Goal: Task Accomplishment & Management: Use online tool/utility

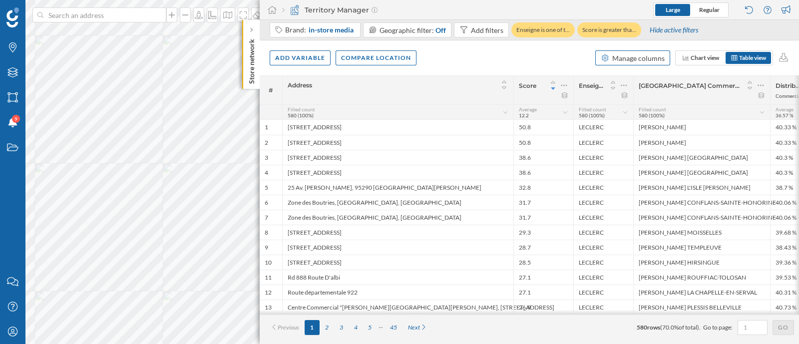
click at [651, 58] on div "Manage columns" at bounding box center [638, 58] width 52 height 10
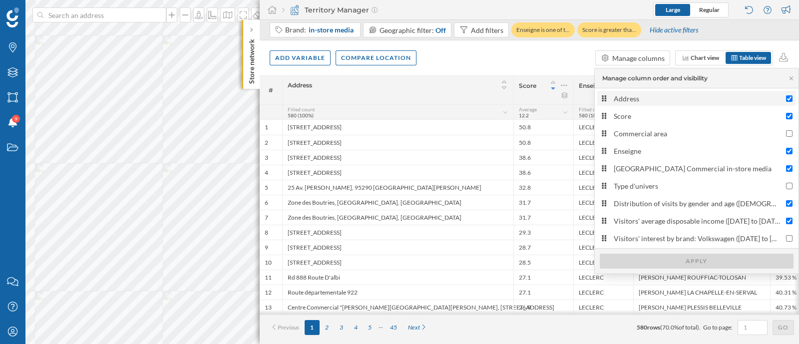
click at [647, 98] on div "Address" at bounding box center [697, 98] width 167 height 10
click at [786, 98] on input "Address" at bounding box center [789, 98] width 6 height 6
checkbox input "false"
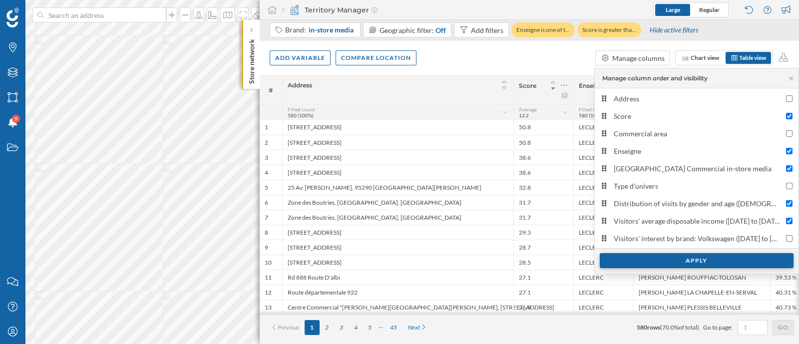
click at [660, 258] on div "Apply" at bounding box center [697, 260] width 194 height 15
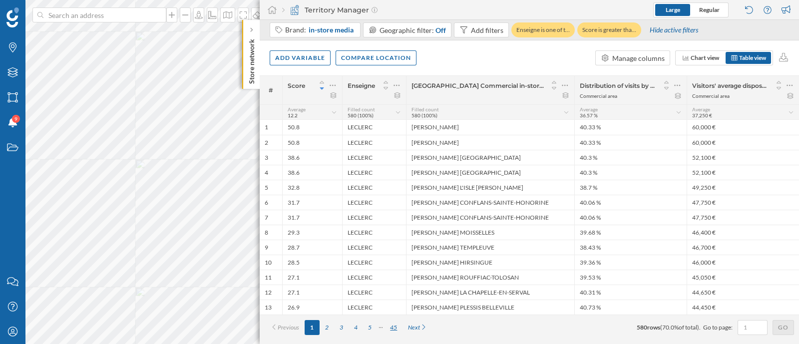
click at [393, 328] on div "45" at bounding box center [394, 327] width 18 height 15
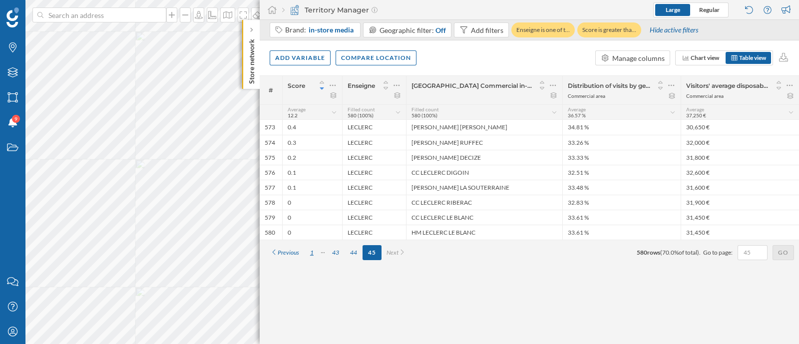
click at [310, 253] on div "1" at bounding box center [312, 252] width 14 height 15
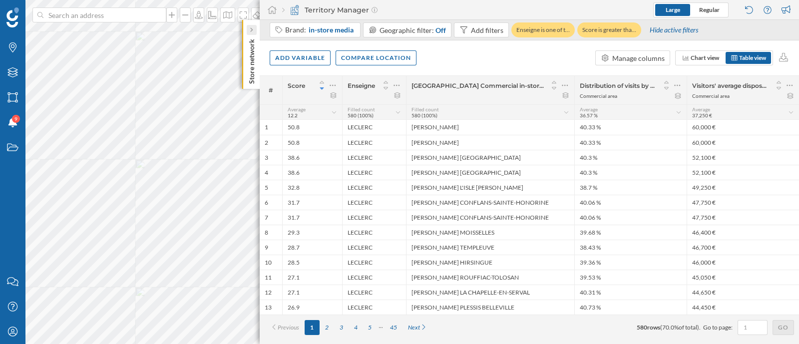
click at [255, 31] on div at bounding box center [252, 30] width 10 height 10
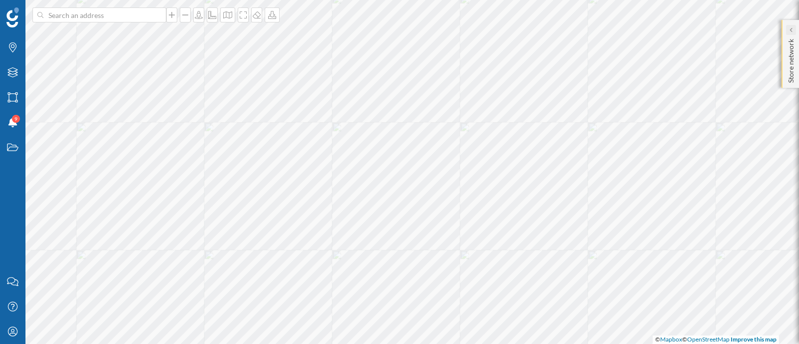
click at [789, 32] on icon at bounding box center [790, 29] width 3 height 5
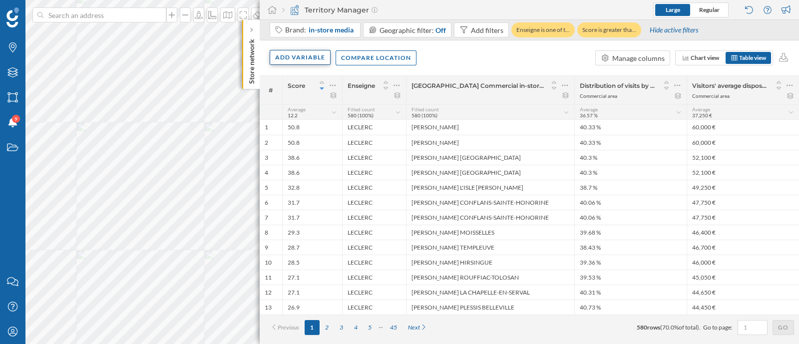
click at [297, 58] on div "Add variable" at bounding box center [300, 57] width 61 height 15
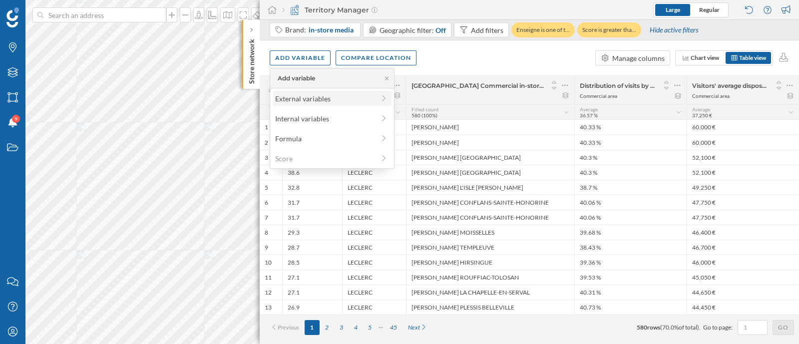
click at [370, 100] on div "External variables" at bounding box center [324, 98] width 99 height 10
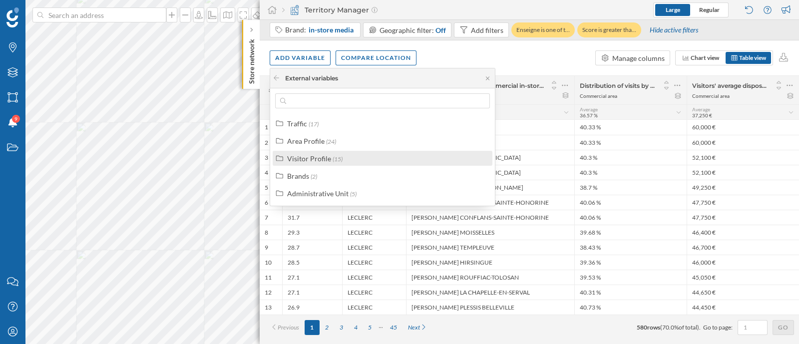
click at [376, 155] on div "Visitor Profile (15)" at bounding box center [386, 158] width 199 height 10
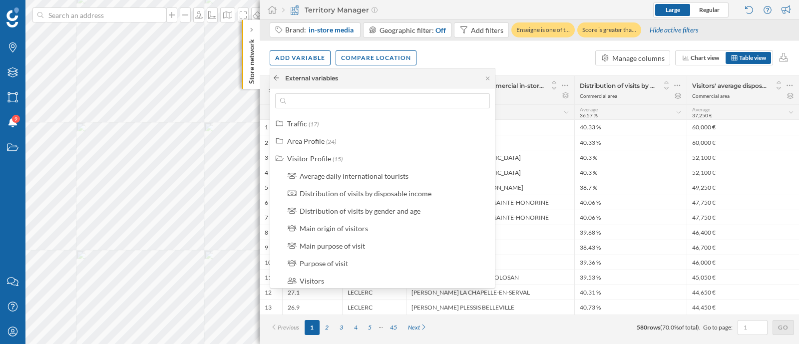
click at [277, 80] on icon at bounding box center [276, 78] width 7 height 6
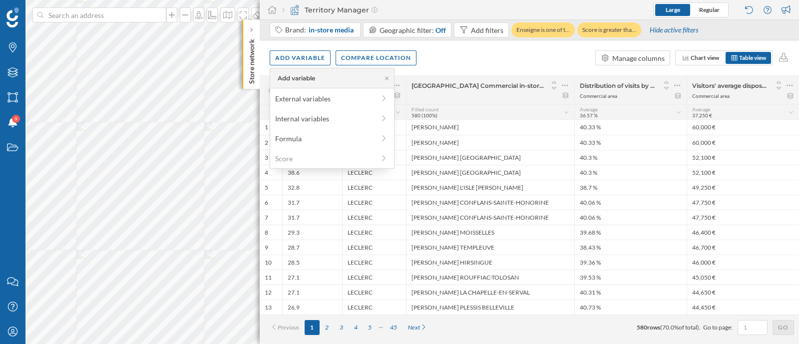
click at [518, 61] on div "Add variable Compare location Manage columns Chart view Table view" at bounding box center [529, 57] width 539 height 35
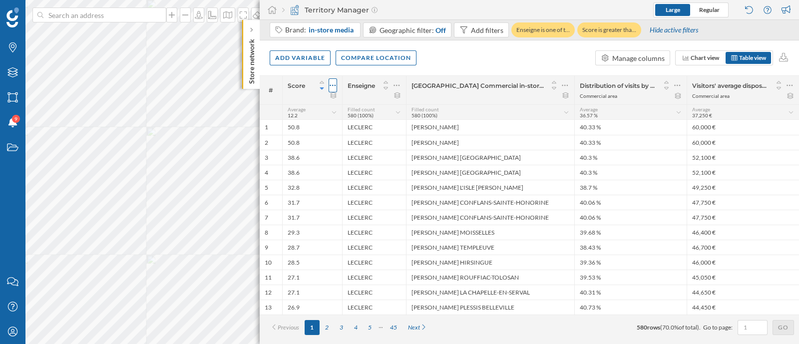
click at [335, 84] on icon at bounding box center [333, 85] width 6 height 10
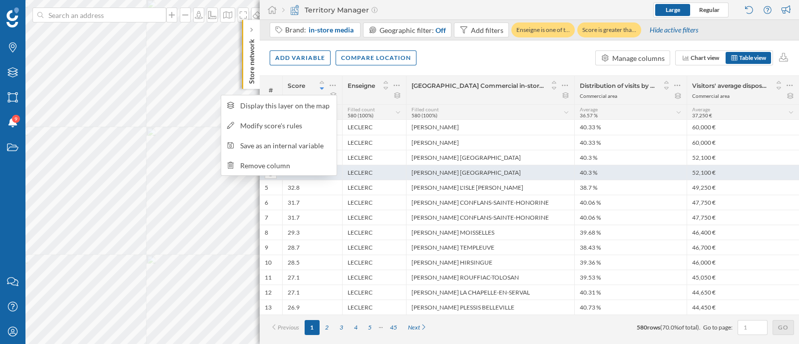
click at [273, 166] on div "Remove column" at bounding box center [285, 165] width 91 height 10
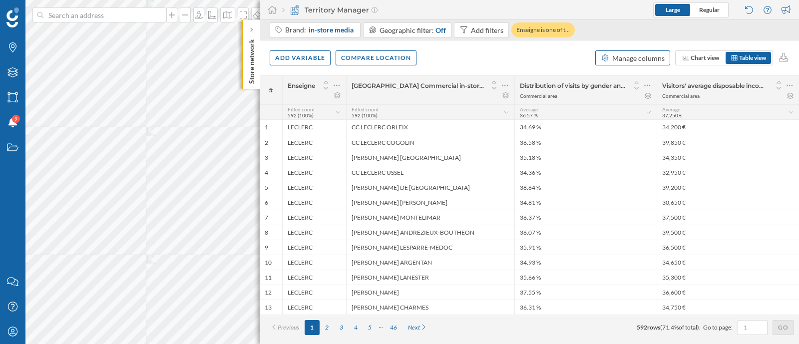
click at [624, 58] on div "Manage columns" at bounding box center [638, 58] width 52 height 10
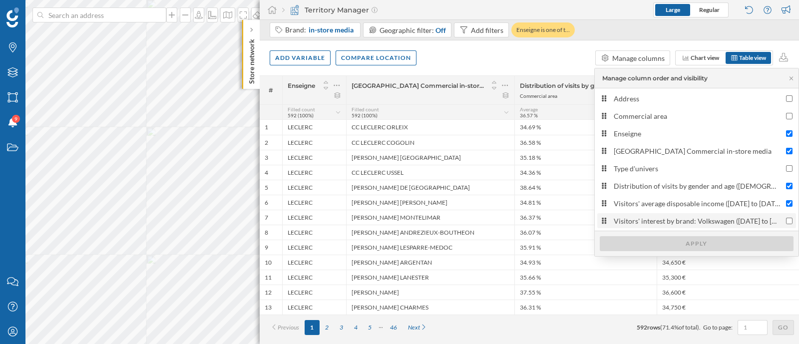
click at [642, 223] on div "Visitors' interest by brand: Volkswagen (30/06/2025 to 21/09/2025)" at bounding box center [697, 221] width 167 height 10
click at [786, 223] on input "Visitors' interest by brand: Volkswagen (30/06/2025 to 21/09/2025)" at bounding box center [789, 221] width 6 height 6
checkbox input "true"
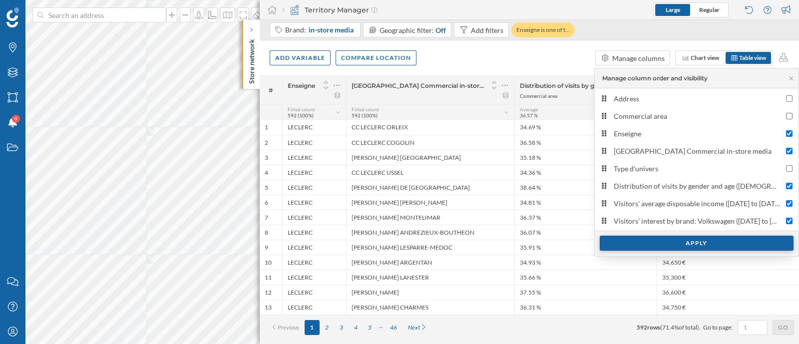
click at [639, 242] on div "Apply" at bounding box center [697, 243] width 194 height 15
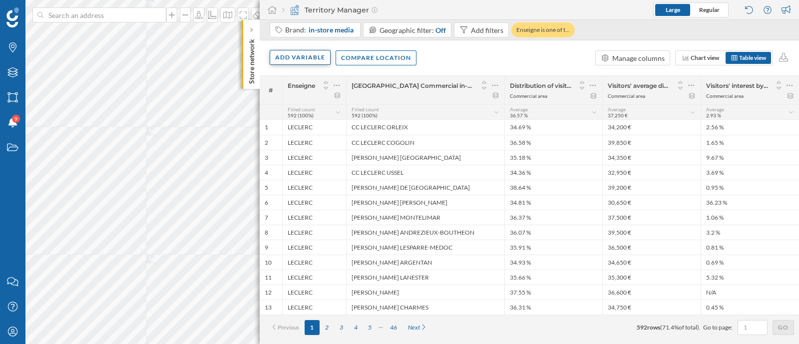
click at [292, 59] on div "Add variable" at bounding box center [300, 57] width 61 height 15
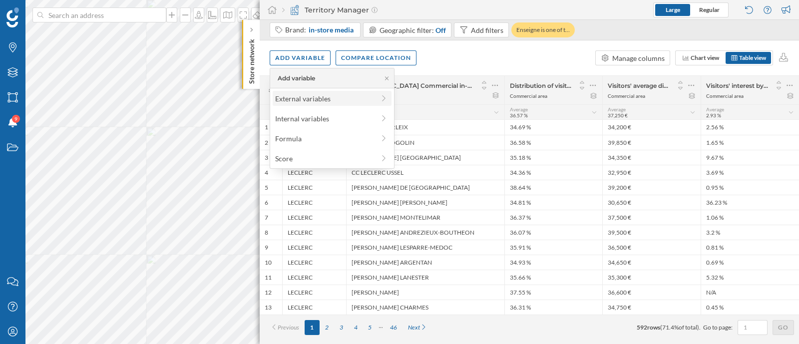
click at [307, 101] on div "External variables" at bounding box center [324, 98] width 99 height 10
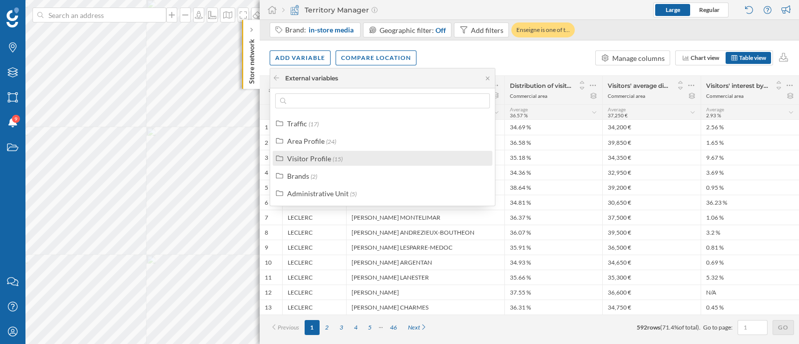
click at [333, 155] on span "(15)" at bounding box center [338, 158] width 10 height 7
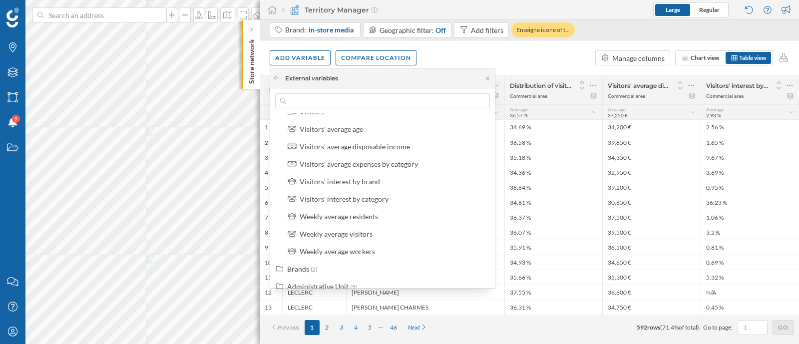
scroll to position [180, 0]
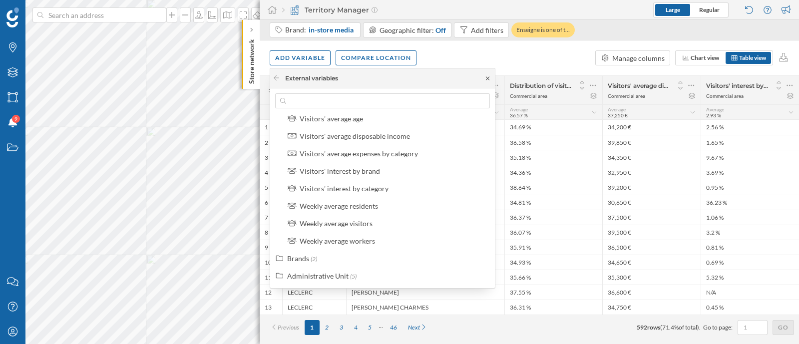
click at [487, 78] on icon at bounding box center [487, 77] width 3 height 3
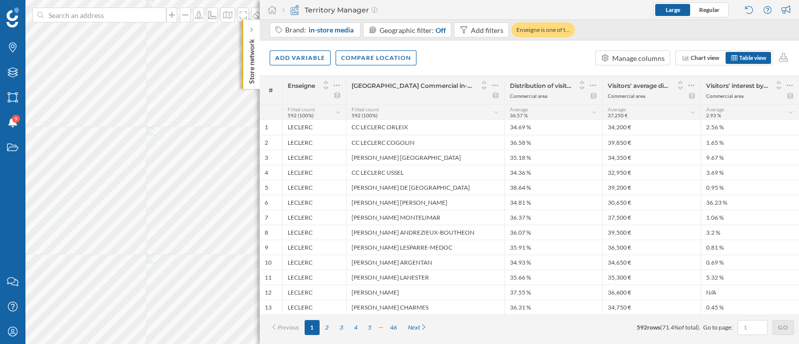
click at [461, 76] on div "[GEOGRAPHIC_DATA] Commercial in-store media" at bounding box center [425, 90] width 158 height 28
click at [789, 89] on icon at bounding box center [790, 85] width 6 height 10
click at [561, 65] on div "Add variable Compare location Manage columns Chart view Table view" at bounding box center [529, 57] width 539 height 35
click at [321, 58] on div "Add variable" at bounding box center [300, 57] width 61 height 15
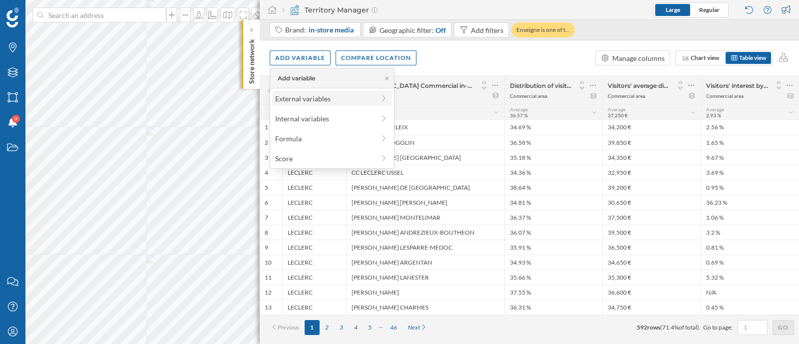
click at [336, 103] on div "External variables" at bounding box center [324, 98] width 99 height 10
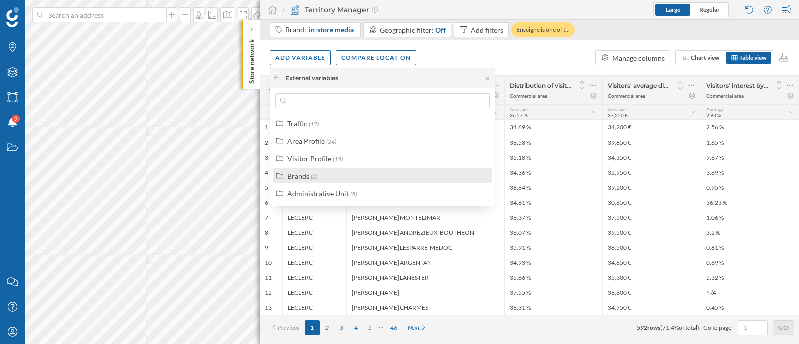
click at [348, 175] on div "Brands (2)" at bounding box center [386, 176] width 199 height 10
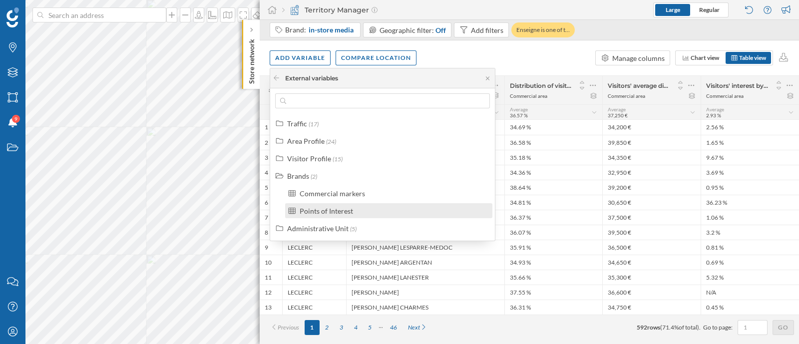
click at [352, 207] on div "Points of Interest" at bounding box center [326, 211] width 53 height 8
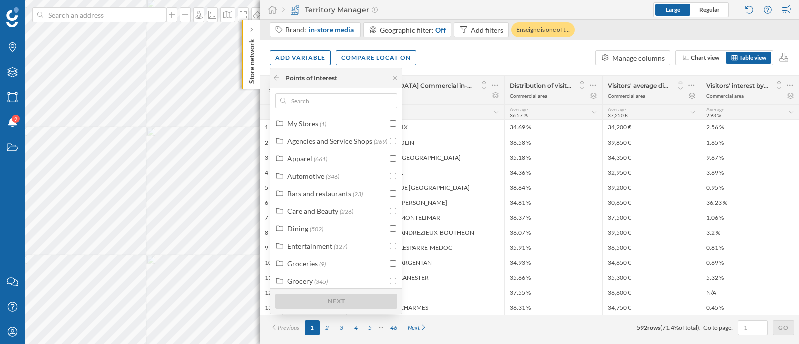
click at [336, 111] on div "My Stores (1) Agencies and Service Shops (269) Apparel (661) Automotive (346) B…" at bounding box center [336, 200] width 132 height 225
click at [333, 103] on input "text" at bounding box center [336, 100] width 100 height 15
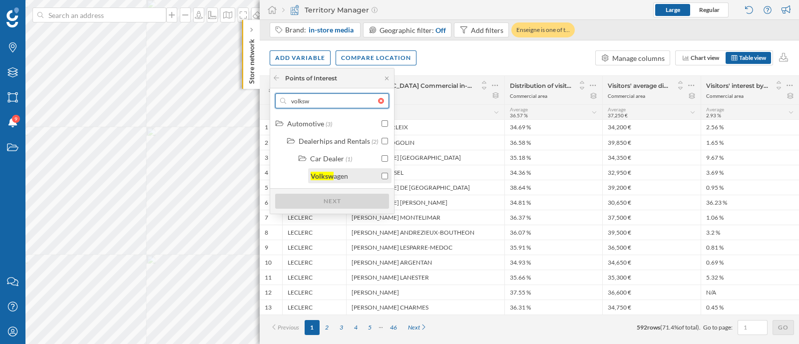
type input "volksw"
click at [375, 169] on div "Volksw agen" at bounding box center [349, 175] width 83 height 15
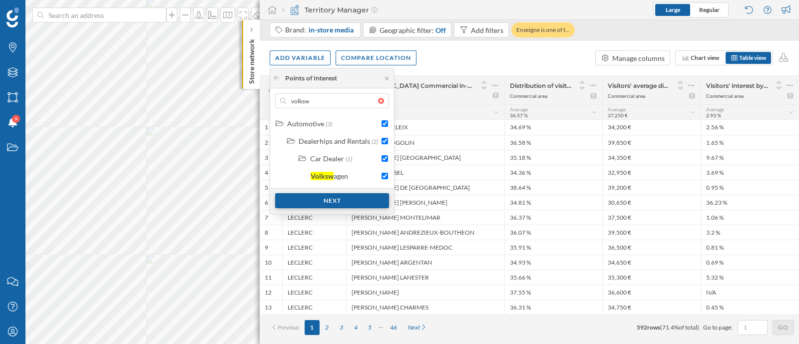
click at [361, 203] on div "Next" at bounding box center [332, 200] width 114 height 15
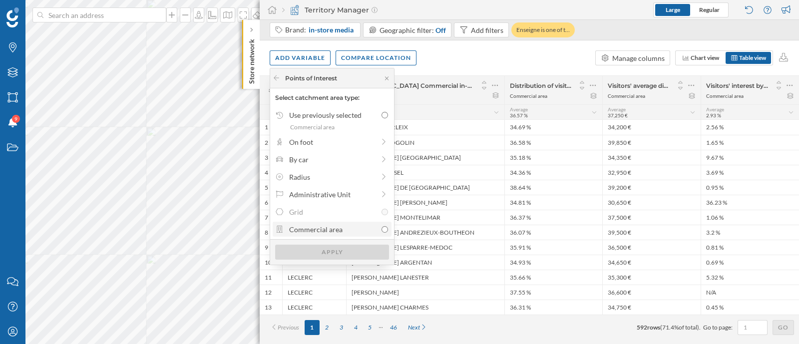
click at [348, 228] on div "Commercial area" at bounding box center [333, 229] width 88 height 10
click at [382, 228] on input "Commercial area" at bounding box center [385, 229] width 6 height 6
radio input "true"
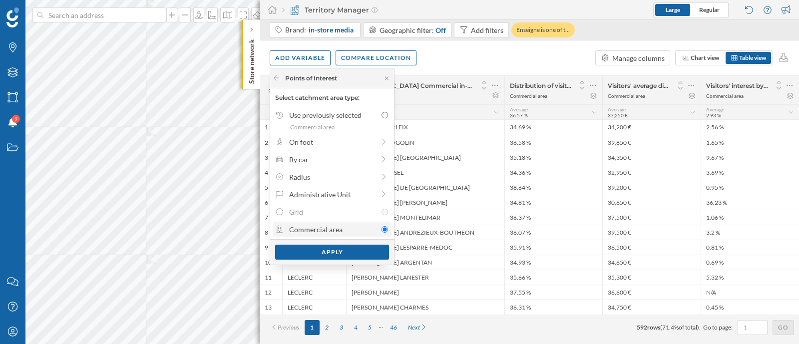
click at [348, 230] on div "Commercial area" at bounding box center [333, 229] width 88 height 10
click at [382, 230] on input "Commercial area" at bounding box center [385, 229] width 6 height 6
click at [305, 174] on div "Radius" at bounding box center [331, 177] width 85 height 10
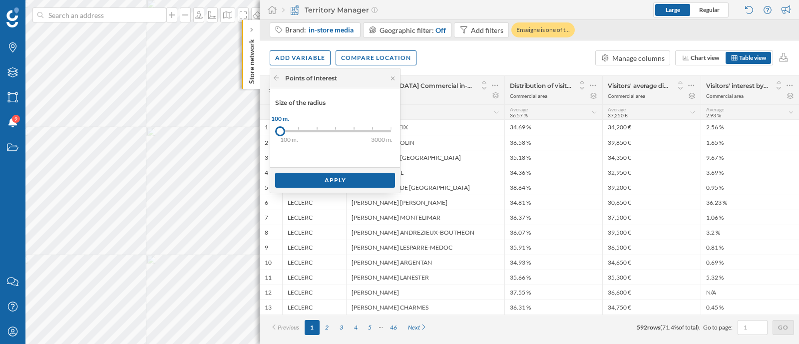
click at [284, 131] on div "100 m. 200 m. 300 m. 500 m. 1000 m. 1500 m. 3000 m. 100 m." at bounding box center [335, 131] width 111 height 12
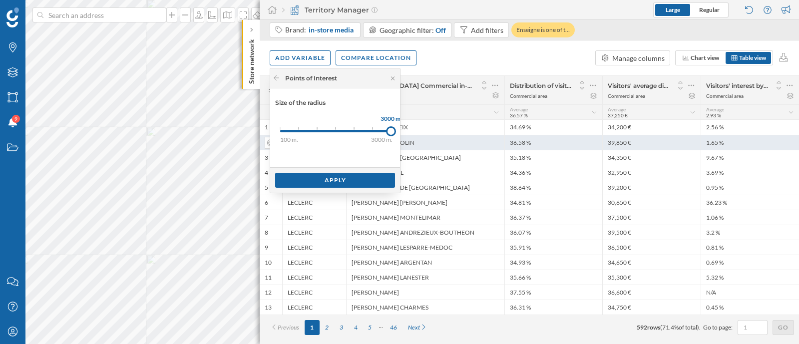
drag, startPoint x: 279, startPoint y: 131, endPoint x: 408, endPoint y: 136, distance: 128.5
click at [408, 136] on body "Brands Layers Areas Notifications 9 States Contact us Help Center My Profile St…" at bounding box center [399, 172] width 799 height 344
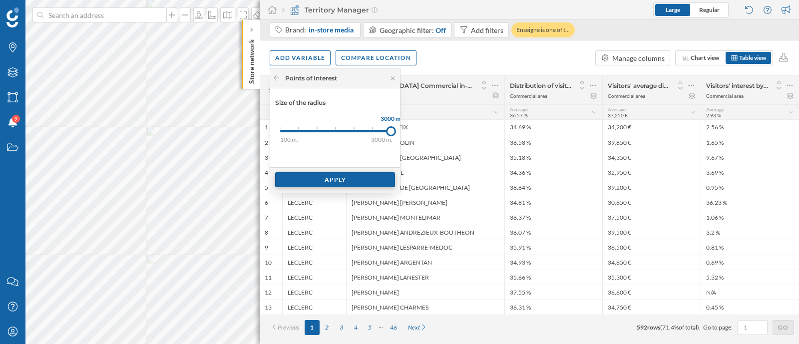
click at [342, 176] on div "Apply" at bounding box center [335, 179] width 120 height 15
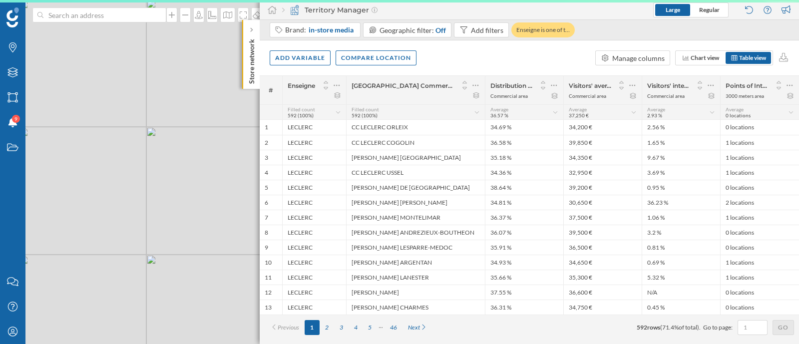
scroll to position [0, 0]
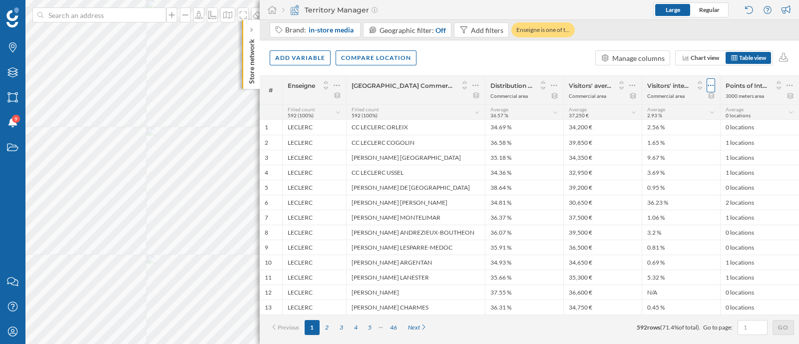
click at [712, 84] on icon at bounding box center [711, 85] width 6 height 10
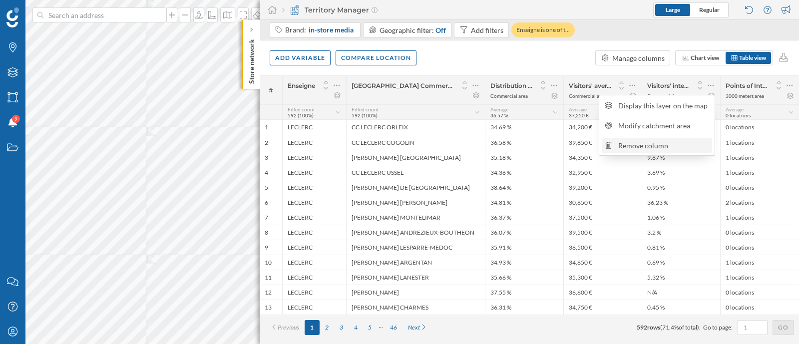
click at [674, 141] on div "Remove column" at bounding box center [663, 145] width 91 height 10
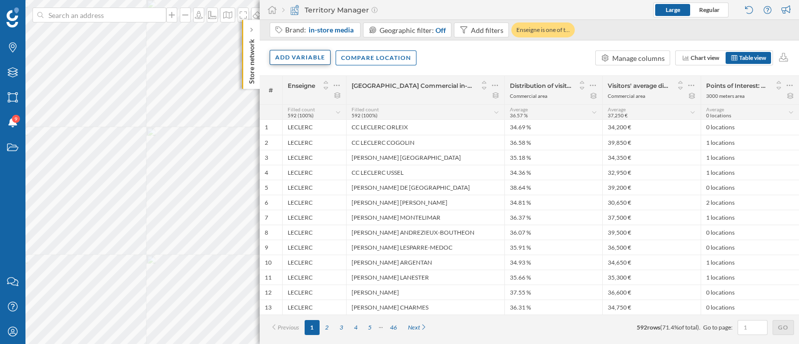
click at [312, 58] on div "Add variable" at bounding box center [300, 57] width 61 height 15
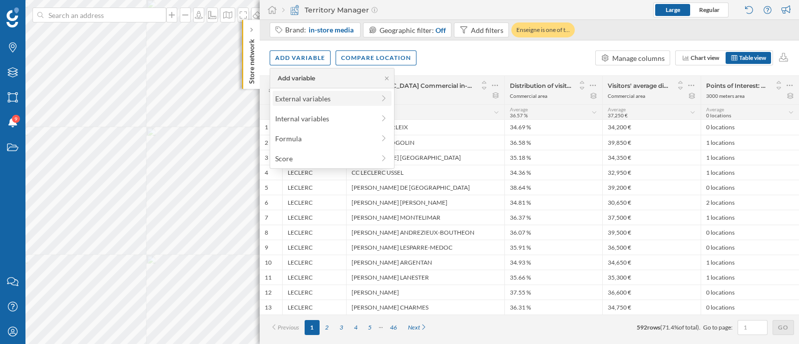
click at [323, 100] on div "External variables" at bounding box center [324, 98] width 99 height 10
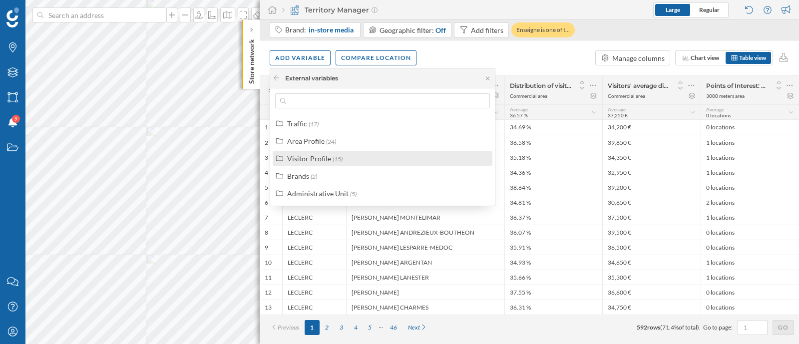
click at [310, 161] on div "Visitor Profile" at bounding box center [309, 158] width 44 height 8
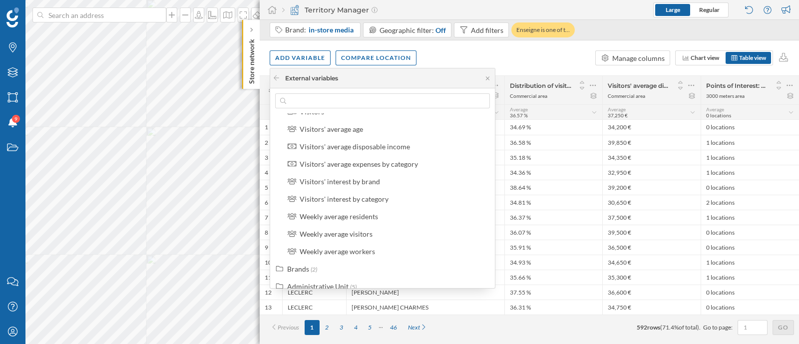
scroll to position [175, 0]
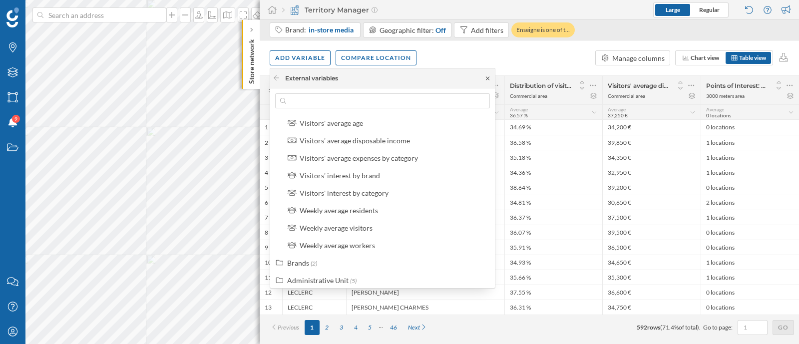
click at [488, 80] on icon at bounding box center [487, 78] width 7 height 6
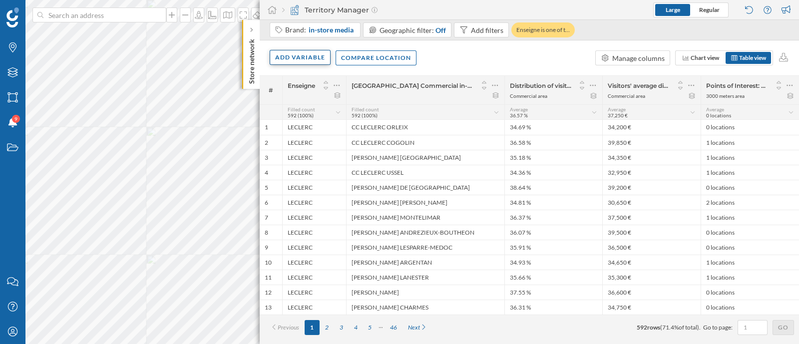
click at [284, 58] on div "Add variable" at bounding box center [300, 57] width 61 height 15
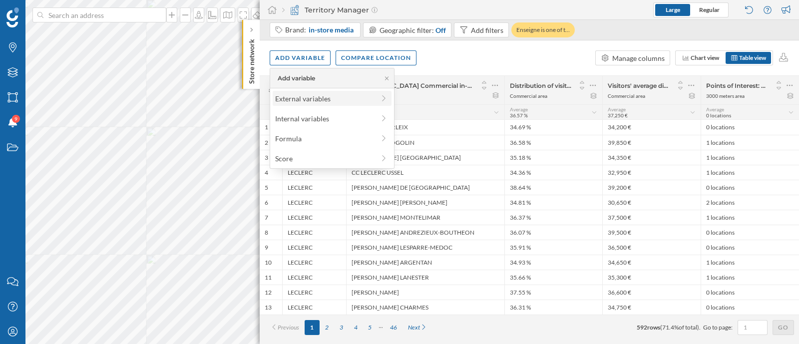
click at [307, 95] on div "External variables" at bounding box center [324, 98] width 99 height 10
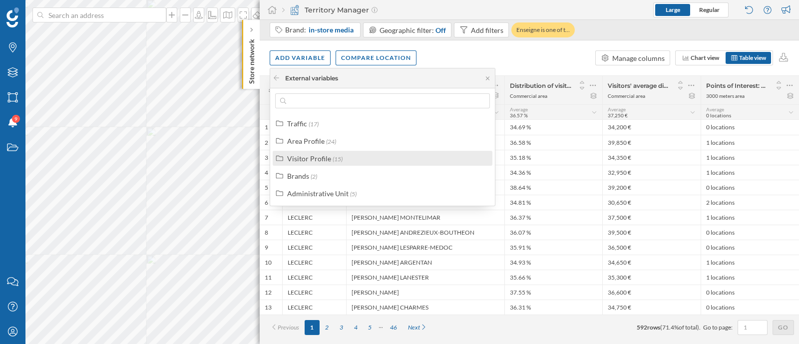
click at [343, 158] on div "Visitor Profile (15)" at bounding box center [386, 158] width 199 height 10
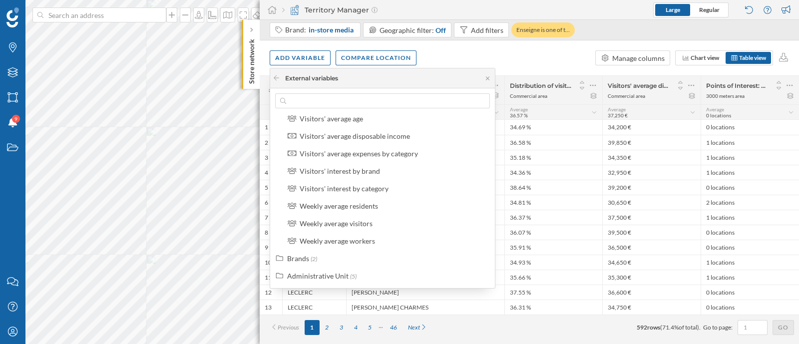
scroll to position [133, 0]
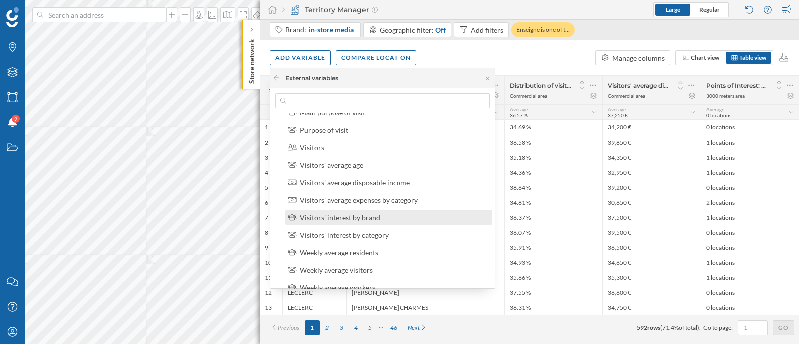
click at [367, 215] on div "Visitors' interest by brand" at bounding box center [340, 217] width 80 height 8
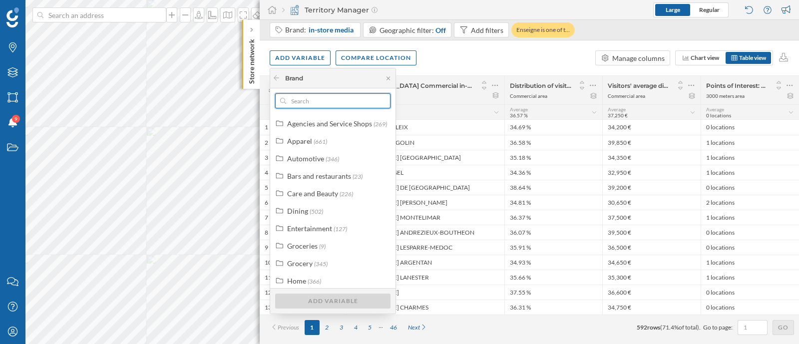
click at [335, 101] on input "text" at bounding box center [332, 100] width 93 height 15
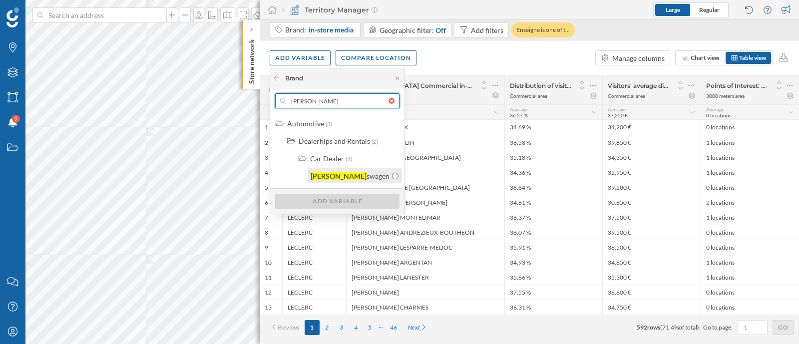
type input "[PERSON_NAME]"
click at [364, 179] on div "[PERSON_NAME] swagen" at bounding box center [350, 176] width 79 height 10
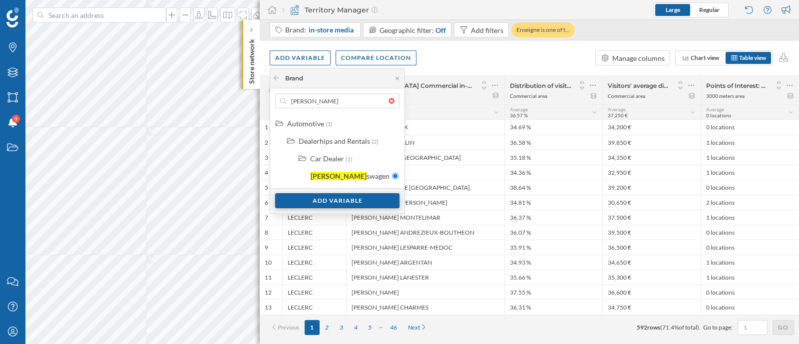
click at [352, 202] on div "Add variable" at bounding box center [337, 200] width 124 height 15
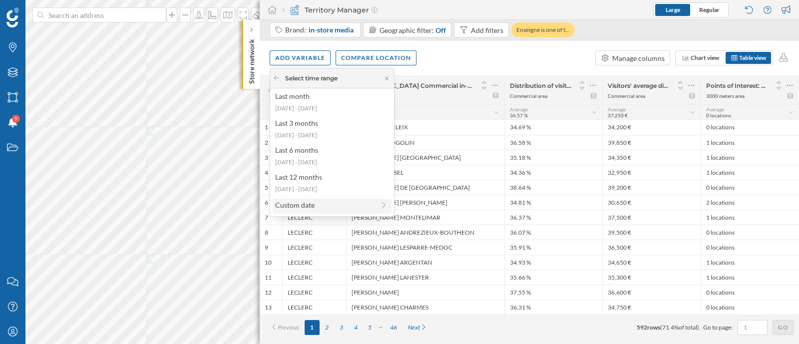
click at [323, 206] on div "Custom date" at bounding box center [324, 205] width 99 height 10
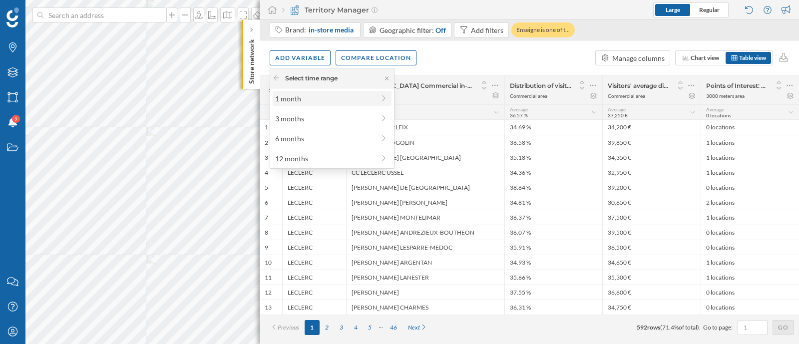
click at [302, 99] on div "1 month" at bounding box center [324, 98] width 99 height 10
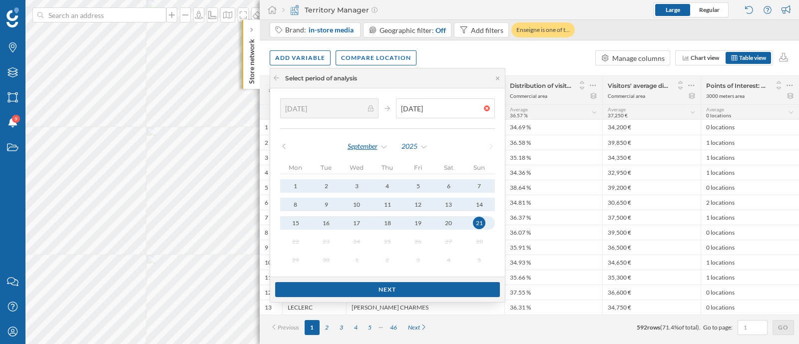
click at [369, 148] on div "September" at bounding box center [367, 146] width 41 height 15
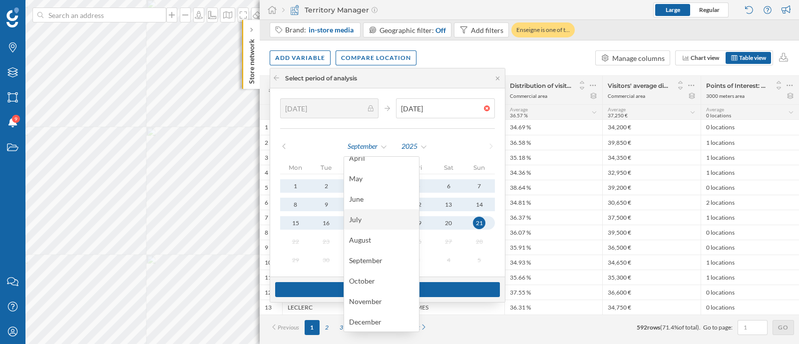
scroll to position [20, 0]
click at [371, 206] on div "April" at bounding box center [381, 208] width 65 height 10
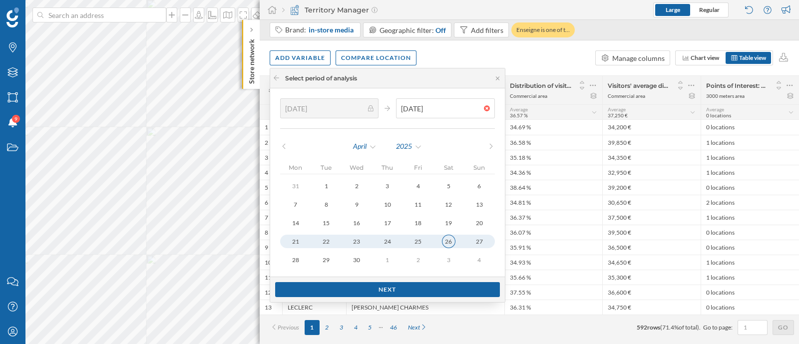
type input "31/03/2025"
type input "27/04/2025"
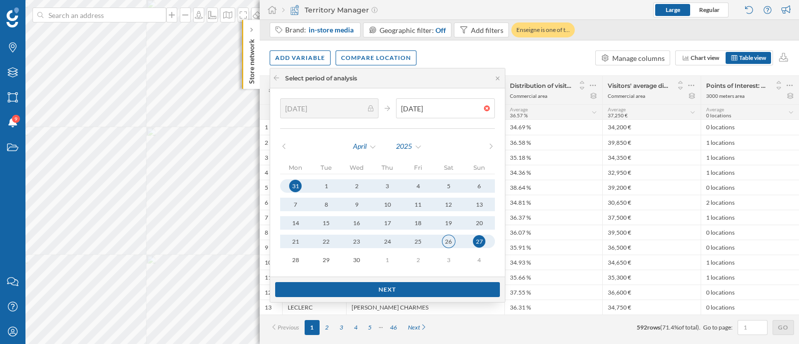
click at [451, 237] on button "26" at bounding box center [448, 241] width 30 height 13
click at [422, 288] on div "Next" at bounding box center [387, 289] width 225 height 15
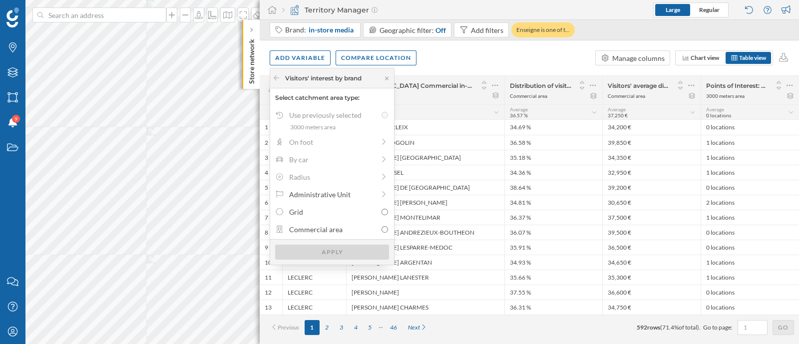
click at [387, 73] on div "Visitors' interest by brand" at bounding box center [332, 78] width 124 height 20
click at [387, 77] on icon at bounding box center [386, 78] width 7 height 6
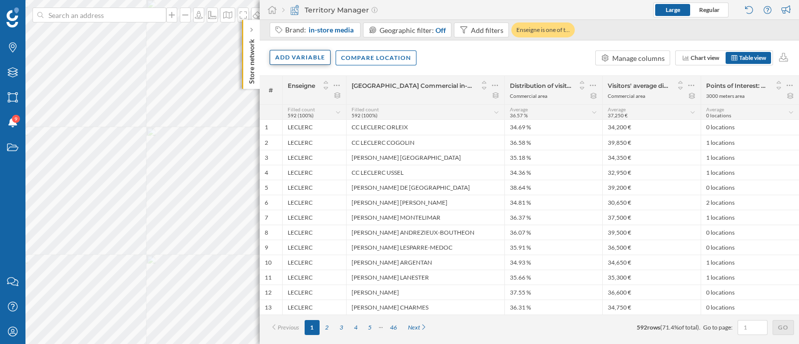
click at [314, 58] on div "Add variable" at bounding box center [300, 57] width 61 height 15
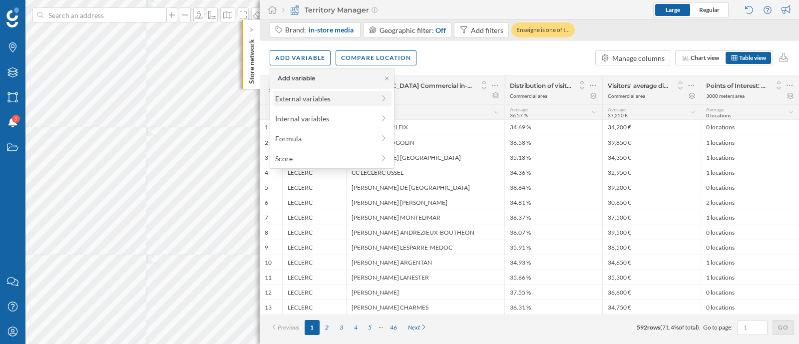
click at [333, 101] on div "External variables" at bounding box center [324, 98] width 99 height 10
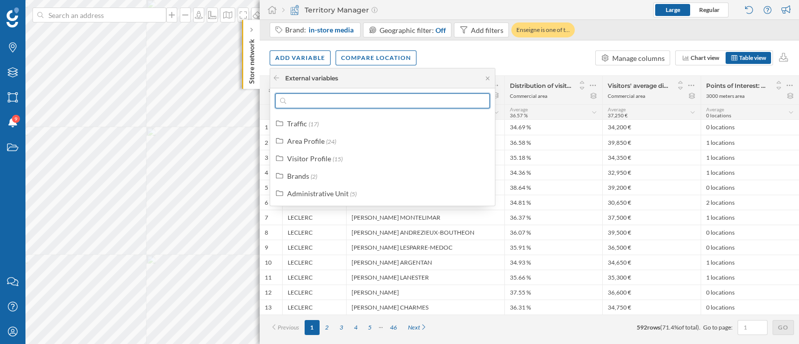
click at [336, 100] on input "text" at bounding box center [382, 100] width 193 height 15
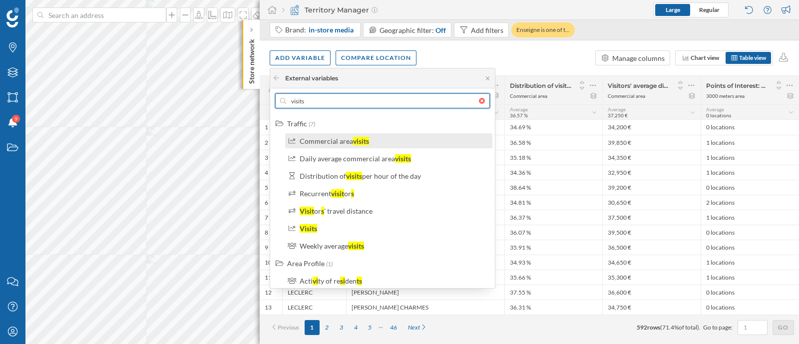
type input "visits"
click at [357, 141] on div "visits" at bounding box center [361, 141] width 16 height 8
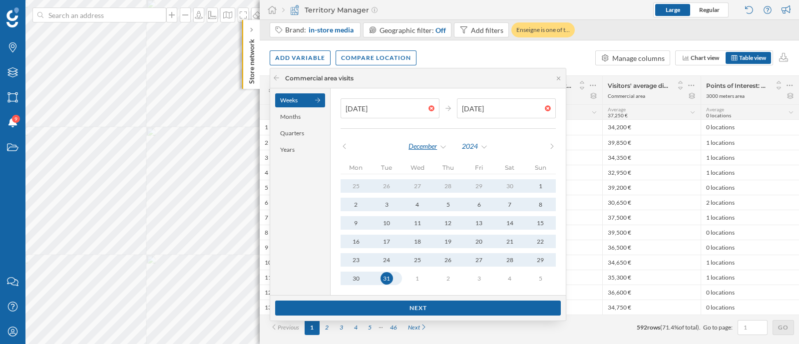
click at [426, 146] on div "December" at bounding box center [427, 146] width 39 height 15
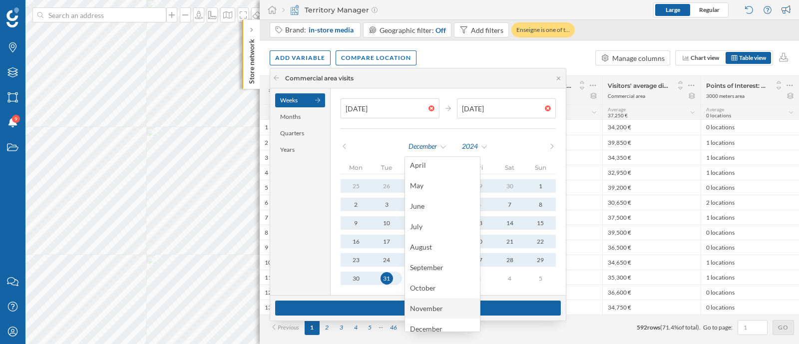
scroll to position [70, 0]
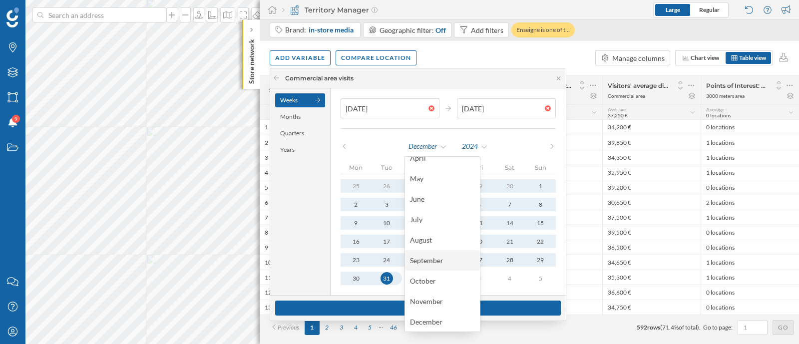
click at [431, 264] on div "September" at bounding box center [442, 260] width 65 height 10
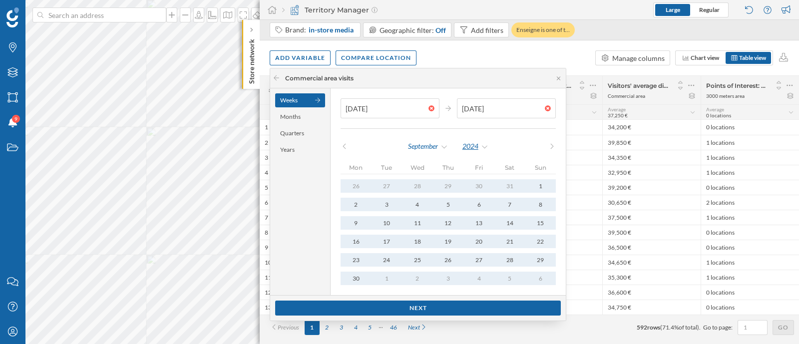
click at [479, 140] on div "2024" at bounding box center [475, 146] width 27 height 15
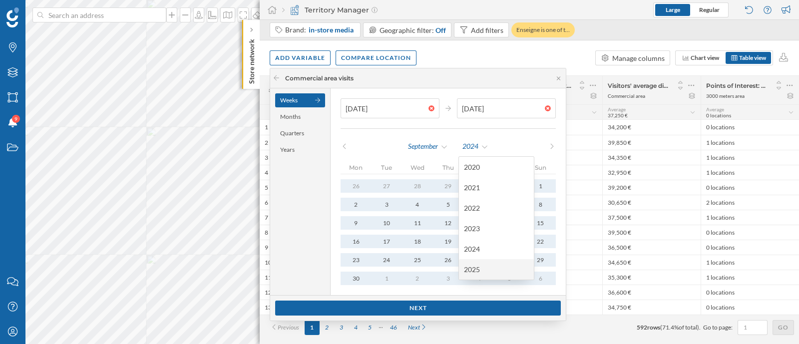
click at [484, 266] on div "2025" at bounding box center [496, 269] width 65 height 10
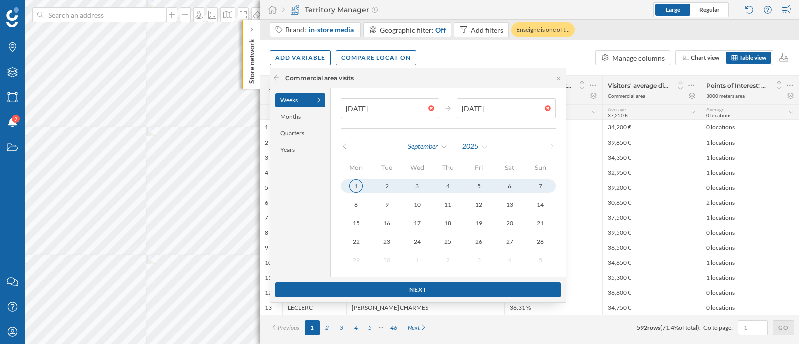
click at [361, 184] on div "1" at bounding box center [355, 185] width 13 height 13
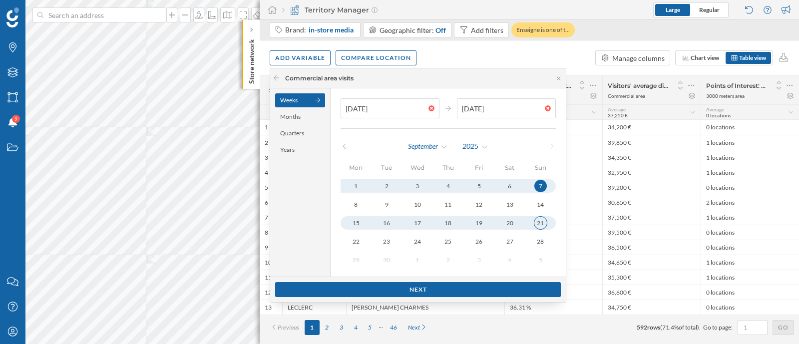
type input "21/09/2025"
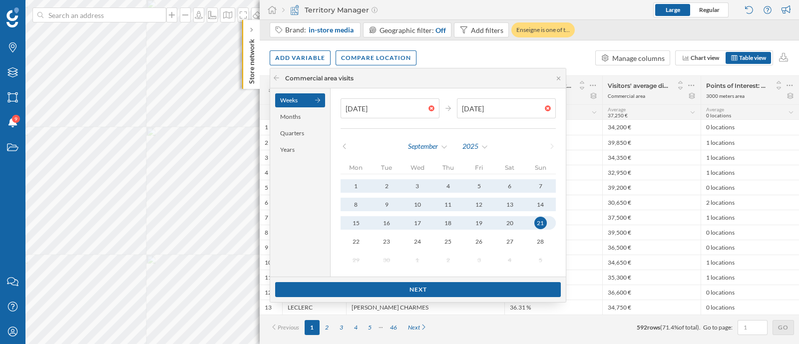
click at [537, 221] on div "21" at bounding box center [540, 223] width 12 height 12
click at [448, 286] on div "Next" at bounding box center [418, 289] width 286 height 15
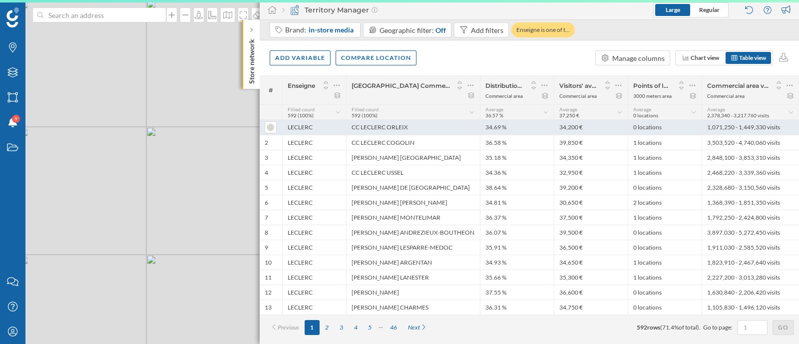
scroll to position [0, 0]
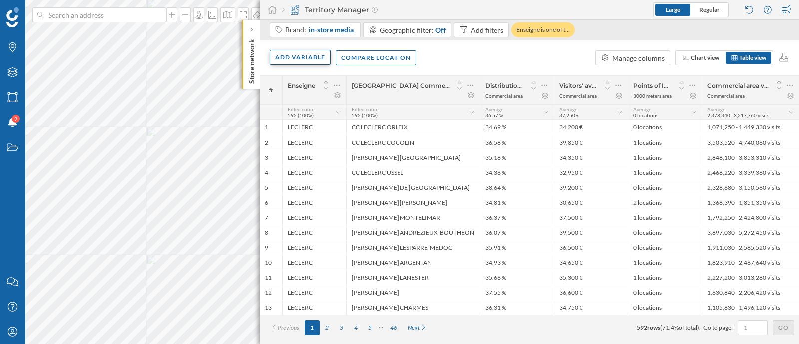
click at [304, 58] on div "Add variable" at bounding box center [300, 57] width 61 height 15
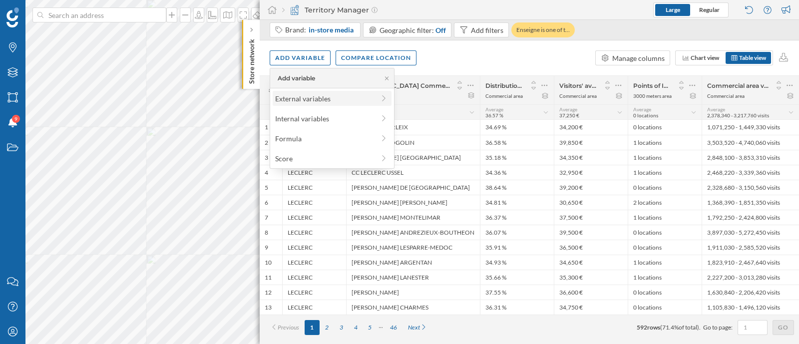
click at [322, 99] on div "External variables" at bounding box center [324, 98] width 99 height 10
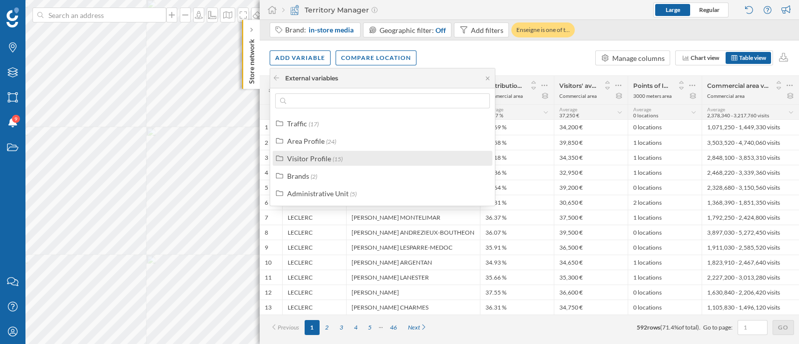
click at [329, 154] on div "Visitor Profile" at bounding box center [309, 158] width 44 height 8
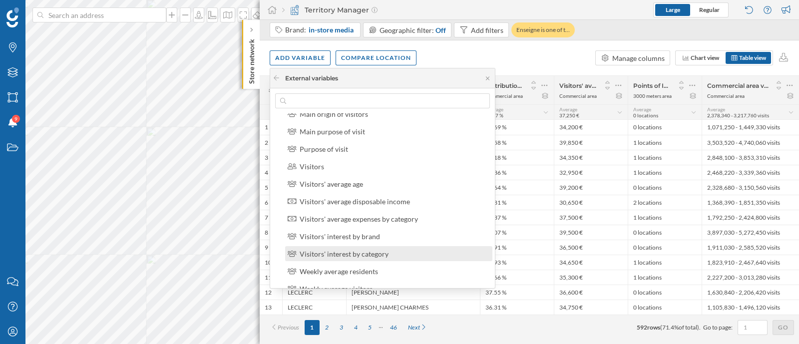
scroll to position [43, 0]
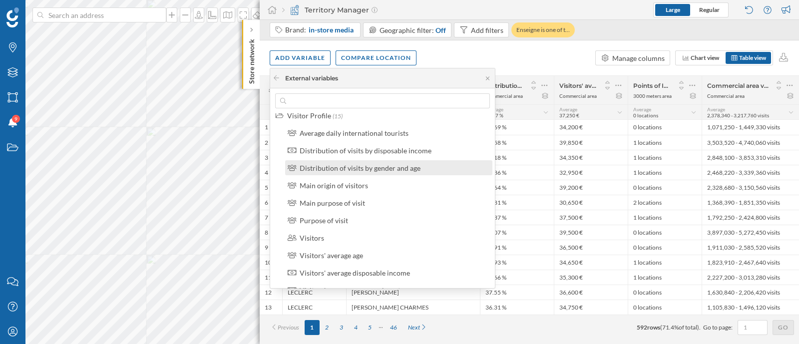
click at [383, 167] on div "Distribution of visits by gender and age" at bounding box center [360, 168] width 121 height 8
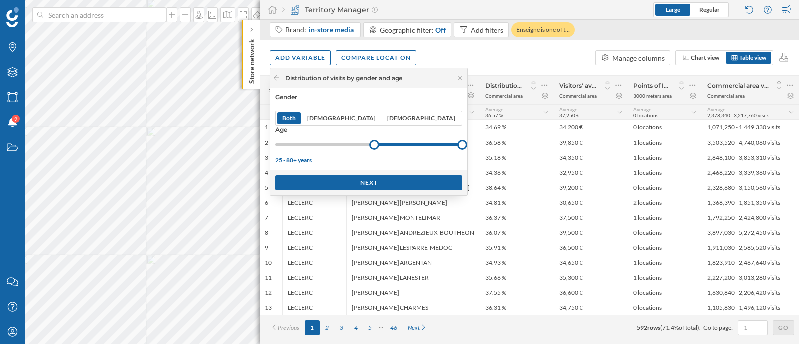
drag, startPoint x: 279, startPoint y: 145, endPoint x: 358, endPoint y: 142, distance: 78.5
click at [369, 142] on div at bounding box center [374, 145] width 10 height 10
drag, startPoint x: 414, startPoint y: 147, endPoint x: 384, endPoint y: 148, distance: 30.0
click at [413, 148] on div at bounding box center [418, 145] width 10 height 10
click at [360, 184] on div "Next" at bounding box center [368, 182] width 187 height 15
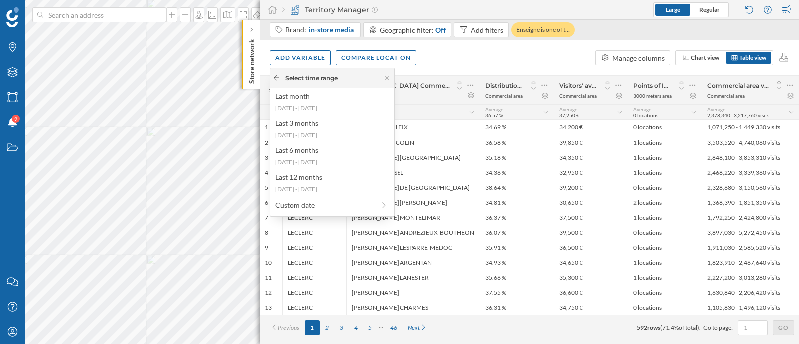
click at [274, 75] on icon at bounding box center [276, 78] width 7 height 6
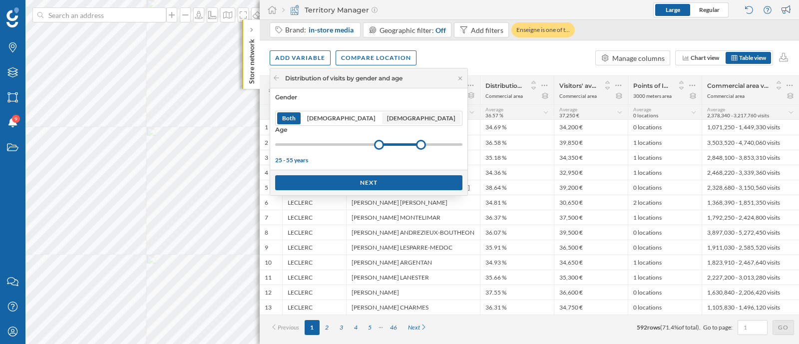
click at [387, 121] on span "Female" at bounding box center [421, 118] width 68 height 9
click at [345, 183] on div "Next" at bounding box center [368, 182] width 187 height 15
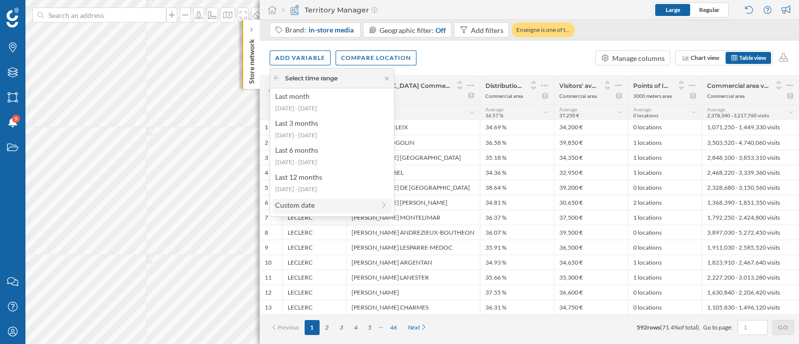
click at [315, 211] on div "Custom date" at bounding box center [332, 206] width 119 height 15
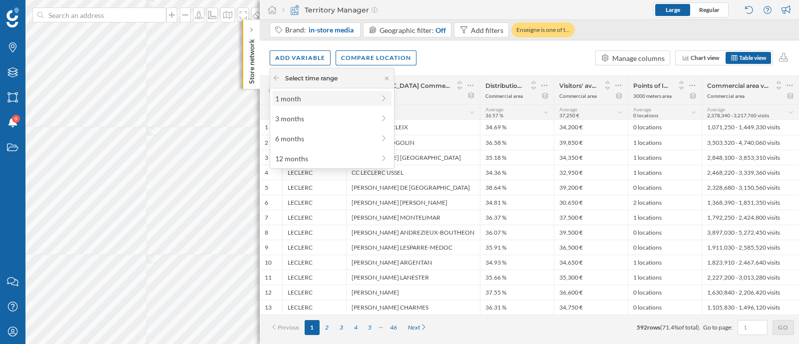
click at [337, 96] on div "1 month" at bounding box center [324, 98] width 99 height 10
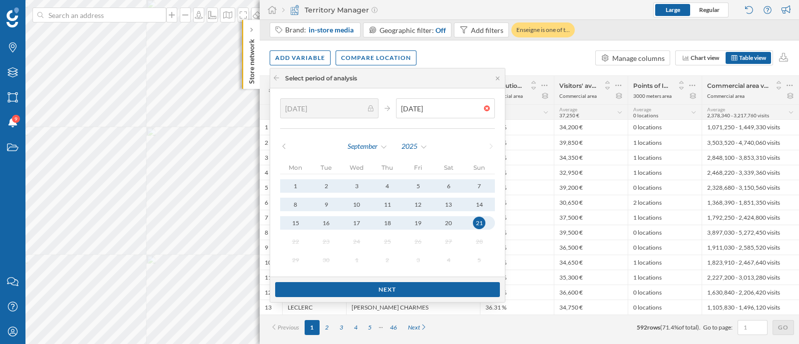
click at [476, 220] on div "21" at bounding box center [479, 223] width 12 height 12
click at [431, 293] on div "Next" at bounding box center [387, 289] width 225 height 15
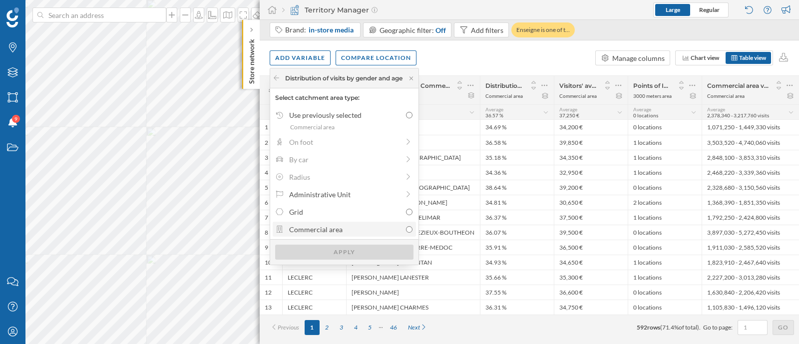
click at [361, 228] on div "Commercial area" at bounding box center [345, 229] width 112 height 10
click at [406, 228] on input "Commercial area" at bounding box center [409, 229] width 6 height 6
radio input "true"
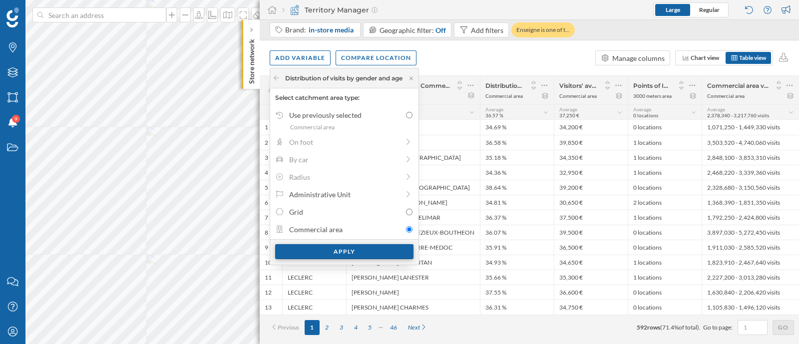
click at [372, 252] on div "Apply" at bounding box center [344, 251] width 138 height 15
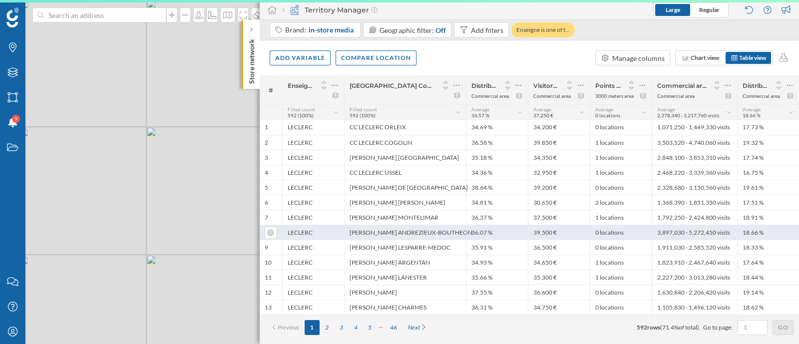
scroll to position [0, 0]
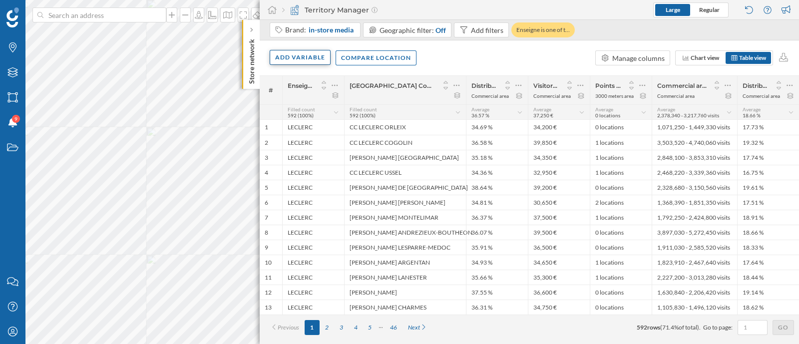
click at [298, 51] on div "Add variable" at bounding box center [300, 57] width 61 height 15
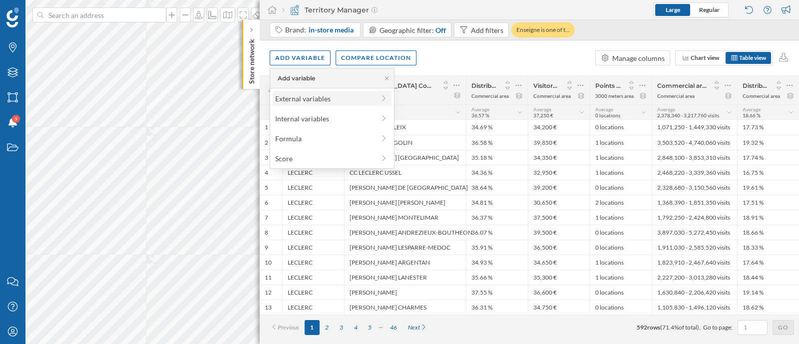
click at [321, 100] on div "External variables" at bounding box center [324, 98] width 99 height 10
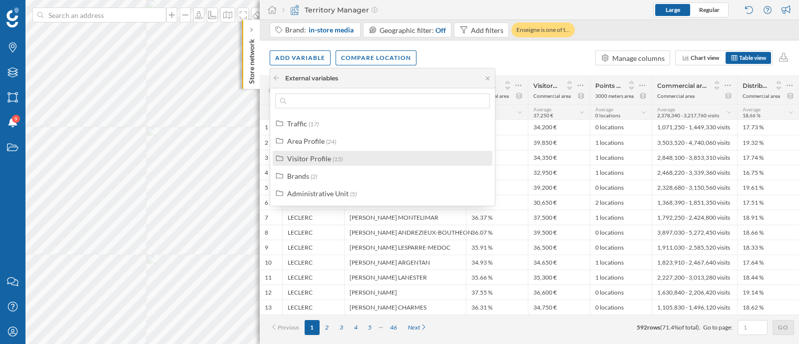
click at [320, 156] on div "Visitor Profile" at bounding box center [309, 158] width 44 height 8
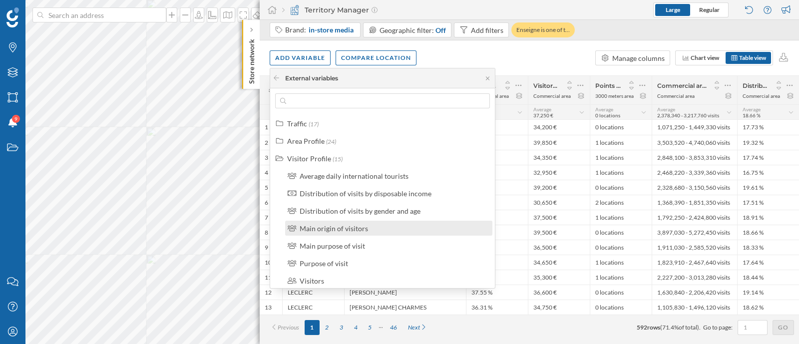
scroll to position [140, 0]
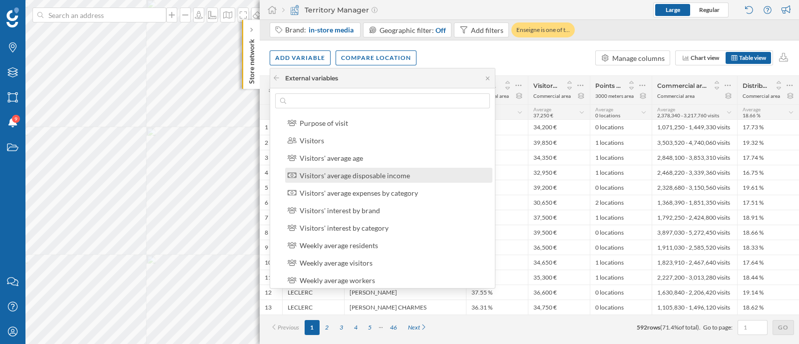
click at [420, 176] on div "Visitors' average disposable income" at bounding box center [393, 175] width 187 height 10
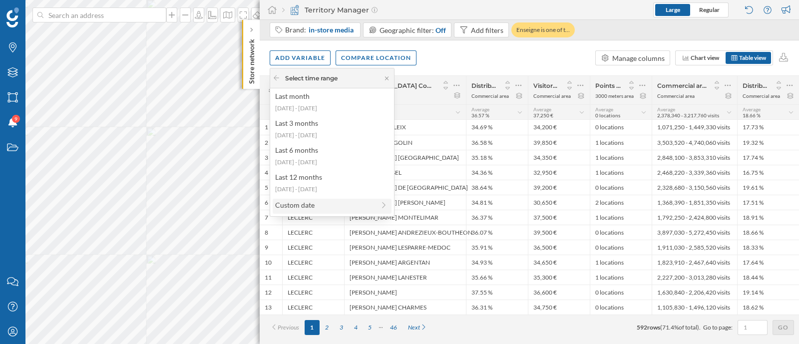
click at [337, 203] on div "Custom date" at bounding box center [324, 205] width 99 height 10
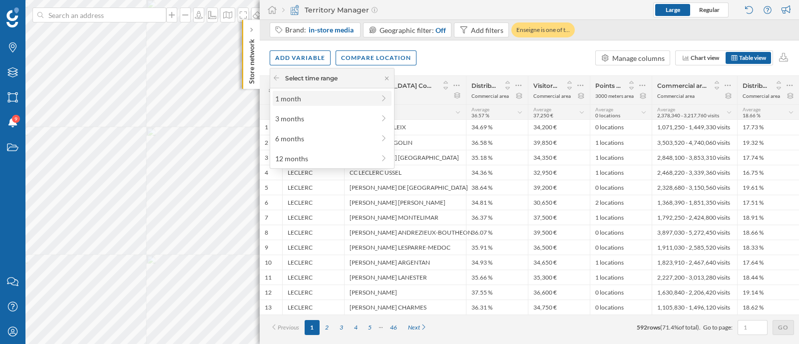
click at [323, 104] on div "1 month" at bounding box center [332, 98] width 119 height 15
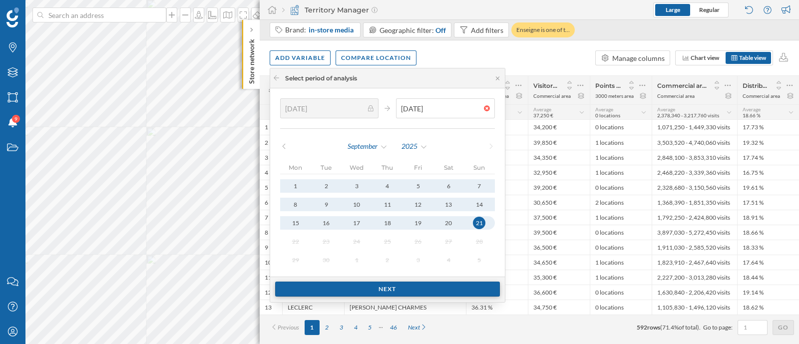
click at [442, 283] on div "Next" at bounding box center [387, 289] width 225 height 15
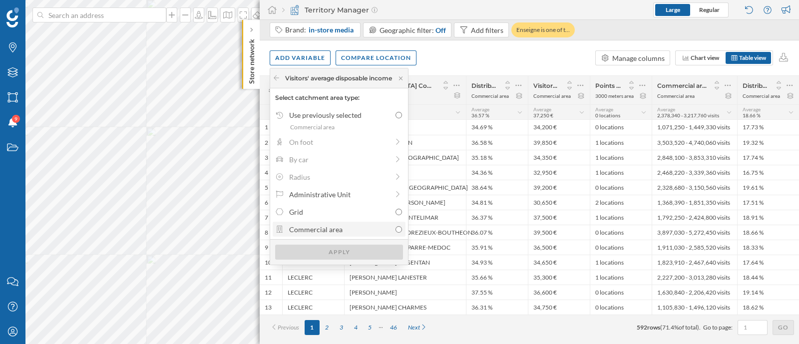
click at [349, 229] on div "Commercial area" at bounding box center [339, 229] width 101 height 10
click at [396, 229] on input "Commercial area" at bounding box center [399, 229] width 6 height 6
radio input "true"
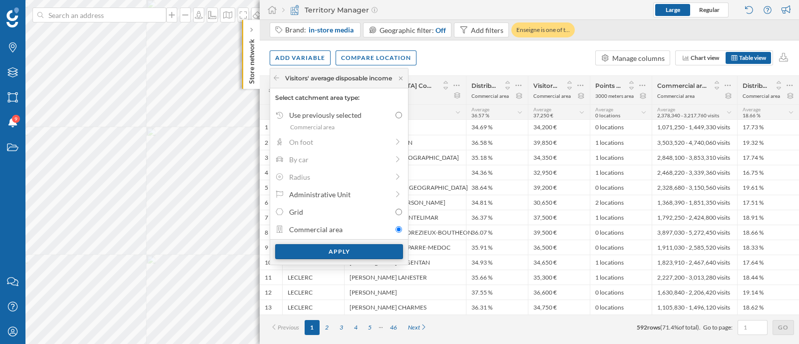
click at [356, 251] on div "Apply" at bounding box center [339, 251] width 128 height 15
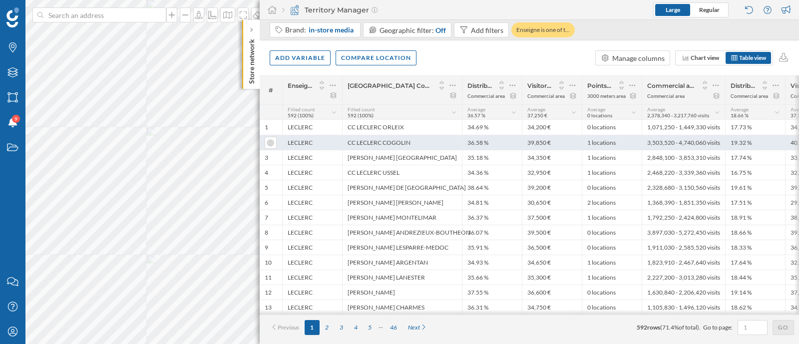
scroll to position [0, 45]
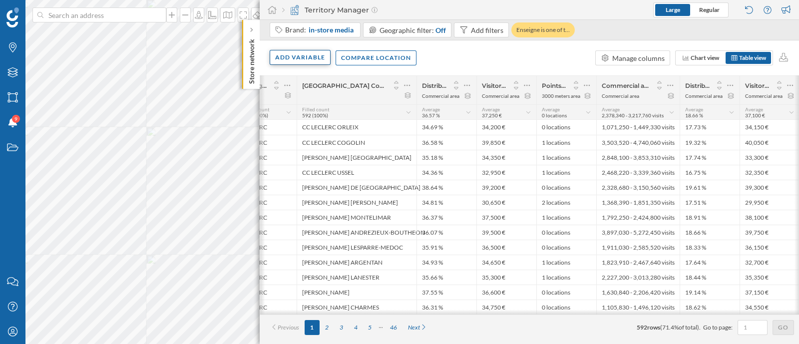
click at [296, 61] on div "Add variable" at bounding box center [300, 57] width 61 height 15
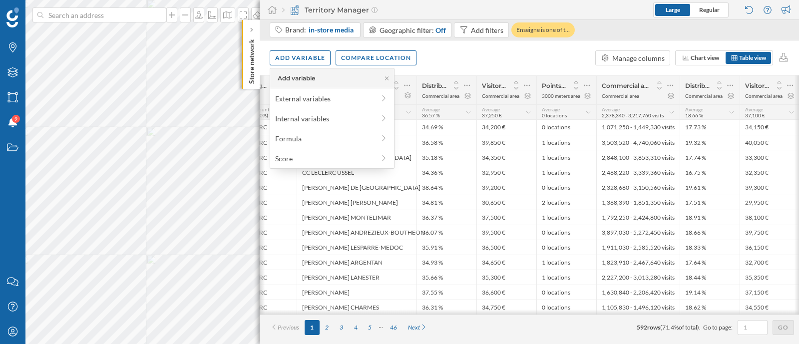
click at [469, 56] on div "Add variable Compare location Manage columns Chart view Table view" at bounding box center [529, 57] width 539 height 35
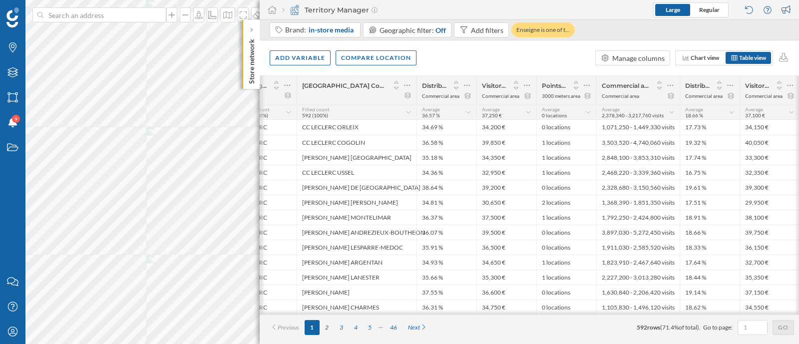
click at [789, 111] on icon at bounding box center [792, 112] width 6 height 5
click at [790, 86] on icon at bounding box center [790, 85] width 6 height 10
click at [722, 144] on div "Remove column" at bounding box center [742, 145] width 91 height 10
click at [297, 46] on div "Add variable Compare location Manage columns Chart view Table view" at bounding box center [529, 57] width 539 height 35
click at [304, 62] on div "Add variable" at bounding box center [300, 57] width 61 height 15
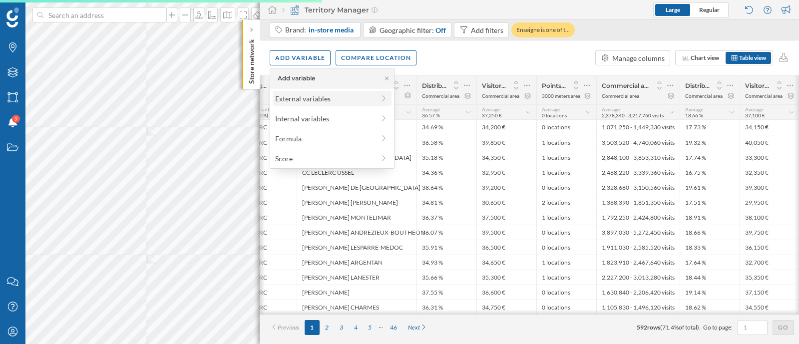
click at [307, 94] on div "External variables" at bounding box center [324, 98] width 99 height 10
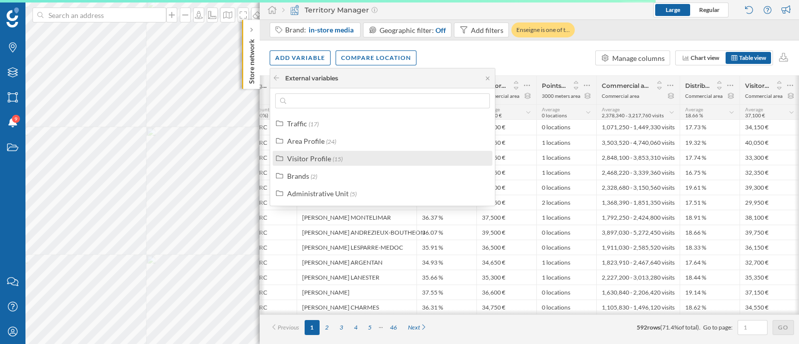
click at [343, 160] on div "Visitor Profile (15)" at bounding box center [386, 158] width 199 height 10
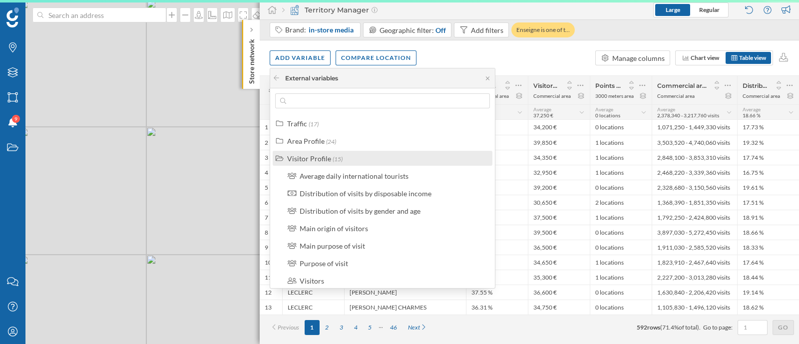
scroll to position [0, 0]
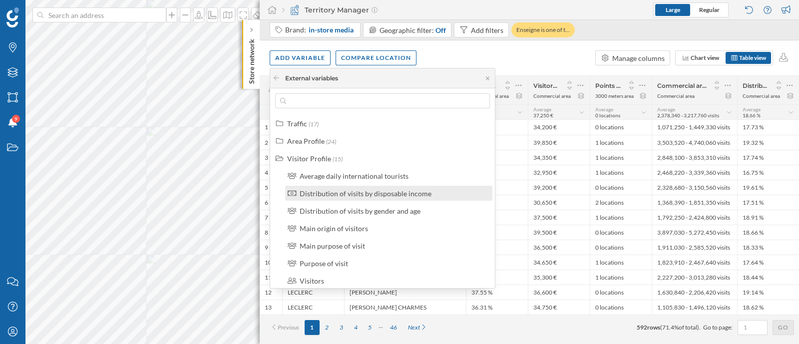
click at [343, 193] on div "Distribution of visits by disposable income" at bounding box center [366, 193] width 132 height 8
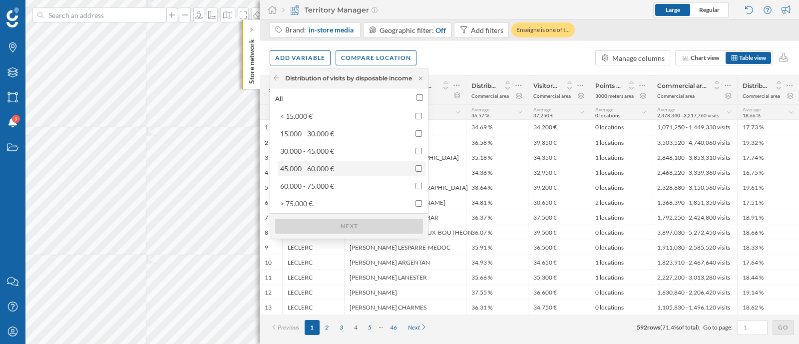
click at [296, 170] on div "45.000 - 60.000 €" at bounding box center [307, 168] width 54 height 8
checkbox input "true"
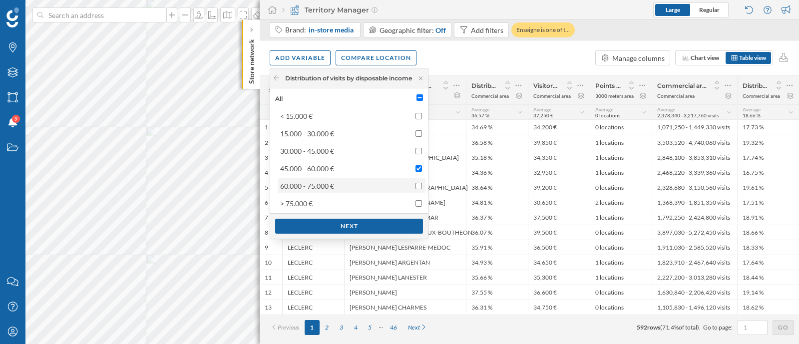
click at [297, 182] on div "60.000 - 75.000 €" at bounding box center [307, 186] width 54 height 8
checkbox input "true"
click at [297, 199] on div "> 75.000 €" at bounding box center [296, 203] width 32 height 8
checkbox input "true"
click at [307, 218] on div "Next" at bounding box center [349, 225] width 148 height 15
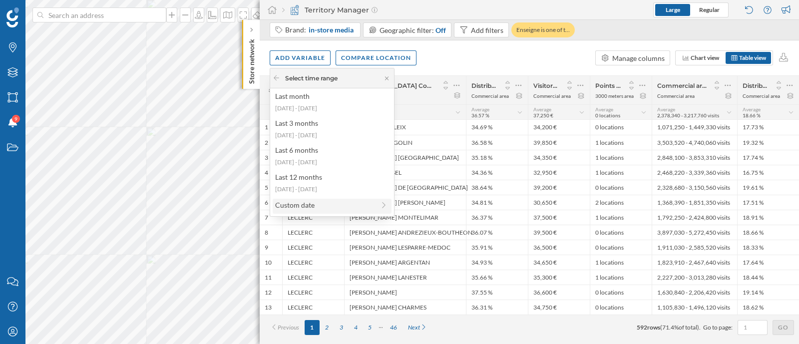
click at [325, 207] on div "Custom date" at bounding box center [324, 205] width 99 height 10
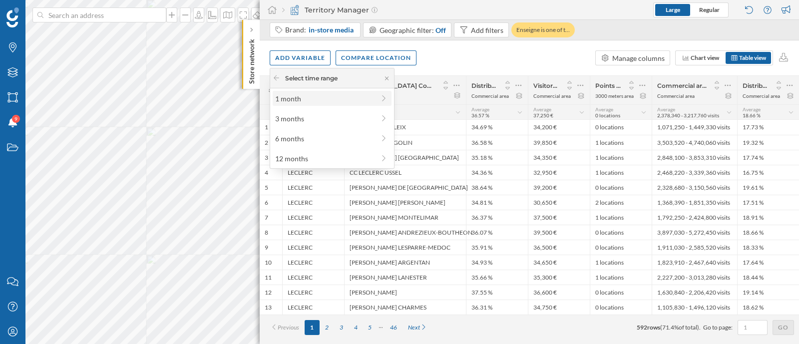
click at [317, 101] on div "1 month" at bounding box center [324, 98] width 99 height 10
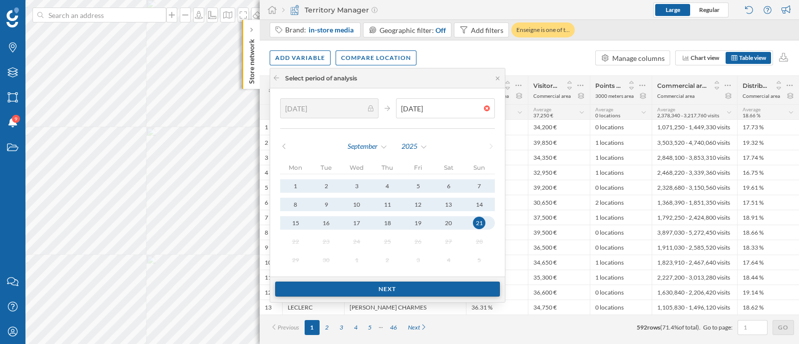
click at [334, 290] on div "Next" at bounding box center [387, 289] width 225 height 15
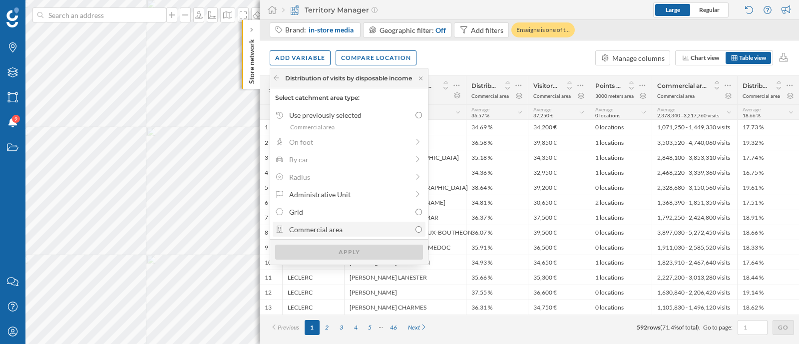
click at [317, 227] on div "Commercial area" at bounding box center [349, 229] width 121 height 10
click at [416, 227] on input "Commercial area" at bounding box center [419, 229] width 6 height 6
radio input "true"
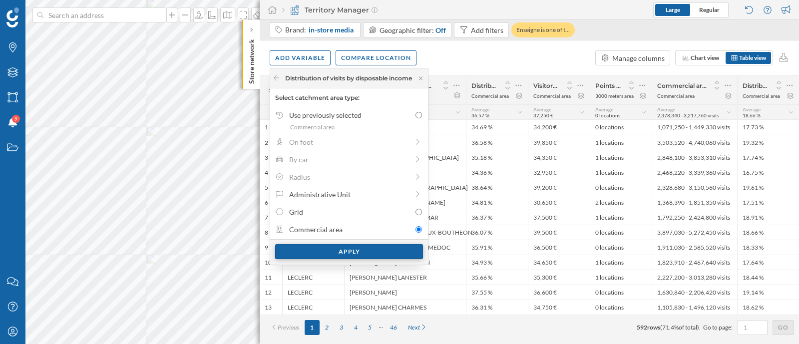
click at [334, 249] on div "Apply" at bounding box center [349, 251] width 148 height 15
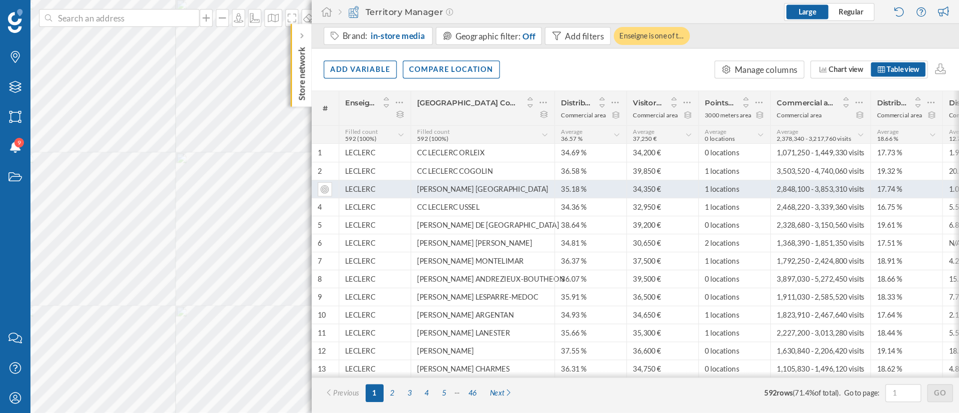
scroll to position [0, 45]
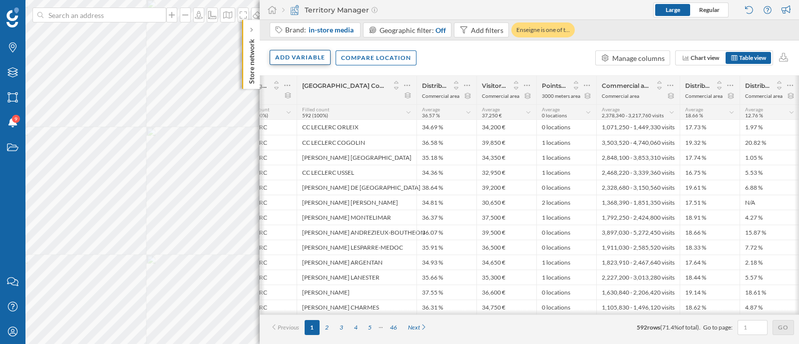
click at [287, 58] on div "Add variable" at bounding box center [300, 57] width 61 height 15
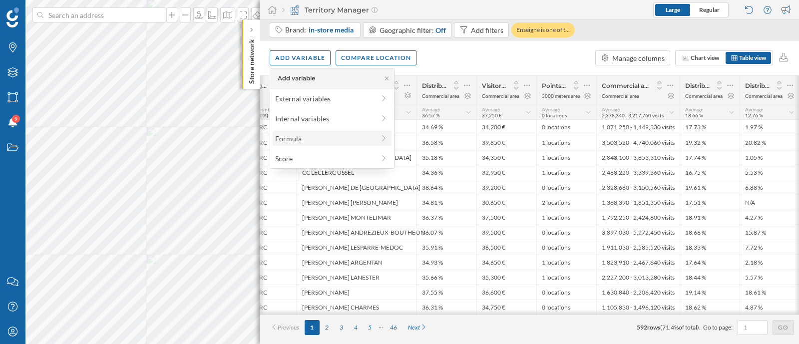
click at [295, 140] on div "Formula" at bounding box center [324, 138] width 99 height 10
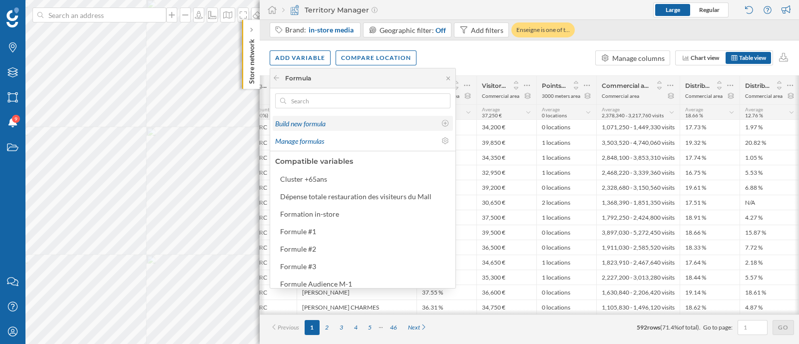
click at [350, 125] on div "Build new formula" at bounding box center [355, 123] width 161 height 10
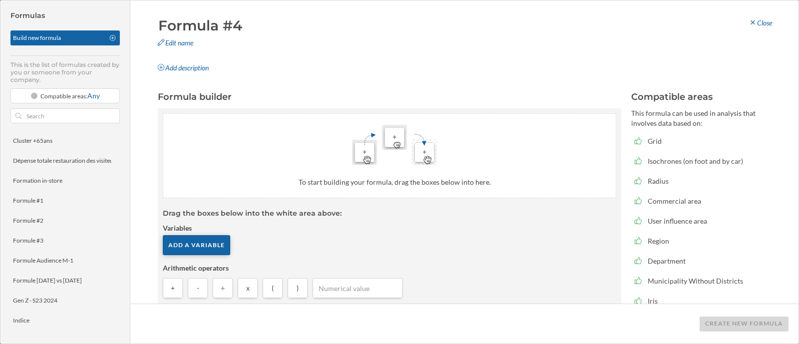
click at [188, 252] on div "Add a variable" at bounding box center [196, 245] width 67 height 20
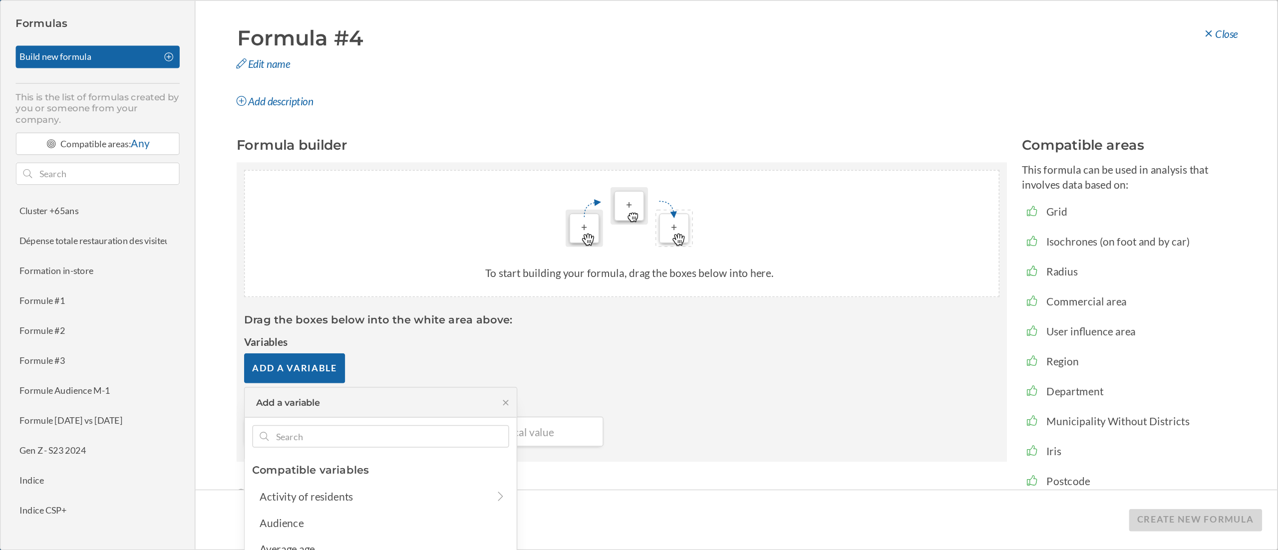
scroll to position [0, 46]
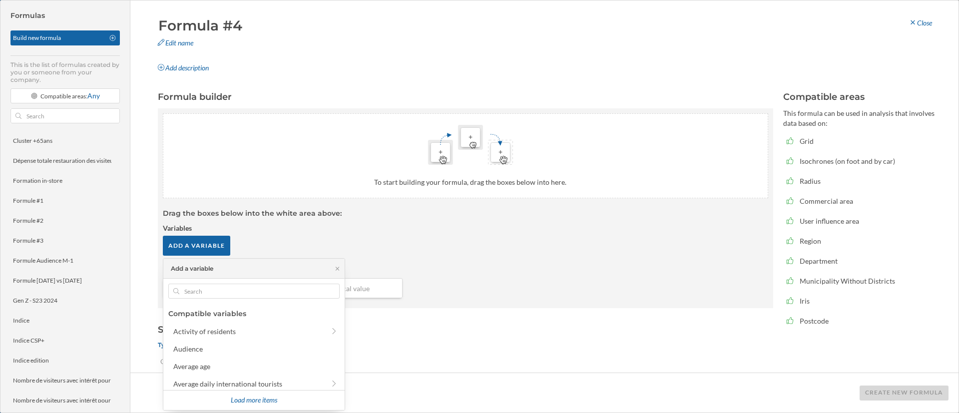
drag, startPoint x: 737, startPoint y: 4, endPoint x: 694, endPoint y: 330, distance: 328.0
click at [694, 330] on h3 "Settings" at bounding box center [465, 329] width 615 height 13
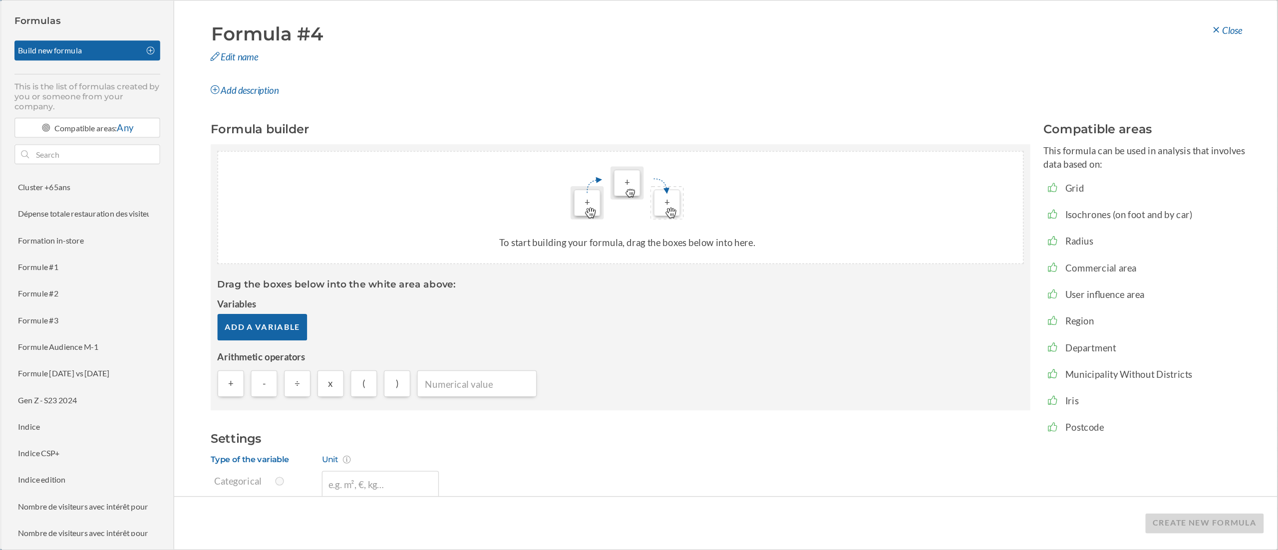
scroll to position [0, 0]
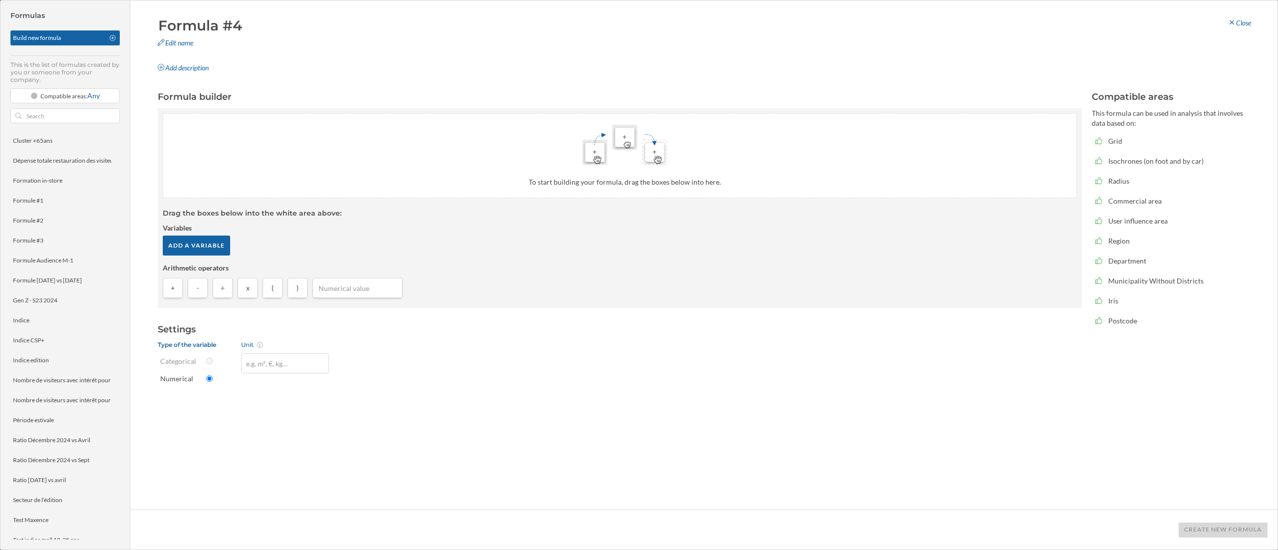
drag, startPoint x: 1185, startPoint y: 0, endPoint x: 451, endPoint y: 217, distance: 765.0
click at [451, 217] on article "Drag the boxes below into the white area above: Variables Add a variable Arithm…" at bounding box center [620, 255] width 914 height 95
click at [184, 243] on div "Add a variable" at bounding box center [196, 245] width 67 height 20
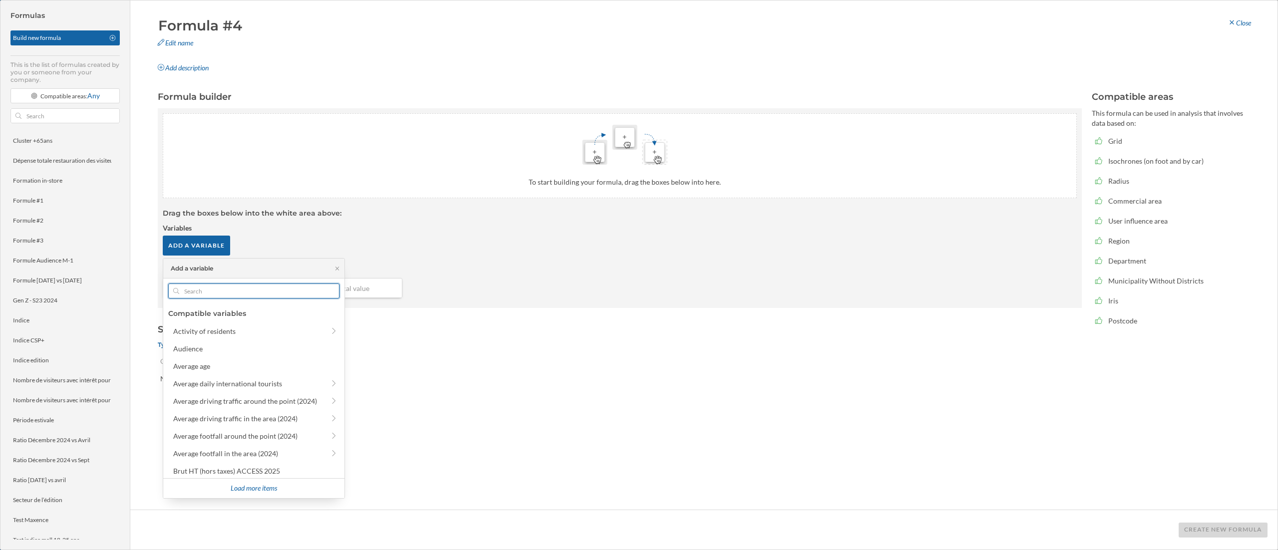
click at [287, 293] on input "text" at bounding box center [253, 291] width 149 height 15
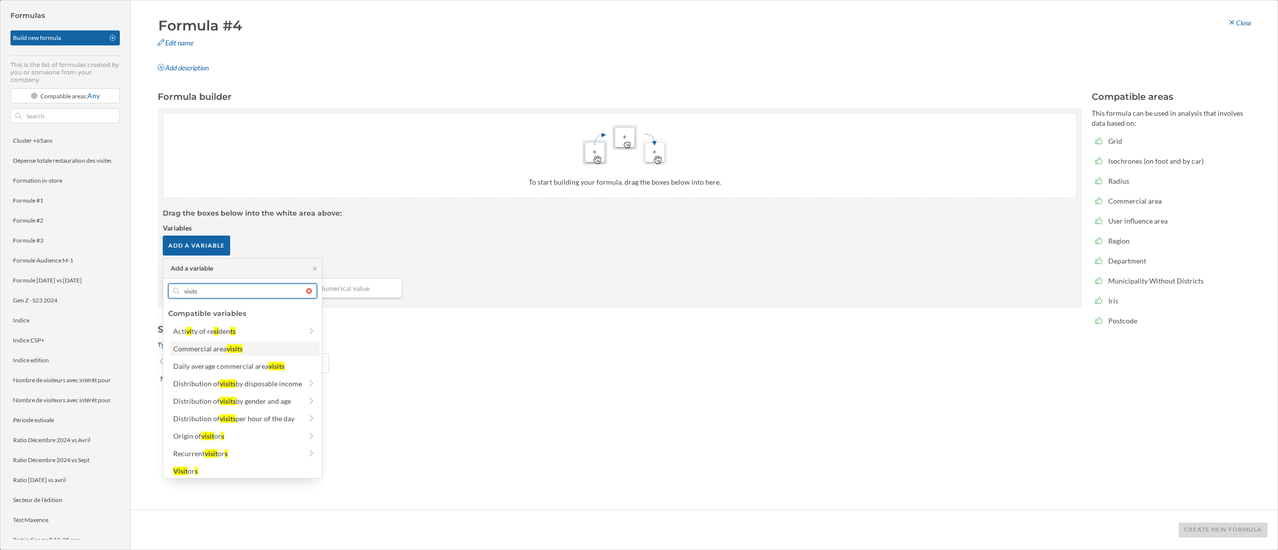
type input "visits"
click at [251, 344] on div "Commercial area visits" at bounding box center [244, 349] width 143 height 10
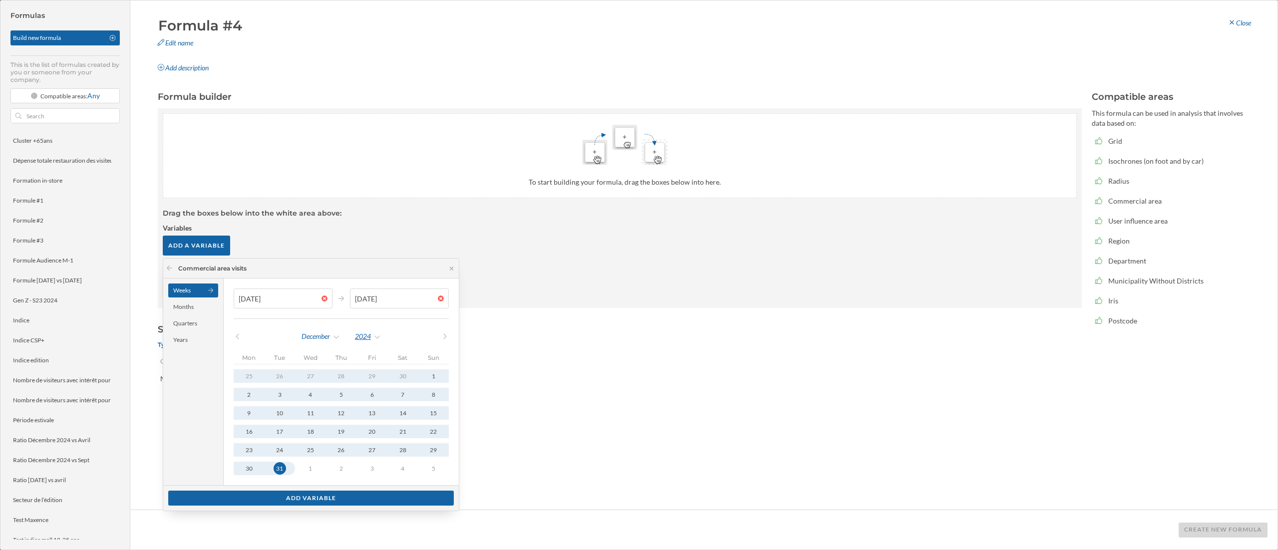
click at [366, 339] on div "2024" at bounding box center [368, 336] width 27 height 15
click at [392, 344] on div "2025" at bounding box center [390, 460] width 65 height 10
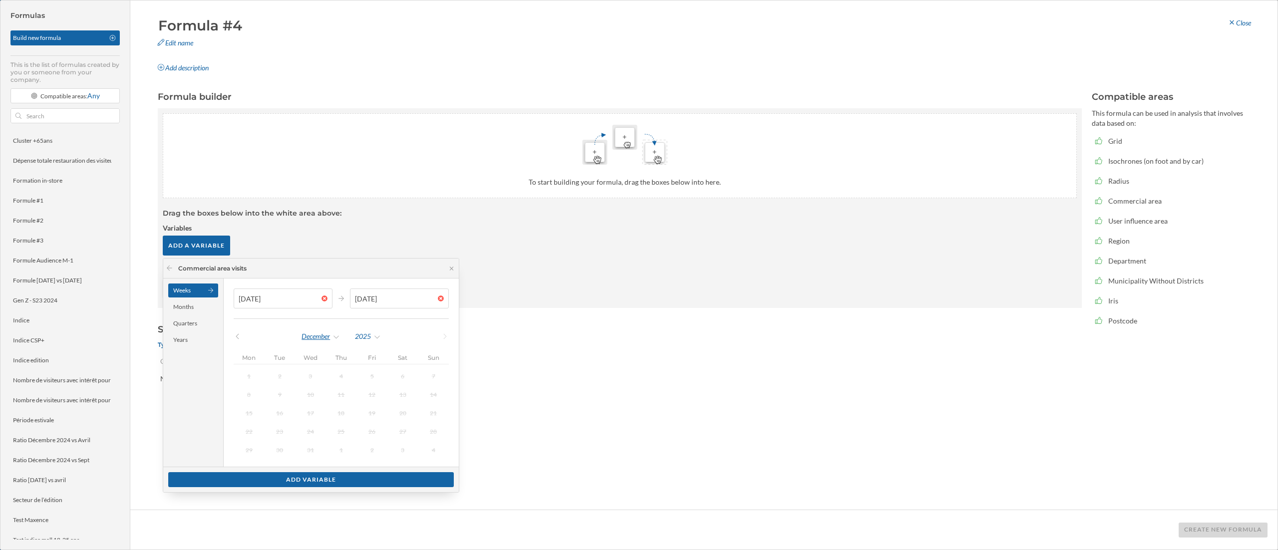
click at [324, 337] on div "December" at bounding box center [320, 336] width 39 height 15
click at [335, 344] on div "September" at bounding box center [336, 451] width 65 height 10
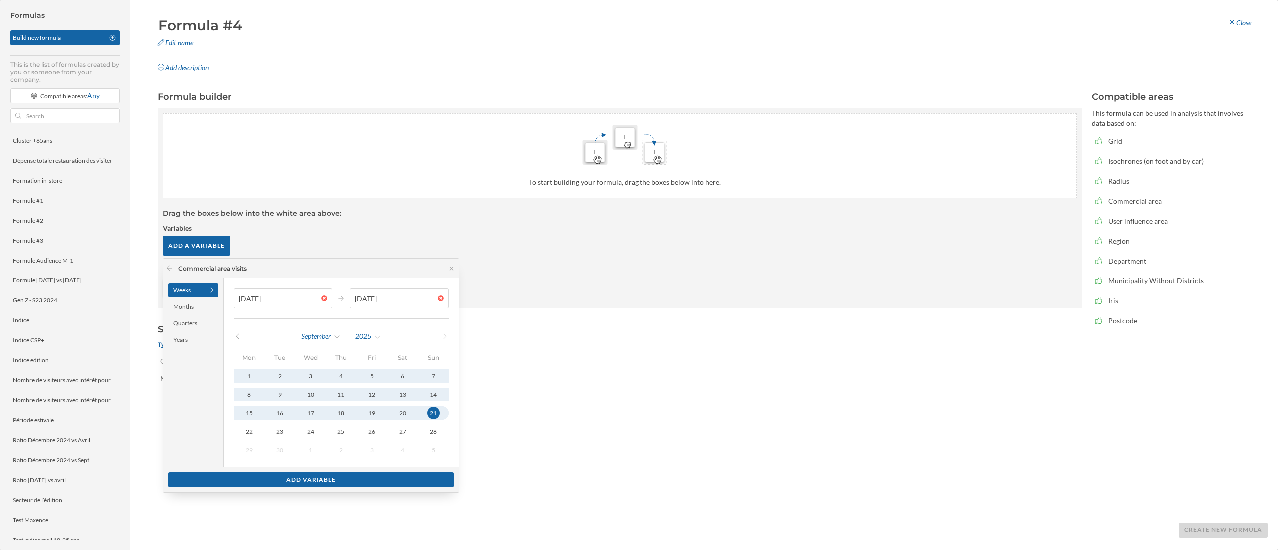
click at [432, 344] on div "21" at bounding box center [433, 413] width 12 height 12
click at [241, 344] on button "1" at bounding box center [249, 376] width 31 height 13
type input "21/09/2025"
drag, startPoint x: 434, startPoint y: 415, endPoint x: 417, endPoint y: 443, distance: 33.7
click at [434, 344] on div "21" at bounding box center [433, 413] width 12 height 12
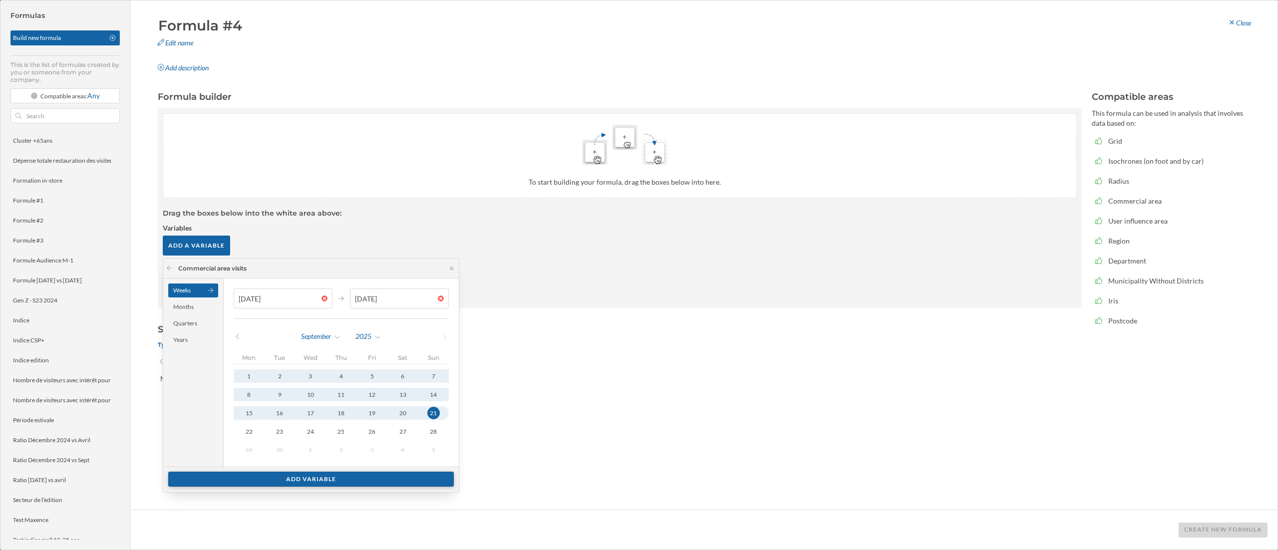
click at [380, 344] on div "Add variable" at bounding box center [311, 479] width 286 height 15
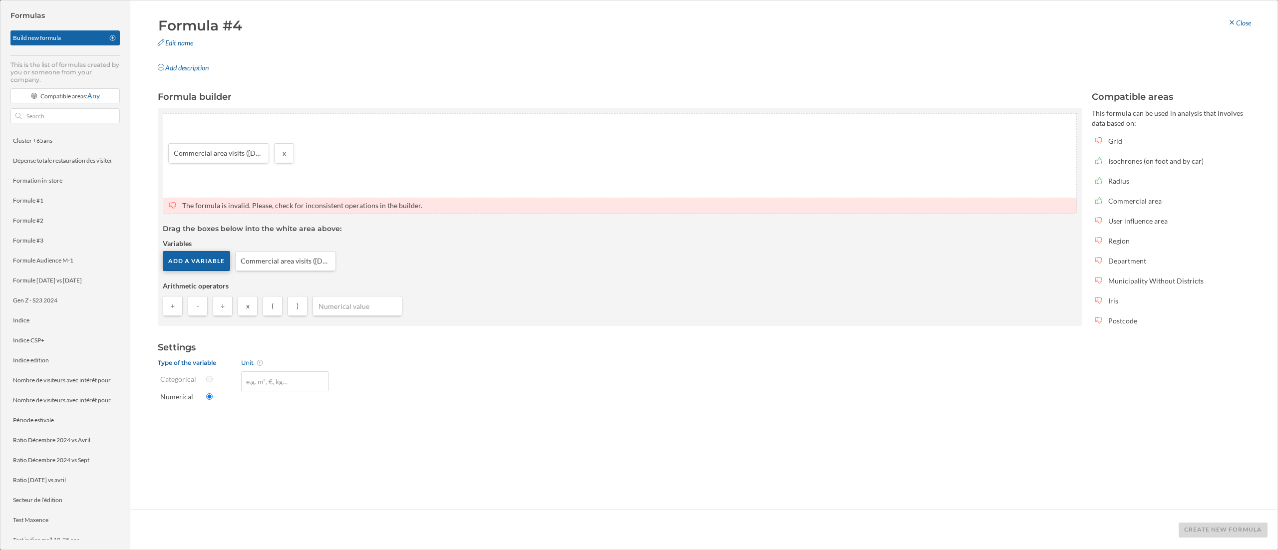
click at [206, 257] on div "Add a variable" at bounding box center [196, 261] width 67 height 20
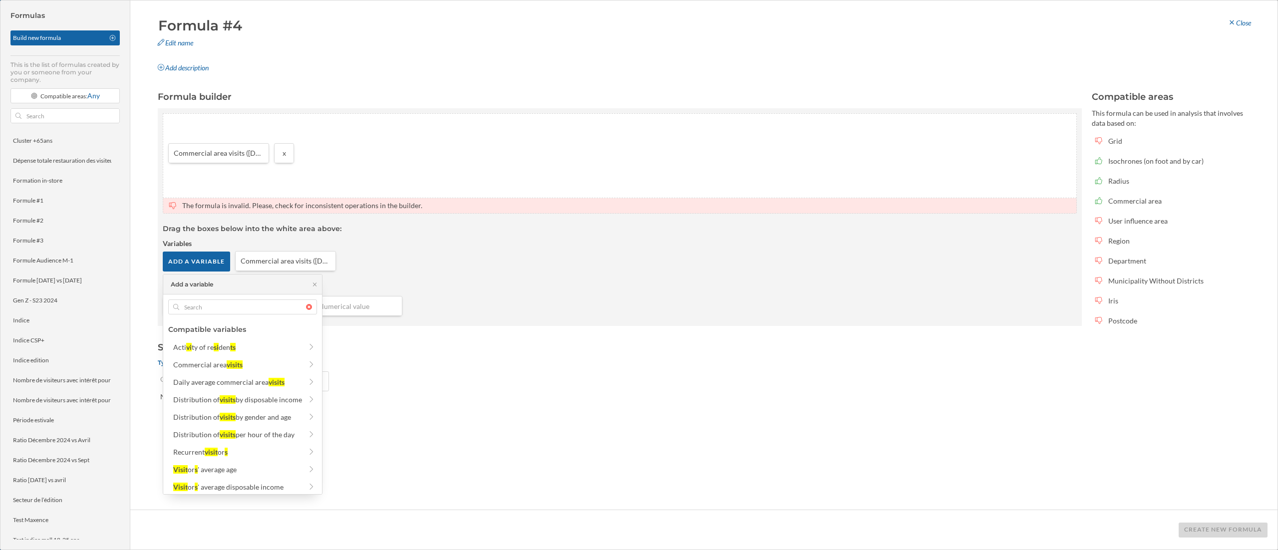
click at [311, 307] on div at bounding box center [242, 307] width 149 height 15
click at [306, 307] on input "text" at bounding box center [242, 307] width 127 height 15
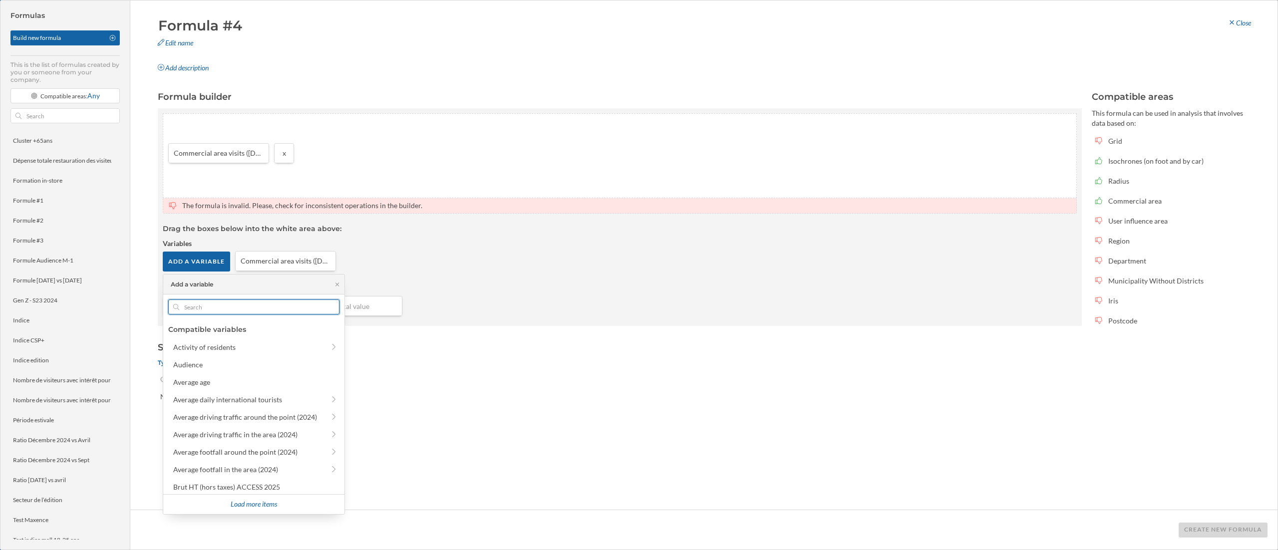
click at [266, 310] on input "text" at bounding box center [253, 307] width 149 height 15
type input "r"
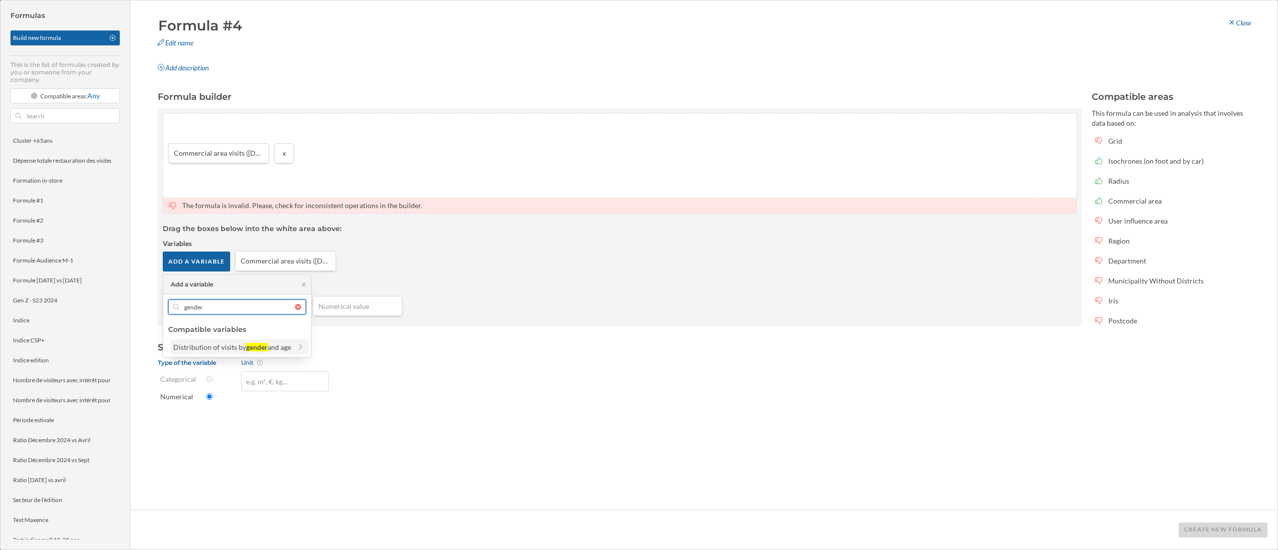
type input "gender"
click at [224, 344] on div "Distribution of visits by" at bounding box center [209, 347] width 73 height 8
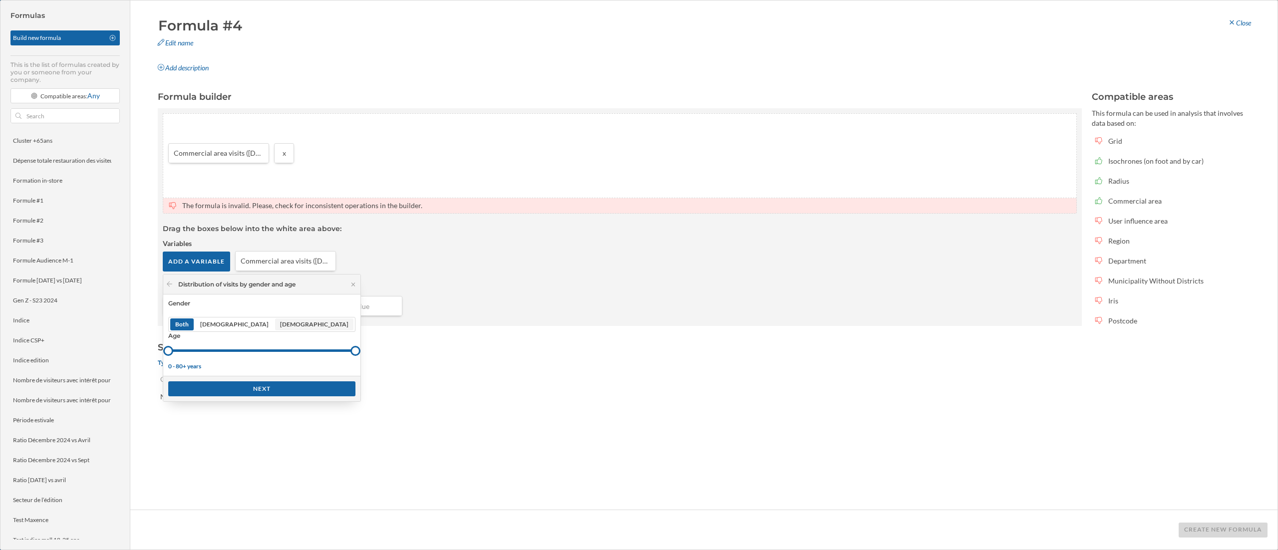
click at [280, 327] on span "Female" at bounding box center [314, 324] width 68 height 9
drag, startPoint x: 170, startPoint y: 352, endPoint x: 258, endPoint y: 356, distance: 88.0
click at [278, 344] on div at bounding box center [283, 351] width 10 height 10
drag, startPoint x: 262, startPoint y: 349, endPoint x: 267, endPoint y: 353, distance: 5.7
click at [271, 344] on div at bounding box center [276, 351] width 10 height 10
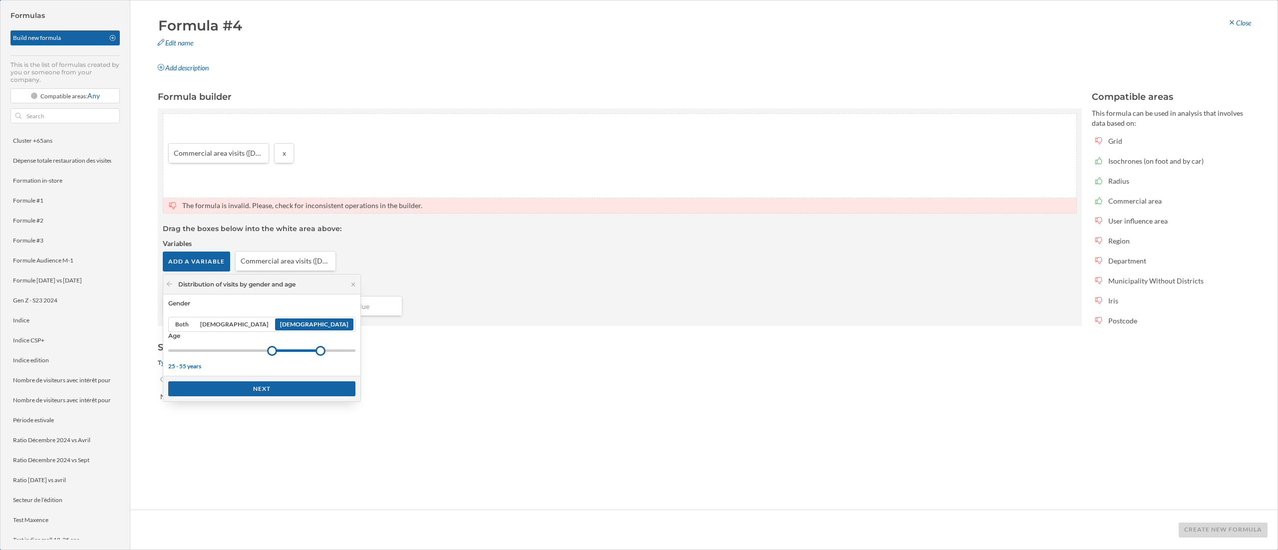
drag, startPoint x: 310, startPoint y: 352, endPoint x: 280, endPoint y: 354, distance: 30.0
click at [316, 344] on div at bounding box center [321, 351] width 10 height 10
click at [274, 344] on div "Next" at bounding box center [261, 388] width 187 height 15
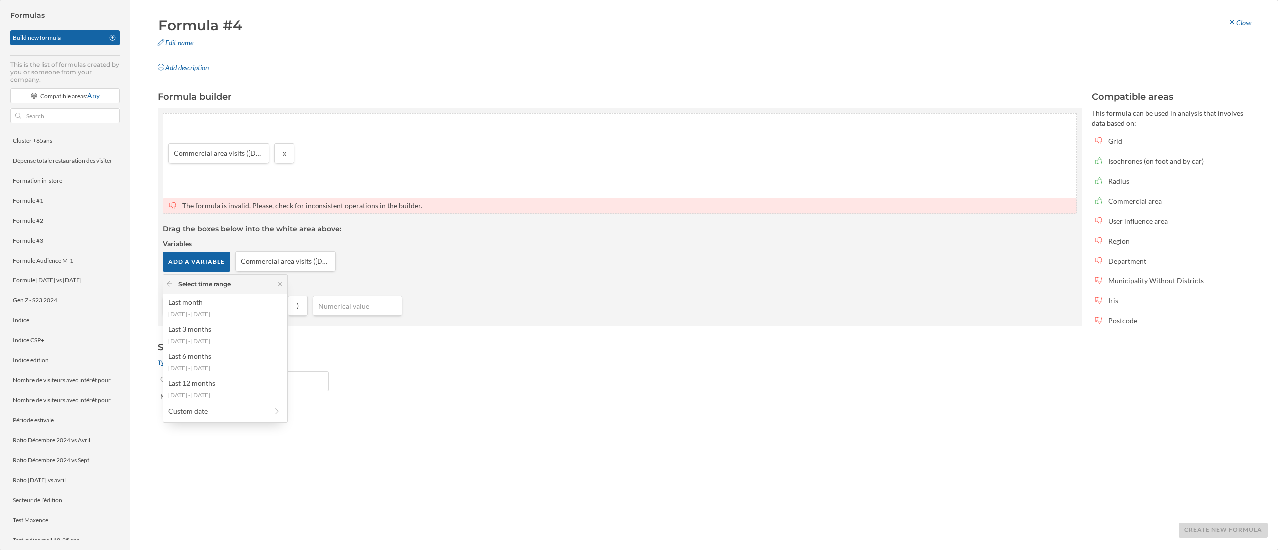
click at [250, 344] on div "Custom date" at bounding box center [225, 412] width 119 height 15
click at [227, 303] on div "1 month" at bounding box center [217, 305] width 99 height 10
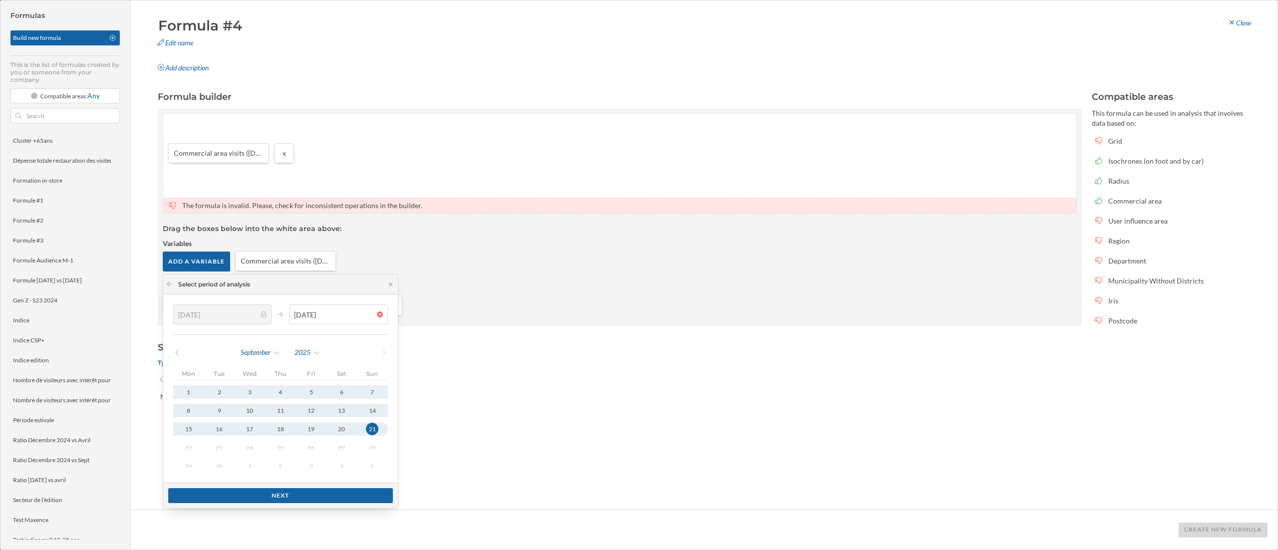
click at [338, 344] on div "Next" at bounding box center [280, 495] width 225 height 15
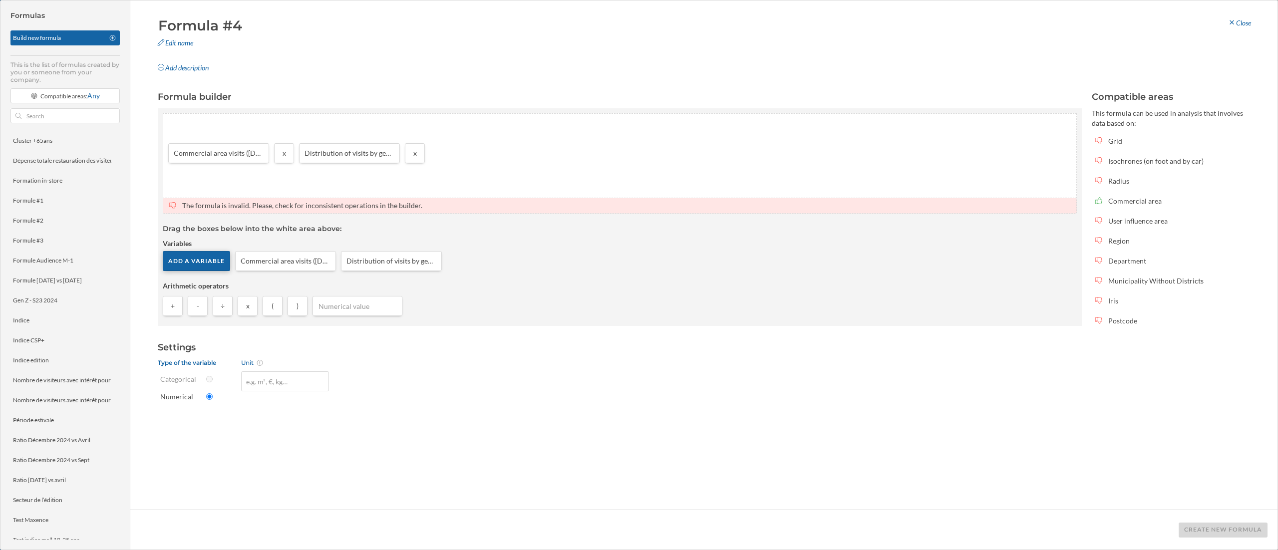
click at [211, 262] on div "Add a variable" at bounding box center [196, 261] width 67 height 20
click at [244, 308] on input "gender" at bounding box center [237, 307] width 116 height 15
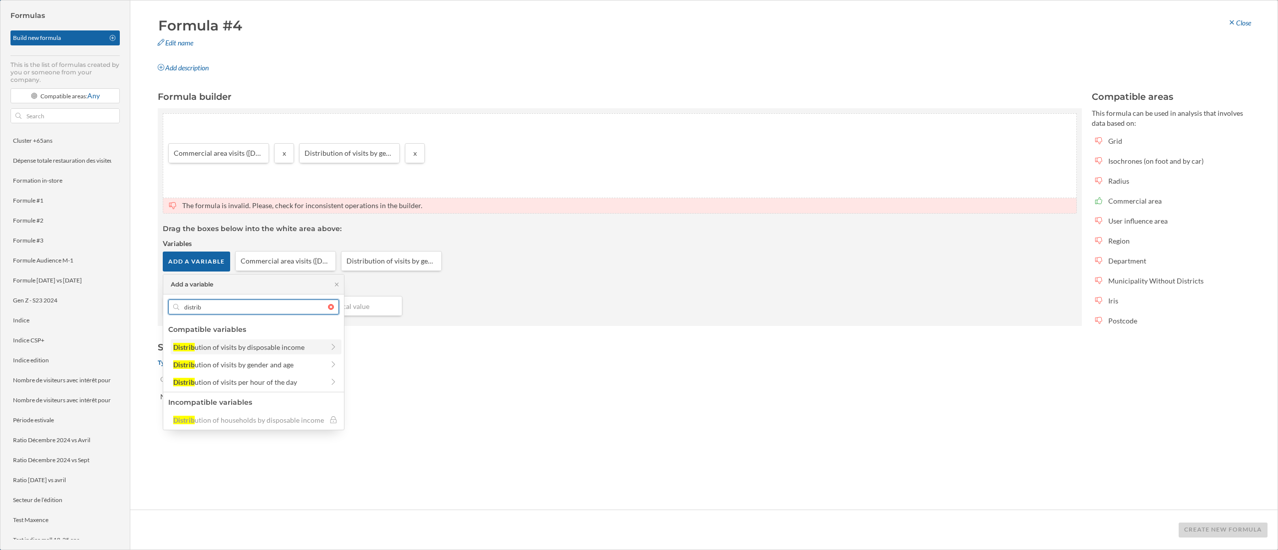
type input "distribu"
click at [292, 344] on div "tion of visits by disposable income" at bounding box center [252, 347] width 106 height 8
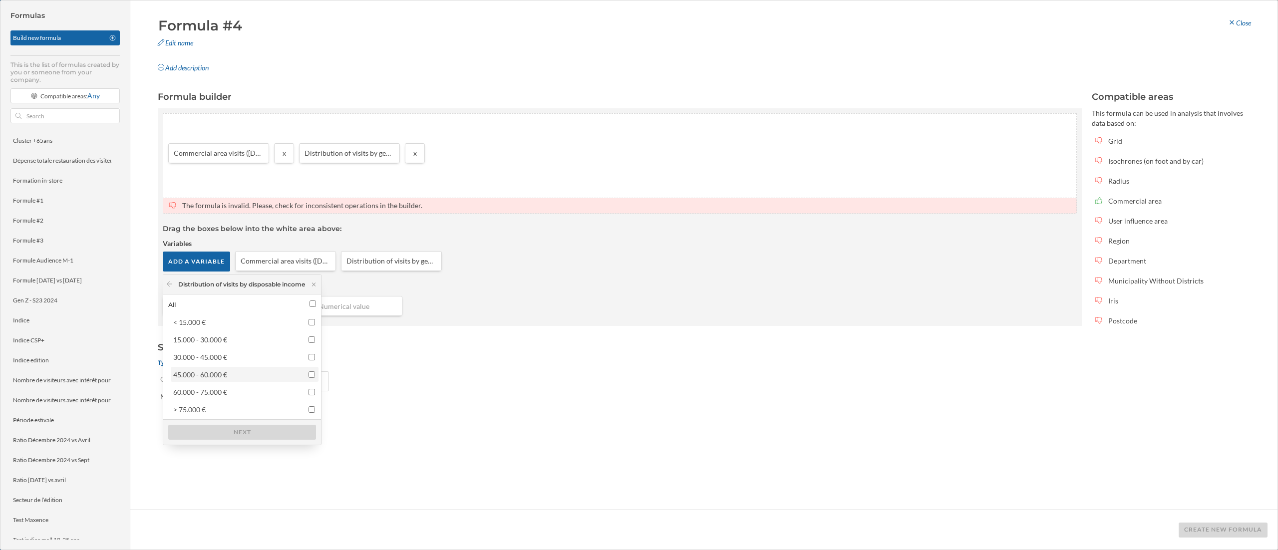
click at [258, 344] on div "45.000 - 60.000 €" at bounding box center [245, 374] width 148 height 15
checkbox input "true"
click at [258, 344] on div "60.000 - 75.000 €" at bounding box center [244, 392] width 142 height 10
checkbox input "true"
click at [244, 344] on div "> 75.000 €" at bounding box center [244, 410] width 142 height 10
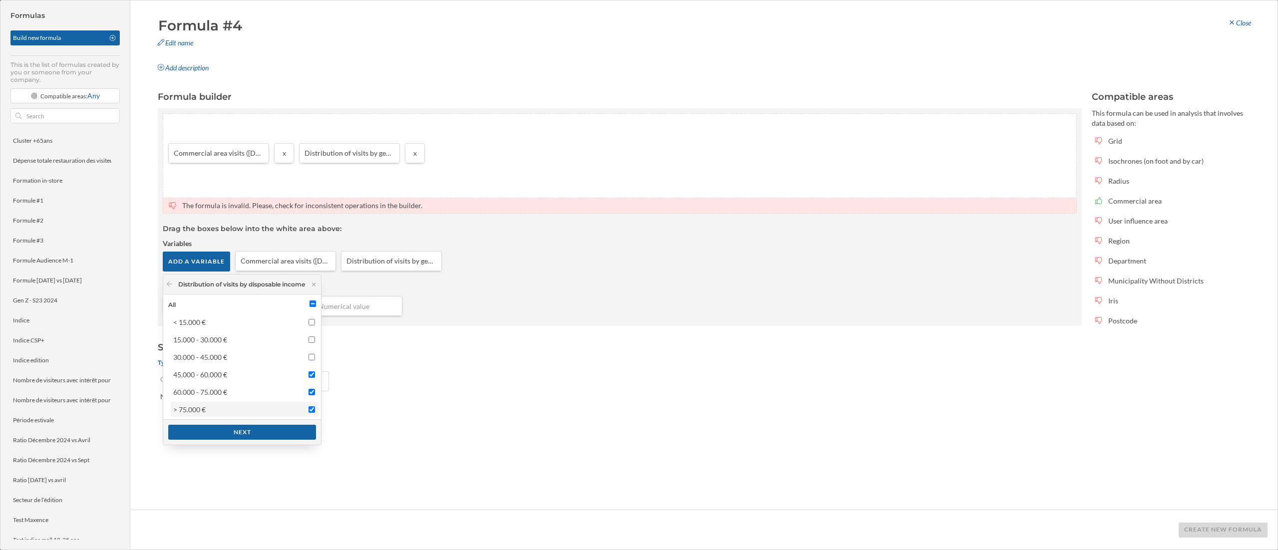
checkbox input "true"
click at [252, 344] on div "Next" at bounding box center [242, 431] width 148 height 15
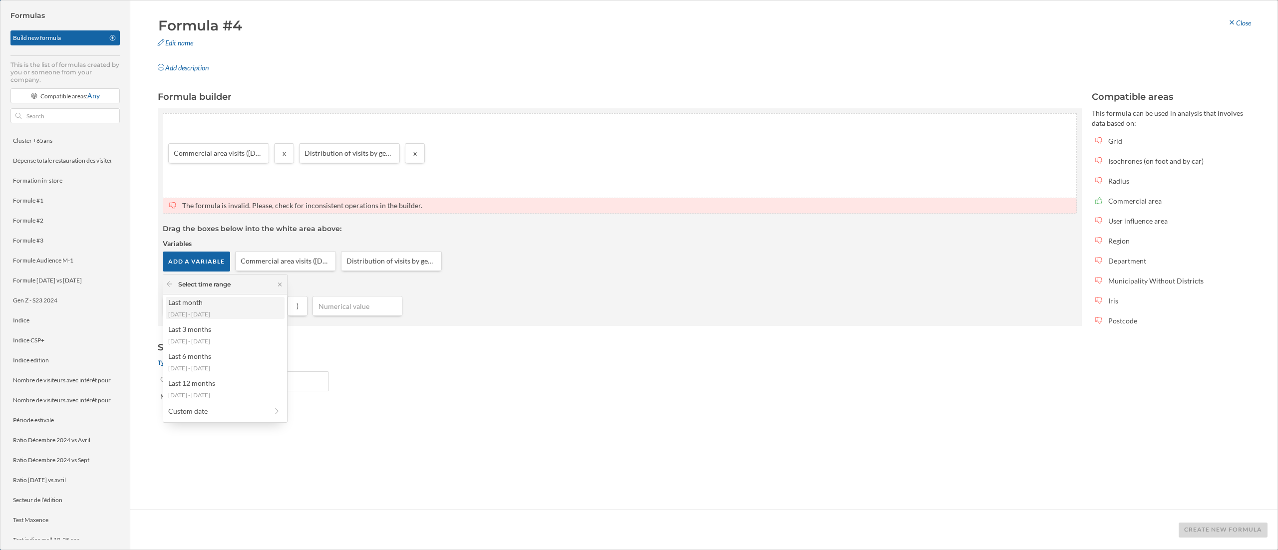
click at [228, 315] on div "2025-08-25 - 2025-09-21" at bounding box center [224, 314] width 113 height 9
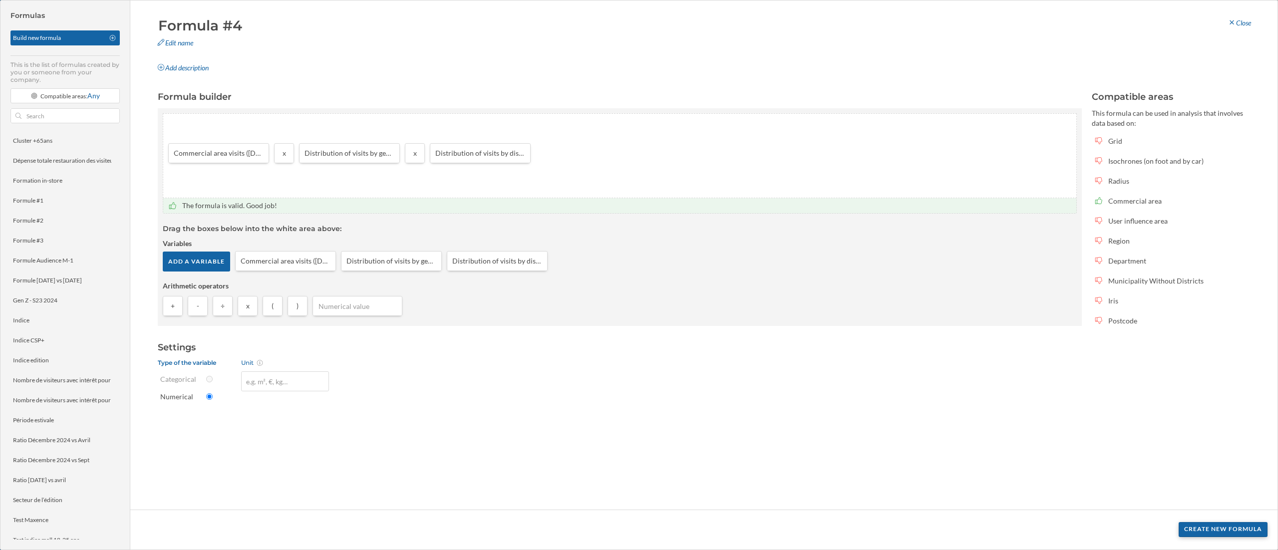
click at [799, 344] on div "Create new formula" at bounding box center [1223, 529] width 89 height 15
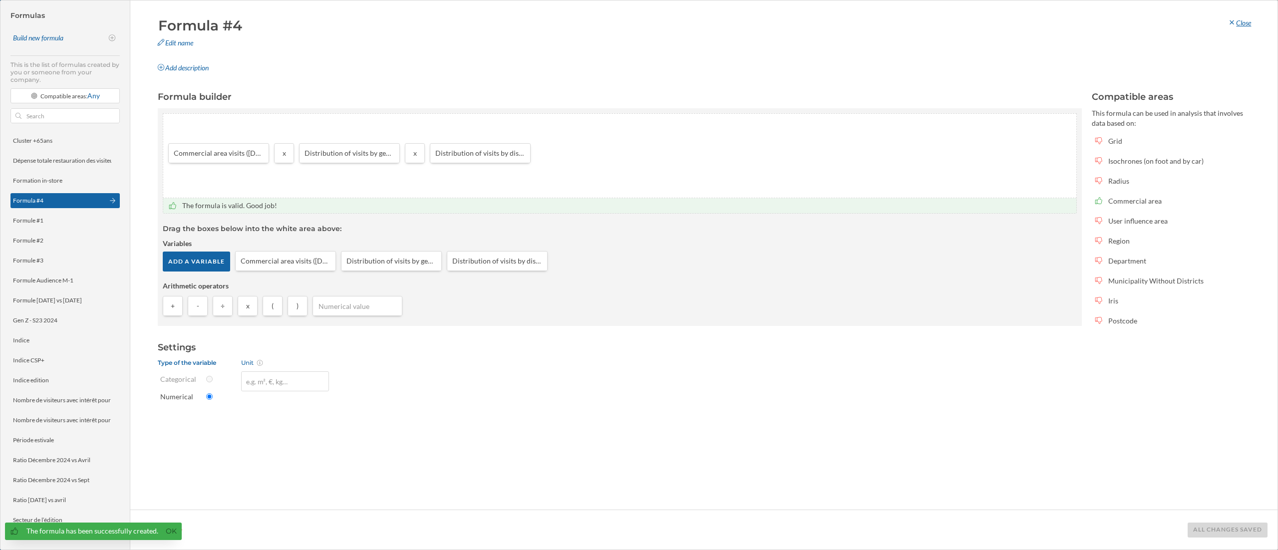
click at [799, 27] on div "Close" at bounding box center [1240, 22] width 36 height 15
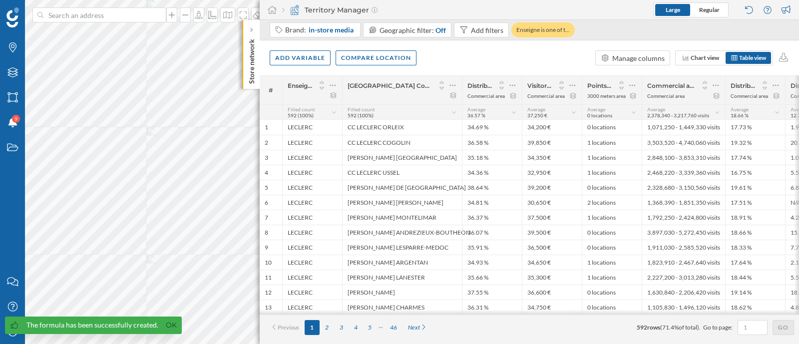
drag, startPoint x: 931, startPoint y: 12, endPoint x: 481, endPoint y: 55, distance: 452.5
click at [481, 55] on div "Add variable Compare location Manage columns Chart view Table view" at bounding box center [529, 57] width 539 height 35
click at [315, 52] on div "Add variable" at bounding box center [300, 57] width 61 height 15
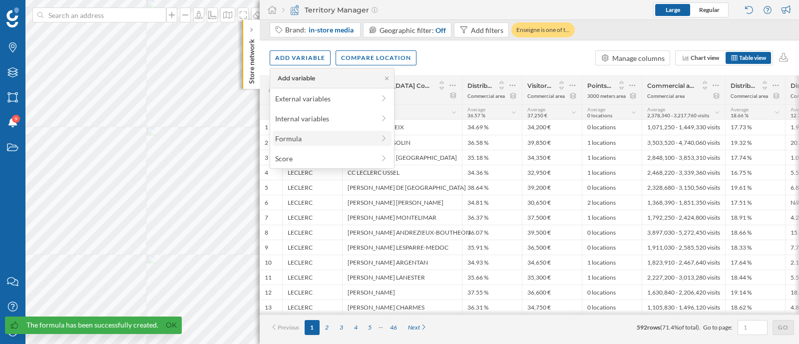
click at [305, 143] on div "Formula" at bounding box center [324, 138] width 99 height 10
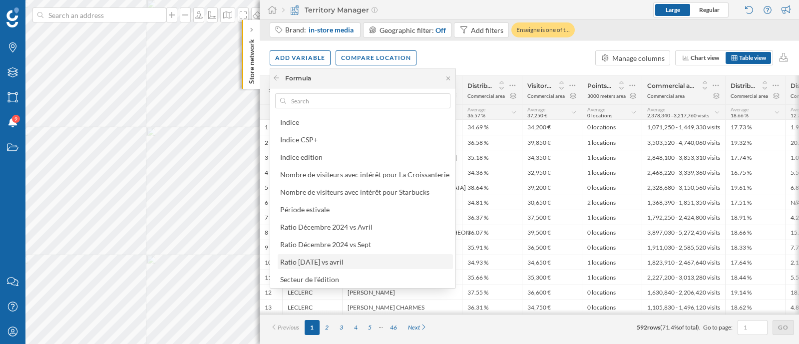
scroll to position [249, 0]
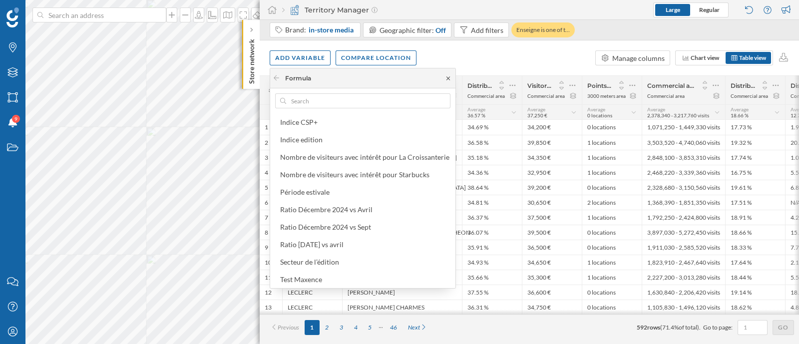
click at [447, 80] on icon at bounding box center [447, 78] width 7 height 6
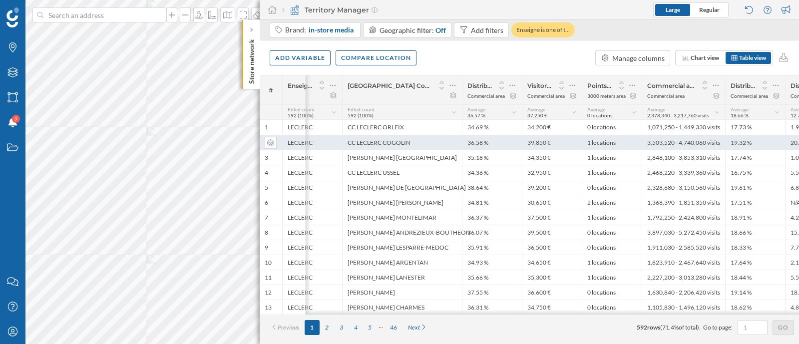
scroll to position [0, 45]
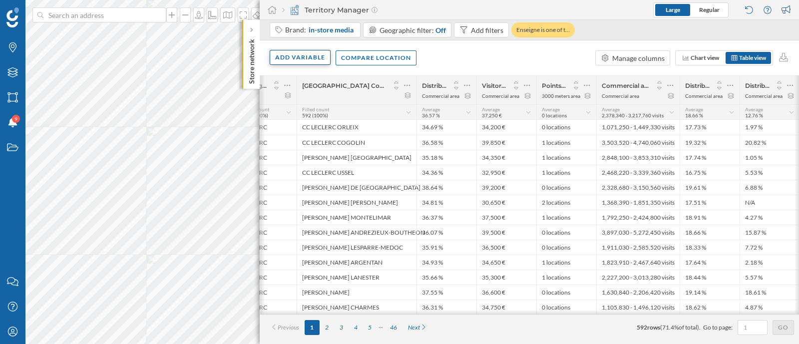
click at [313, 61] on div "Add variable" at bounding box center [300, 57] width 61 height 15
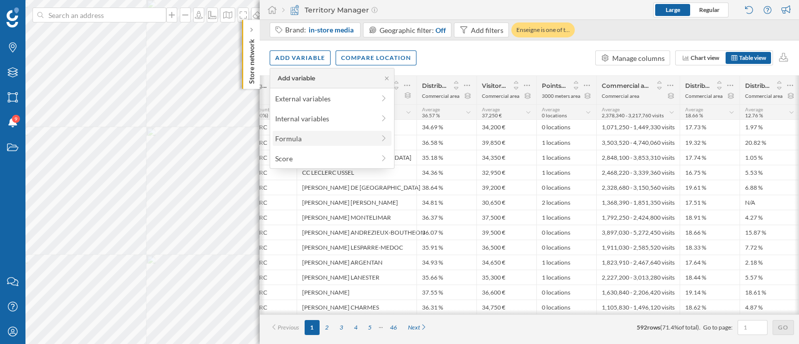
click at [326, 141] on div "Formula" at bounding box center [324, 138] width 99 height 10
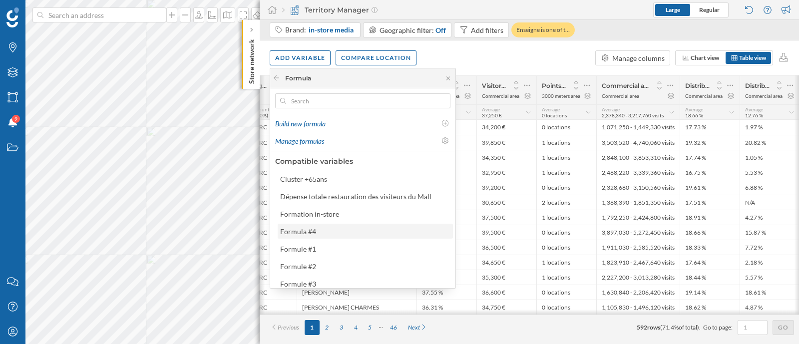
click at [327, 230] on div "Formula #4" at bounding box center [364, 231] width 169 height 10
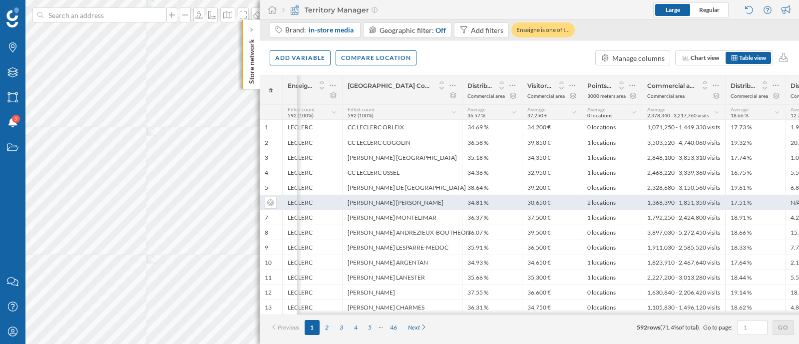
scroll to position [0, 105]
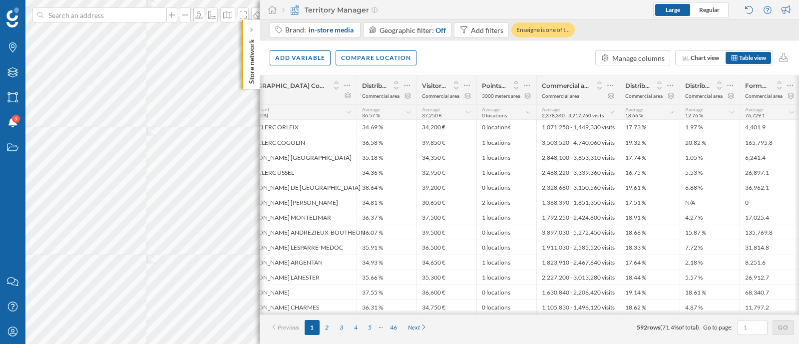
click at [772, 109] on div "Average 76,729.1" at bounding box center [766, 112] width 43 height 12
click at [764, 249] on div "Sum" at bounding box center [771, 251] width 42 height 10
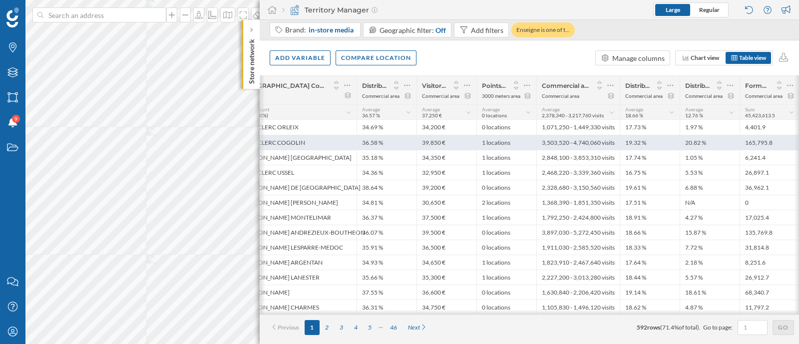
drag, startPoint x: 743, startPoint y: 116, endPoint x: 784, endPoint y: 139, distance: 47.0
click at [784, 139] on div "# Enseigne Nom du Centre Commercial in-store media Distribution of visits by ge…" at bounding box center [529, 194] width 539 height 239
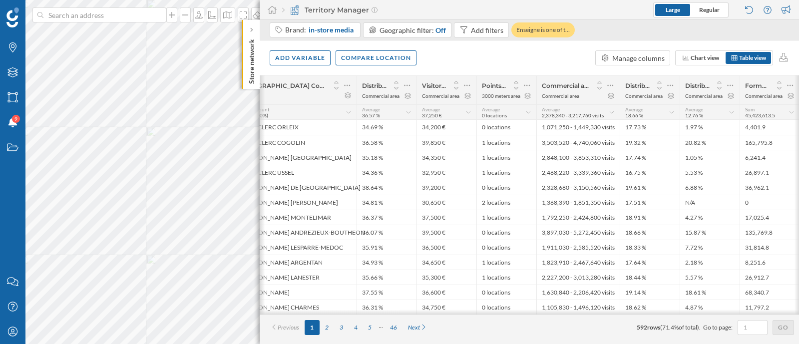
click at [676, 39] on div "Brand: in-store media Geographic filter: Off Add filters Enseigne is one of t…" at bounding box center [529, 30] width 539 height 20
click at [572, 112] on span "2,378,340 - 3,217,760 visits" at bounding box center [573, 115] width 62 height 6
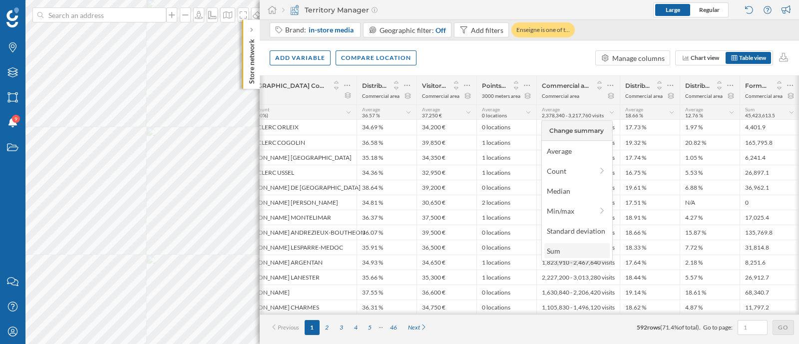
click at [554, 253] on div "Sum" at bounding box center [576, 251] width 59 height 10
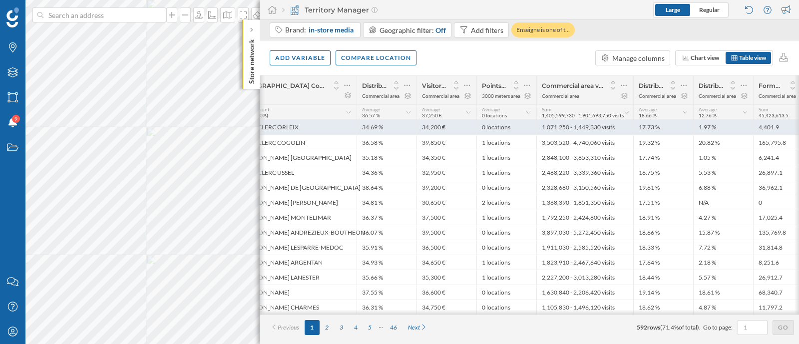
scroll to position [0, 119]
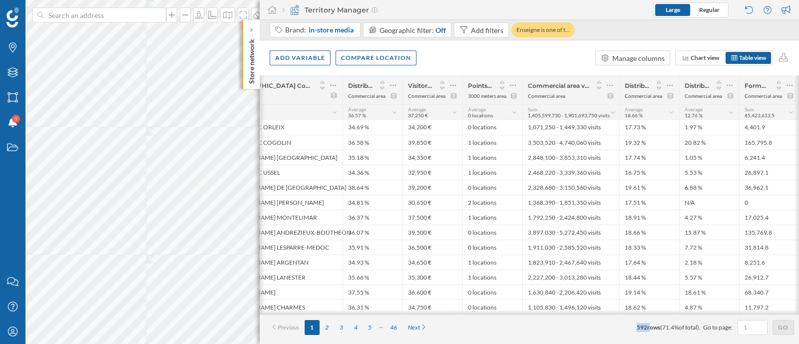
drag, startPoint x: 629, startPoint y: 335, endPoint x: 645, endPoint y: 333, distance: 16.2
click at [645, 333] on div "Previous 1 2 3 4 5 46 Next 592 rows ( 71.4% of total). Go to page: Go" at bounding box center [529, 327] width 529 height 15
click at [647, 331] on span "rows" at bounding box center [653, 327] width 13 height 7
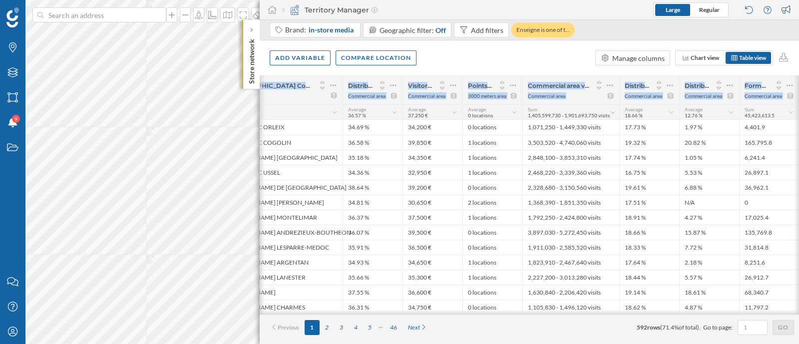
drag, startPoint x: 524, startPoint y: 115, endPoint x: 567, endPoint y: 55, distance: 73.8
click at [567, 55] on div "Brand: in-store media Geographic filter: Off Add filters Enseigne is one of t… …" at bounding box center [529, 182] width 539 height 324
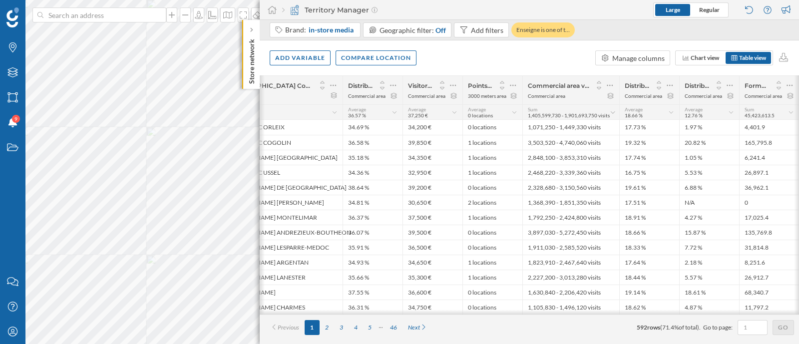
click at [567, 55] on div "Add variable Compare location Manage columns Chart view Table view" at bounding box center [529, 57] width 539 height 35
click at [779, 81] on icon at bounding box center [779, 82] width 4 height 2
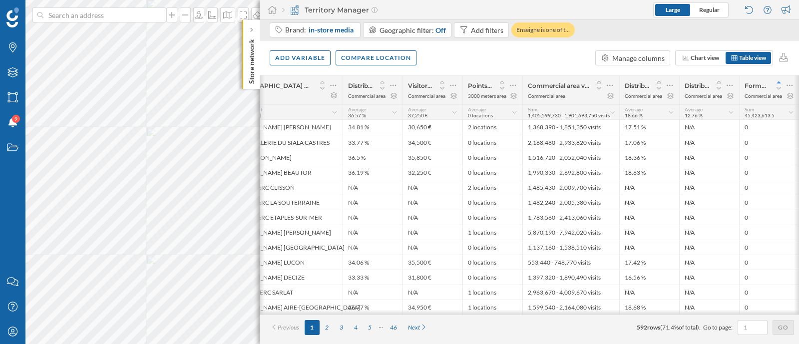
scroll to position [0, 112]
click at [780, 88] on icon at bounding box center [779, 88] width 9 height 7
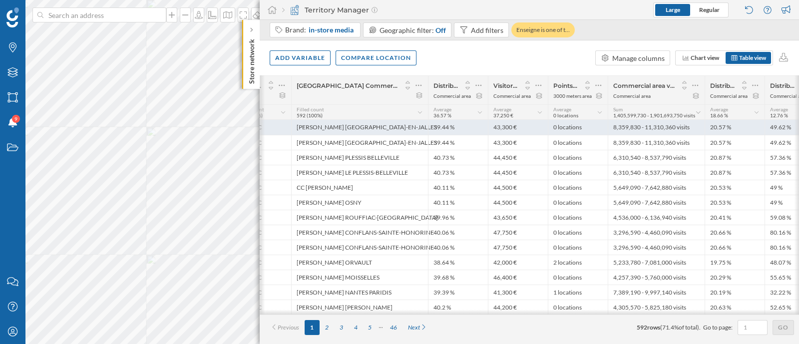
scroll to position [0, 50]
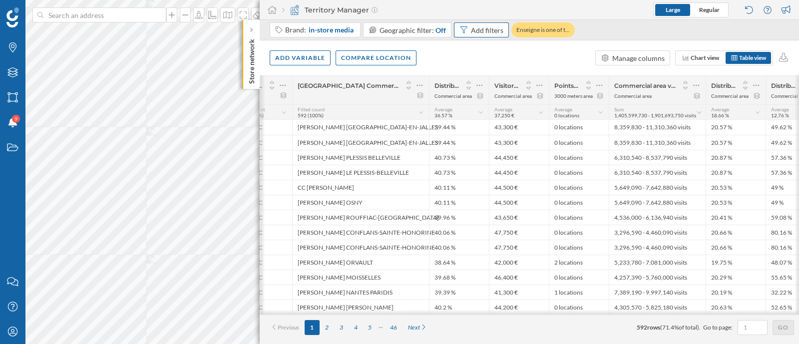
click at [490, 28] on div "Add filters" at bounding box center [487, 30] width 32 height 10
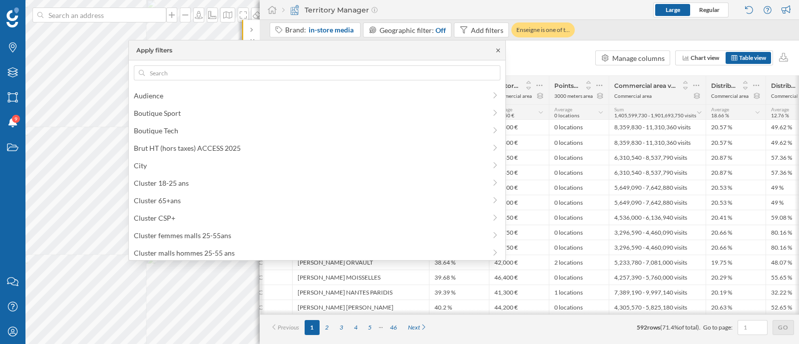
click at [501, 48] on icon at bounding box center [497, 50] width 7 height 6
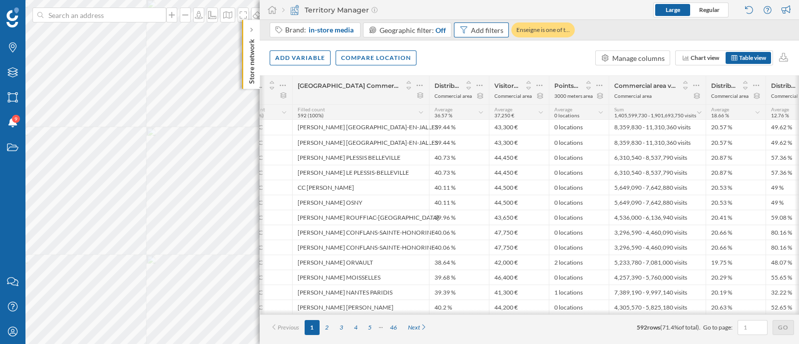
click at [491, 28] on div "Add filters" at bounding box center [487, 30] width 32 height 10
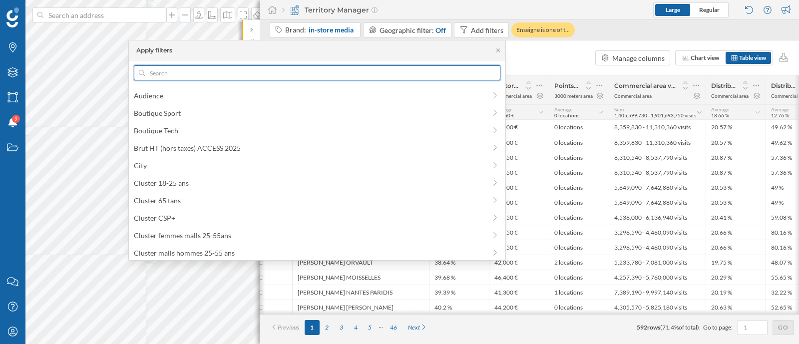
click at [398, 75] on input "text" at bounding box center [317, 72] width 345 height 15
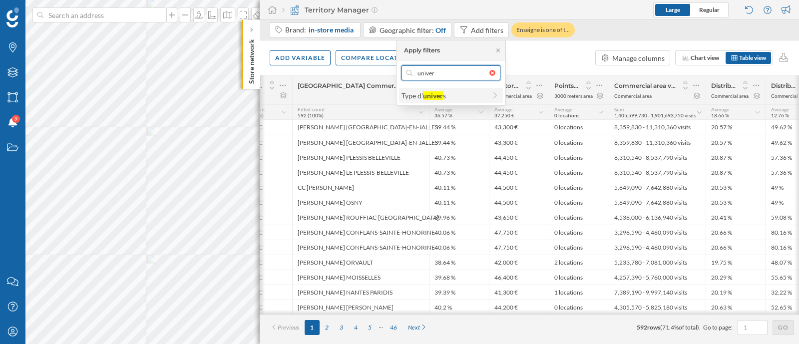
type input "univer"
click at [436, 101] on div "Type d' univer s" at bounding box center [451, 95] width 104 height 15
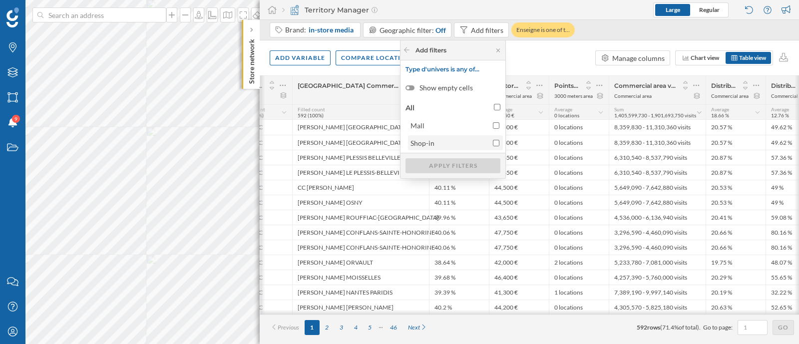
drag, startPoint x: 434, startPoint y: 125, endPoint x: 437, endPoint y: 140, distance: 15.3
click at [434, 124] on span "Mall" at bounding box center [449, 125] width 77 height 10
click at [493, 124] on input "Mall" at bounding box center [496, 125] width 6 height 6
checkbox input "true"
click at [439, 160] on div "Apply filters" at bounding box center [453, 165] width 95 height 15
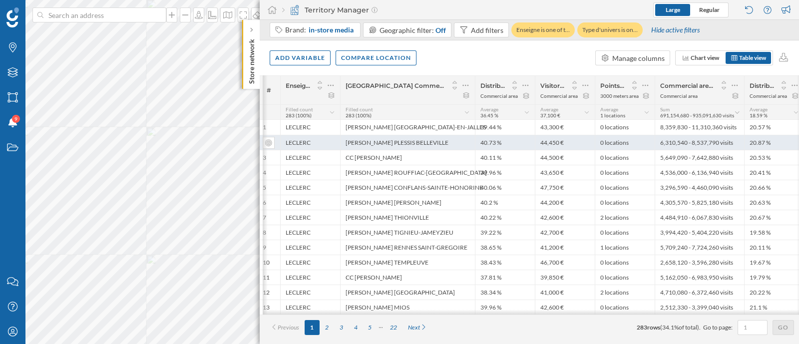
scroll to position [0, 127]
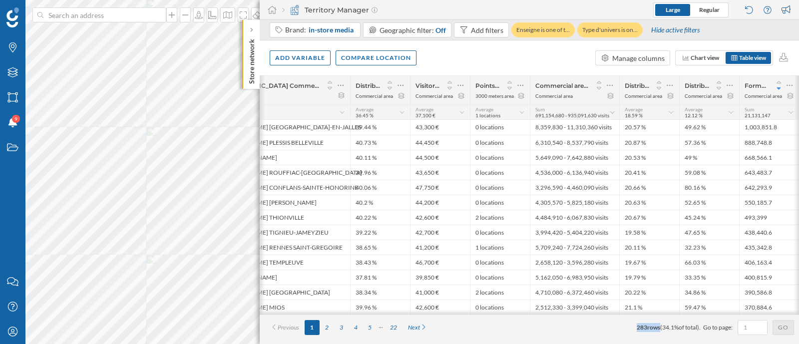
drag, startPoint x: 629, startPoint y: 333, endPoint x: 654, endPoint y: 335, distance: 25.0
click at [654, 335] on div "Previous 1 2 3 4 5 22 Next 283 rows ( 34.1% of total). Go to page: Go" at bounding box center [529, 327] width 529 height 15
click at [637, 331] on span "283" at bounding box center [642, 327] width 10 height 7
click at [630, 62] on div "Manage columns" at bounding box center [638, 58] width 52 height 10
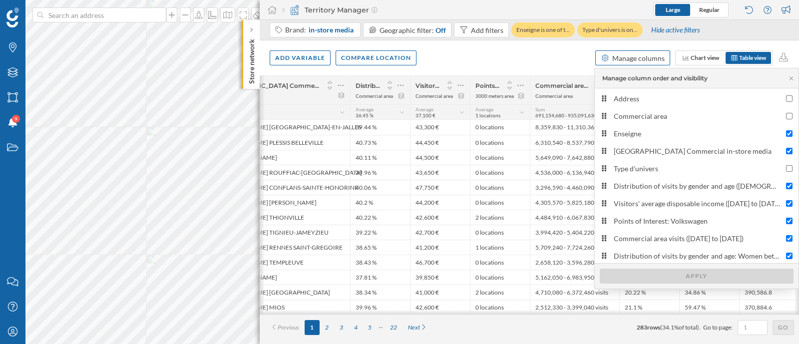
click at [630, 62] on div "Manage columns" at bounding box center [638, 58] width 52 height 10
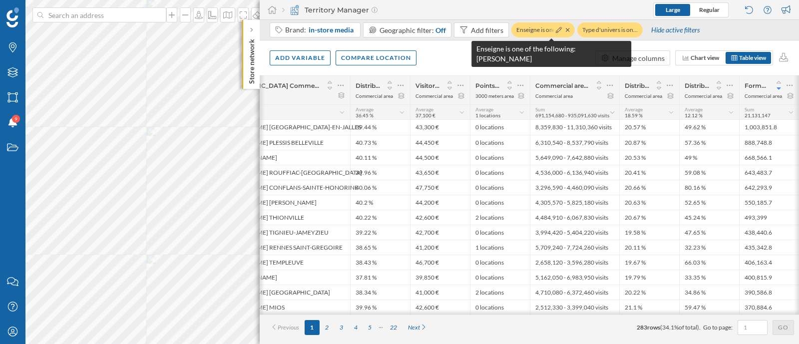
click at [567, 27] on div "Enseigne is one of t…" at bounding box center [542, 29] width 63 height 15
click at [566, 30] on icon at bounding box center [567, 29] width 3 height 3
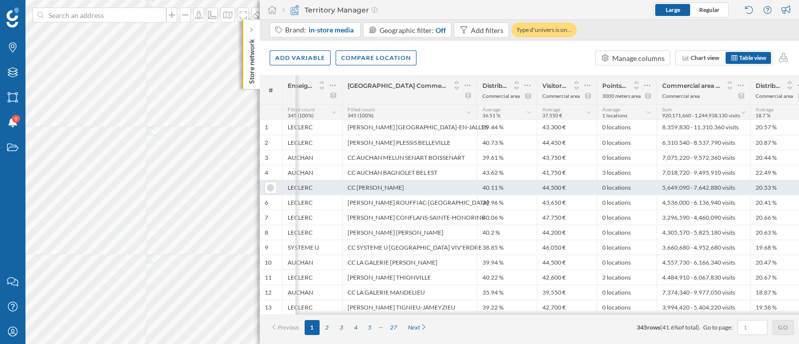
scroll to position [0, 130]
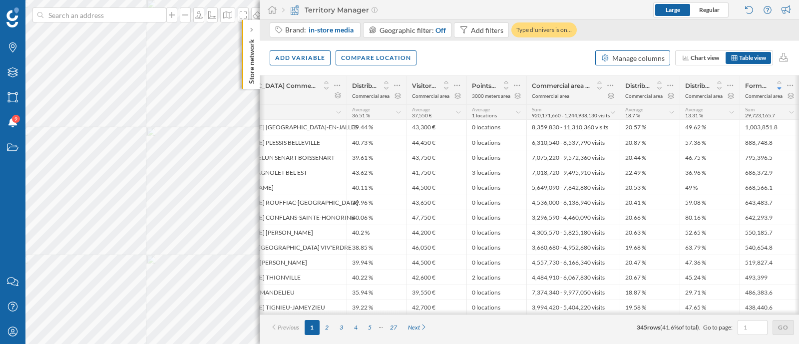
click at [660, 60] on div "Manage columns" at bounding box center [638, 58] width 52 height 10
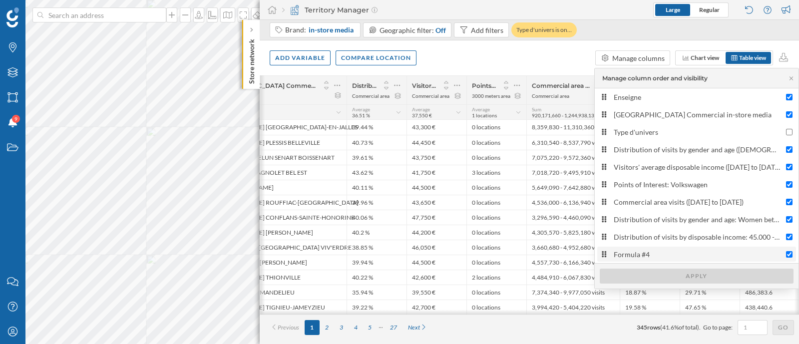
scroll to position [37, 0]
click at [669, 251] on div "Formula #4" at bounding box center [697, 253] width 167 height 10
click at [786, 251] on input "Formula #4" at bounding box center [789, 253] width 6 height 6
checkbox input "false"
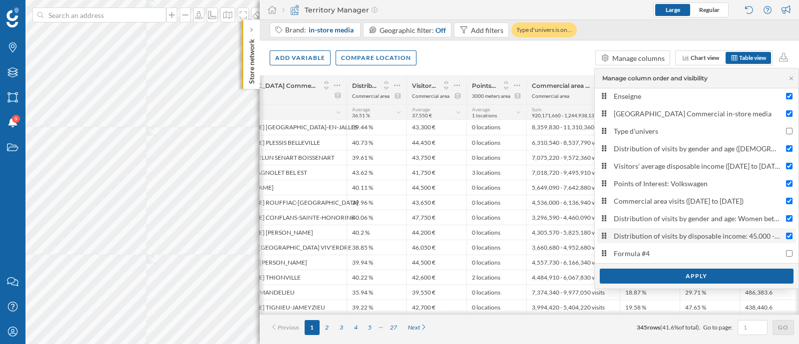
click at [674, 236] on div "Distribution of visits by disposable income: 45.000 - 60.000 €, 60.000 - 75.000…" at bounding box center [697, 236] width 167 height 10
click at [786, 236] on input "Distribution of visits by disposable income: 45.000 - 60.000 €, 60.000 - 75.000…" at bounding box center [789, 236] width 6 height 6
checkbox input "false"
click at [670, 222] on div "Distribution of visits by gender and age: Women between 25 and 56 years (25/08/…" at bounding box center [697, 218] width 167 height 10
click at [786, 222] on input "Distribution of visits by gender and age: Women between 25 and 56 years (25/08/…" at bounding box center [789, 218] width 6 height 6
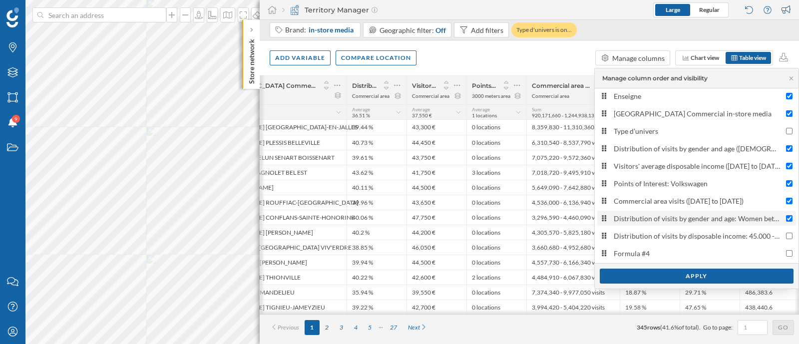
checkbox input "false"
click at [670, 204] on div "Commercial area visits (01/01/2024 to 21/09/2025)" at bounding box center [697, 201] width 167 height 10
click at [786, 204] on input "Commercial area visits (01/01/2024 to 21/09/2025)" at bounding box center [789, 201] width 6 height 6
checkbox input "false"
click at [694, 274] on div "Apply" at bounding box center [697, 275] width 194 height 15
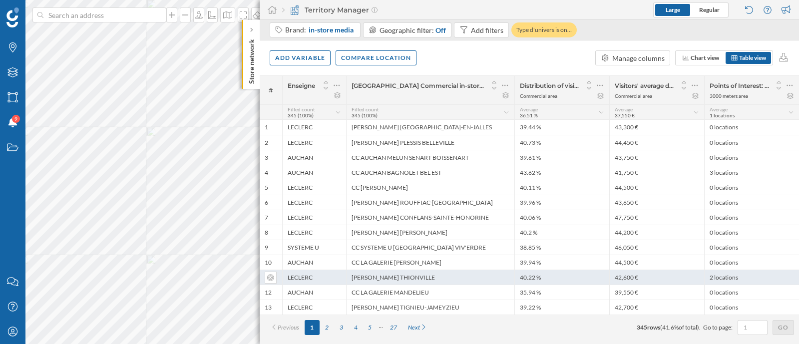
scroll to position [0, 0]
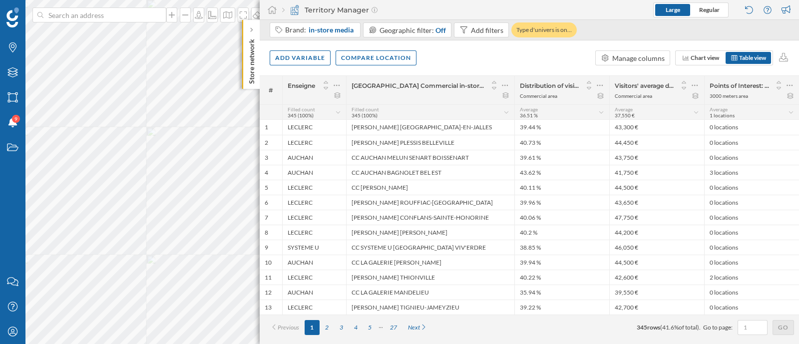
click at [501, 71] on div "Add variable Compare location Manage columns Chart view Table view" at bounding box center [529, 57] width 539 height 35
click at [10, 141] on div "States" at bounding box center [12, 147] width 25 height 25
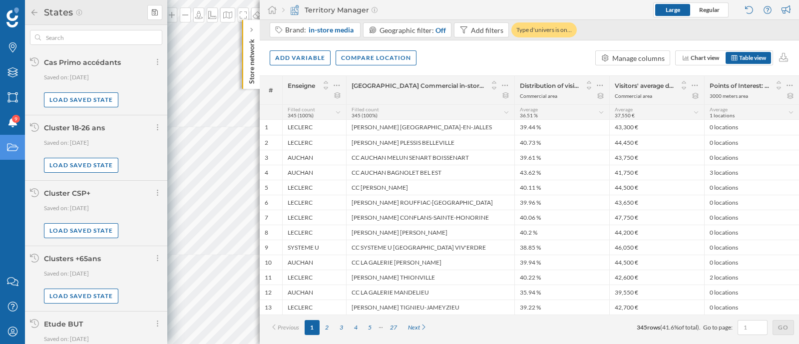
scroll to position [554, 0]
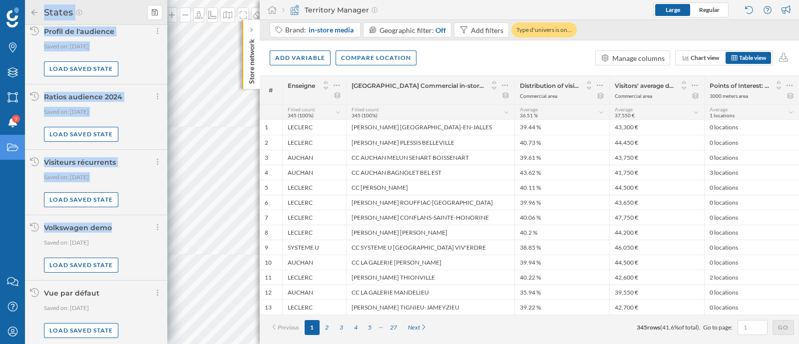
drag, startPoint x: 55, startPoint y: 228, endPoint x: 23, endPoint y: 228, distance: 31.5
click at [23, 228] on div "Brands Layers Areas Notifications 9 States Contact us Help Center My Profile St…" at bounding box center [83, 172] width 167 height 344
click at [92, 228] on div "Volkswagen demo" at bounding box center [78, 227] width 68 height 9
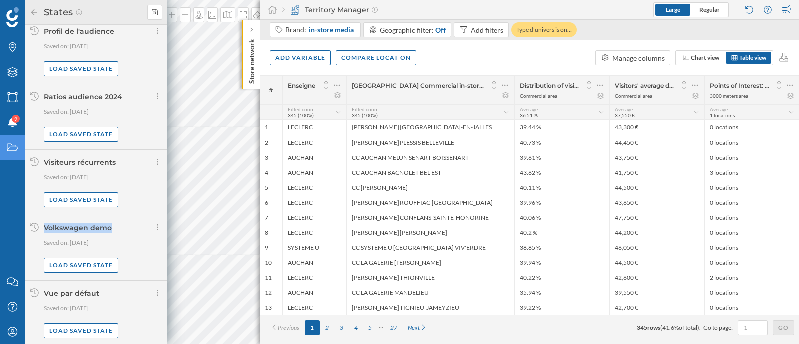
drag, startPoint x: 111, startPoint y: 228, endPoint x: 48, endPoint y: 228, distance: 63.4
click at [46, 228] on div "Volkswagen demo" at bounding box center [103, 228] width 118 height 10
copy div "olkswagen demo"
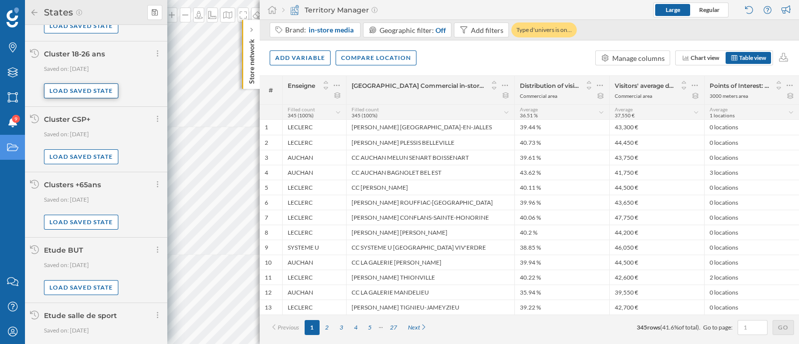
scroll to position [0, 0]
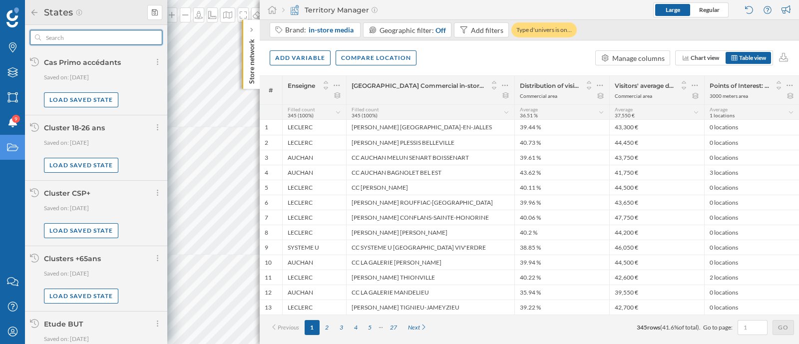
click at [73, 35] on input "text" at bounding box center [96, 37] width 110 height 15
click at [158, 13] on div at bounding box center [154, 12] width 15 height 15
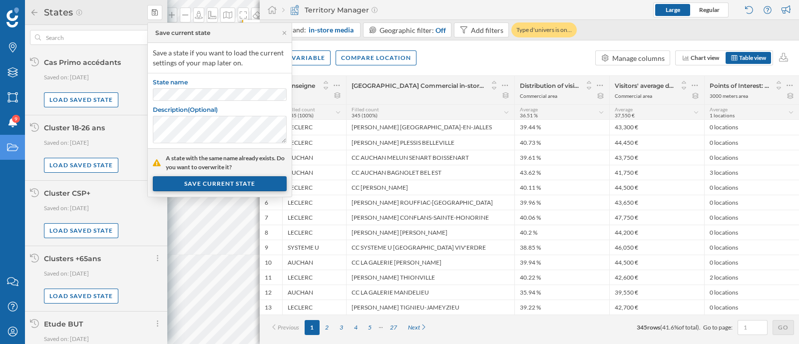
click at [222, 187] on div "SAVE CURRENT STATE" at bounding box center [220, 183] width 134 height 15
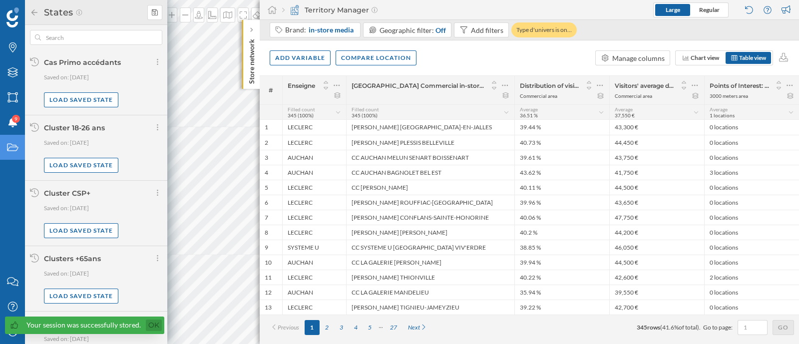
click at [153, 327] on link "Ok" at bounding box center [154, 325] width 16 height 11
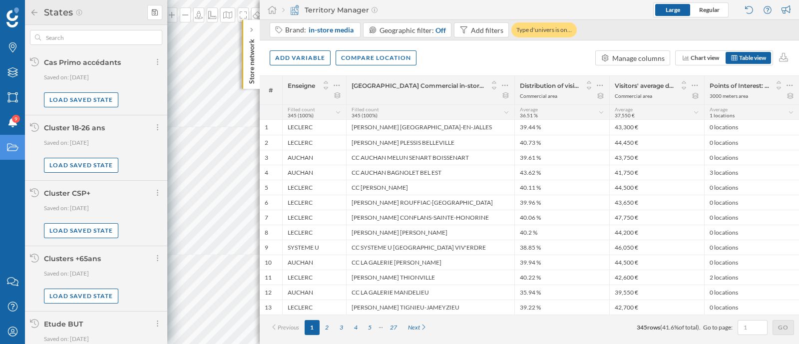
click at [32, 10] on icon at bounding box center [34, 12] width 9 height 7
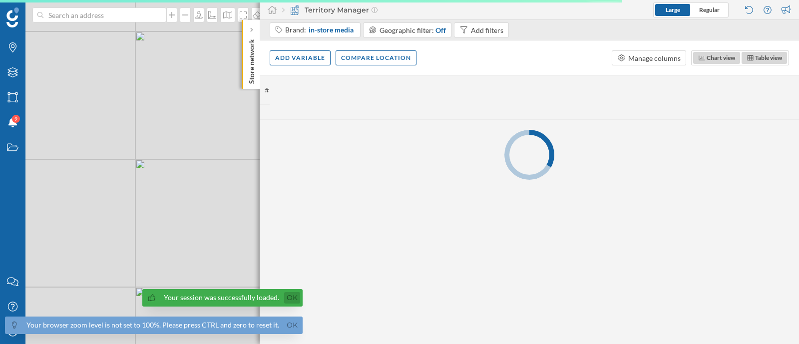
click at [285, 293] on link "Ok" at bounding box center [292, 297] width 16 height 11
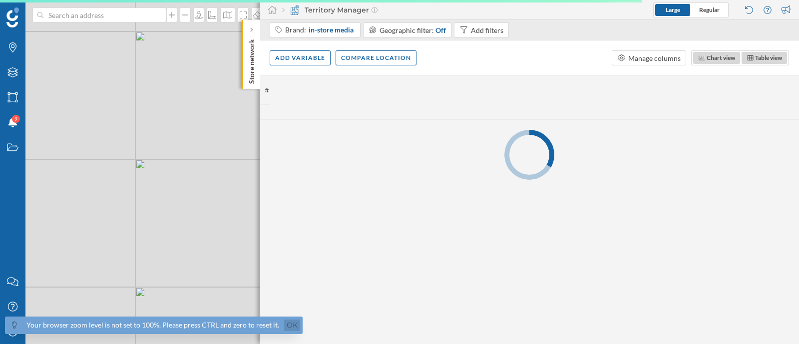
click at [291, 325] on link "Ok" at bounding box center [292, 325] width 16 height 11
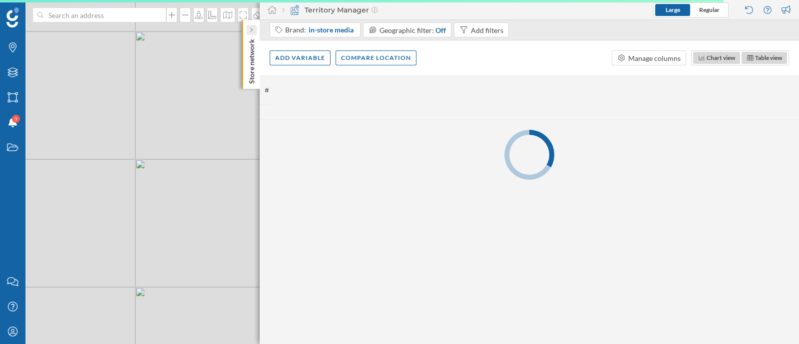
click at [249, 34] on div at bounding box center [252, 30] width 10 height 10
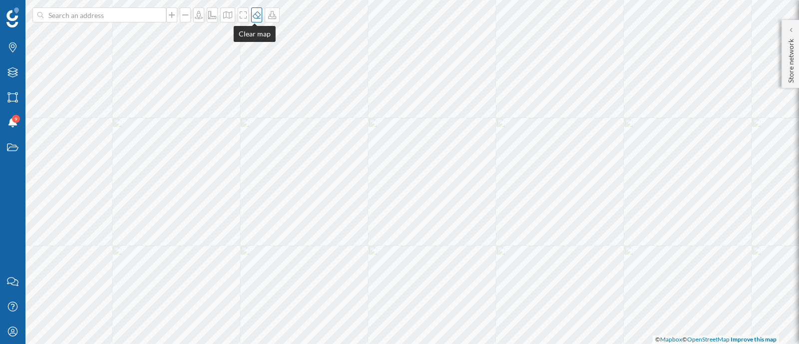
click at [252, 19] on div at bounding box center [256, 14] width 11 height 15
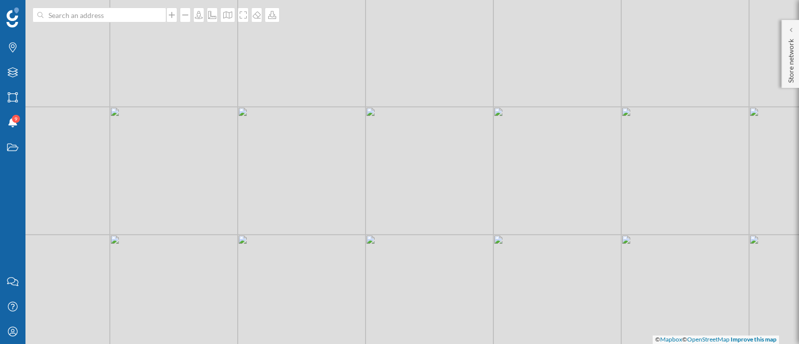
drag, startPoint x: 295, startPoint y: 173, endPoint x: 295, endPoint y: 53, distance: 119.9
click at [295, 53] on div "© Mapbox © OpenStreetMap Improve this map" at bounding box center [399, 172] width 799 height 344
drag, startPoint x: 362, startPoint y: 53, endPoint x: 368, endPoint y: 208, distance: 155.4
click at [368, 208] on div "© Mapbox © OpenStreetMap Improve this map" at bounding box center [399, 172] width 799 height 344
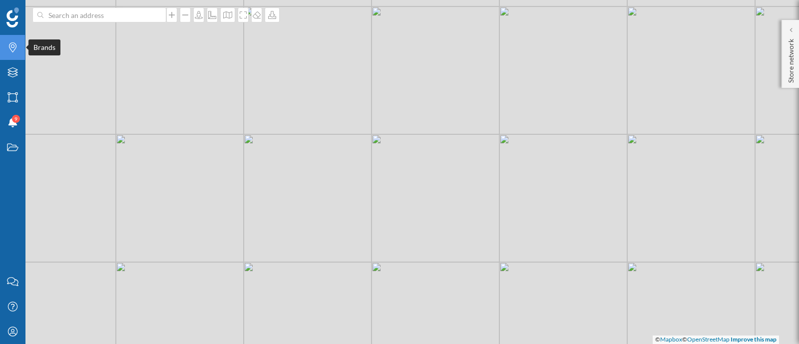
click at [14, 48] on icon "Brands" at bounding box center [12, 47] width 12 height 10
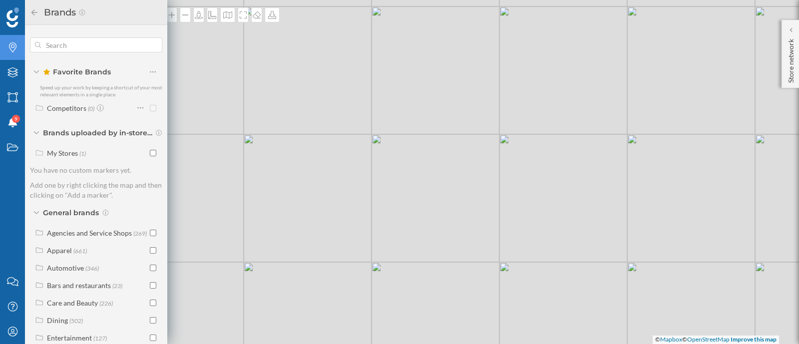
click at [14, 48] on icon "Brands" at bounding box center [12, 47] width 12 height 10
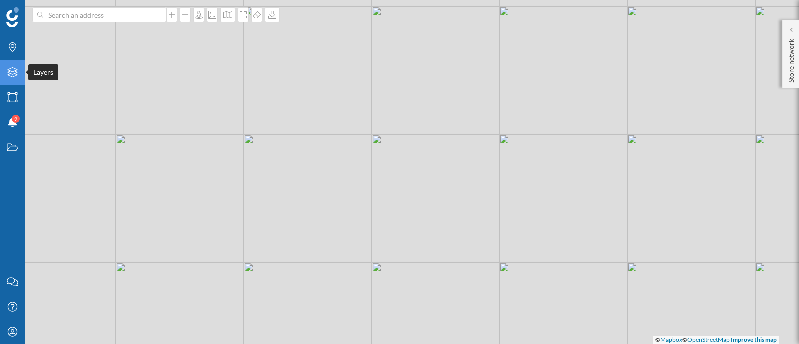
click at [13, 72] on icon "Layers" at bounding box center [12, 72] width 12 height 10
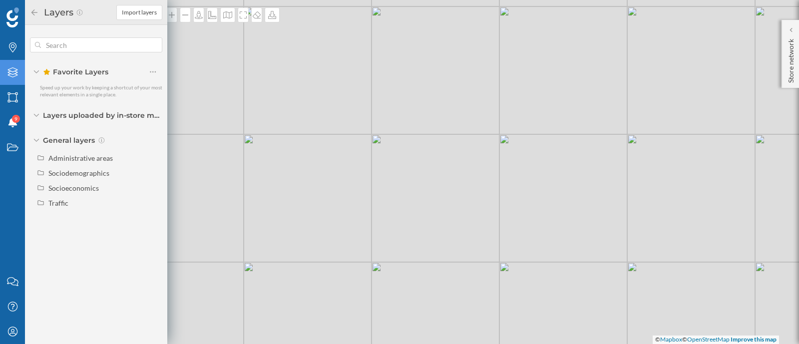
click at [13, 72] on icon "Layers" at bounding box center [12, 72] width 12 height 10
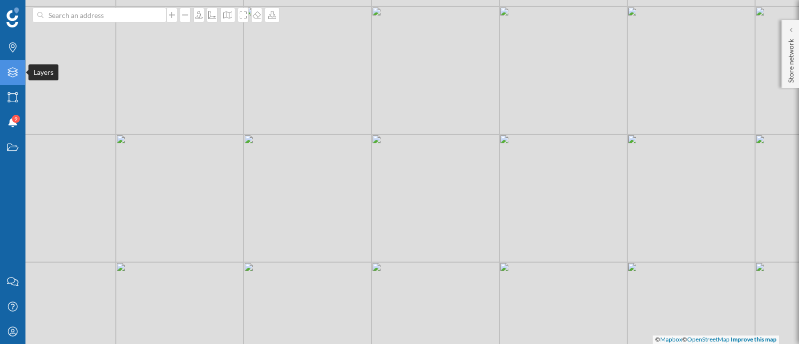
click at [13, 72] on icon "Layers" at bounding box center [12, 72] width 12 height 10
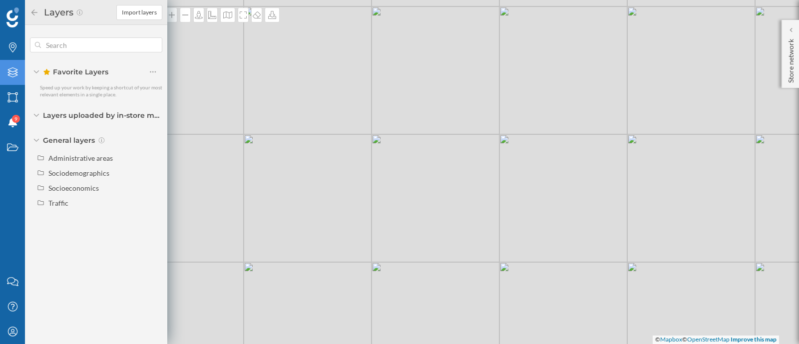
click at [35, 13] on icon at bounding box center [34, 12] width 9 height 7
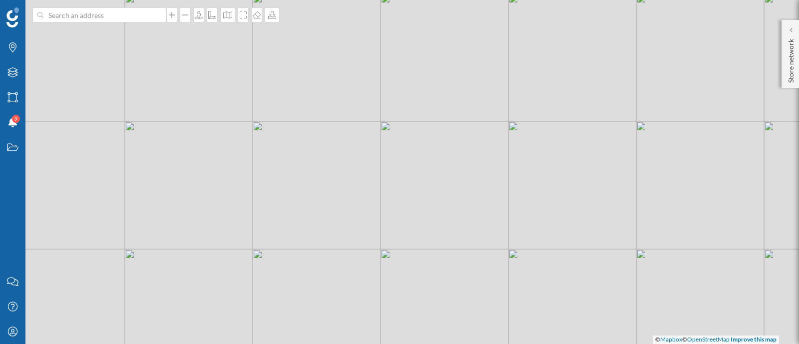
drag, startPoint x: 411, startPoint y: 207, endPoint x: 420, endPoint y: 194, distance: 15.8
click at [420, 194] on div "© Mapbox © OpenStreetMap Improve this map" at bounding box center [399, 172] width 799 height 344
drag, startPoint x: 431, startPoint y: 226, endPoint x: 426, endPoint y: 148, distance: 78.5
click at [426, 148] on div "© Mapbox © OpenStreetMap Improve this map" at bounding box center [399, 172] width 799 height 344
drag, startPoint x: 436, startPoint y: 63, endPoint x: 446, endPoint y: 151, distance: 87.9
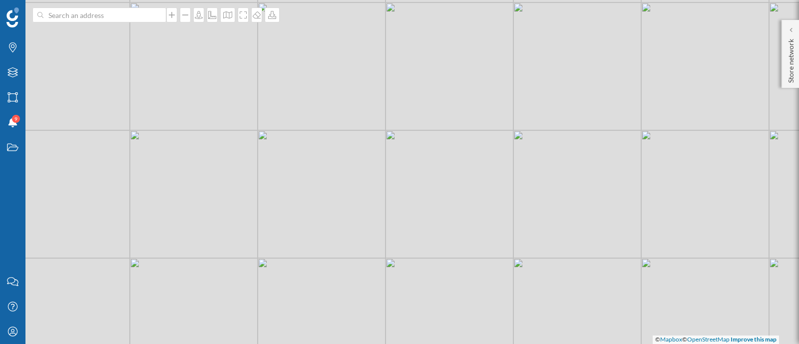
click at [446, 151] on div "© Mapbox © OpenStreetMap Improve this map" at bounding box center [399, 172] width 799 height 344
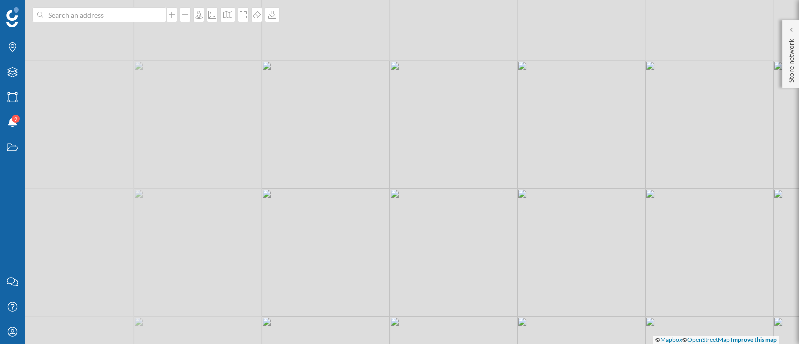
drag, startPoint x: 256, startPoint y: 79, endPoint x: 525, endPoint y: 179, distance: 286.8
click at [525, 179] on div "© Mapbox © OpenStreetMap Improve this map" at bounding box center [399, 172] width 799 height 344
drag, startPoint x: 527, startPoint y: 205, endPoint x: 524, endPoint y: 103, distance: 101.9
click at [524, 103] on div "© Mapbox © OpenStreetMap Improve this map" at bounding box center [399, 172] width 799 height 344
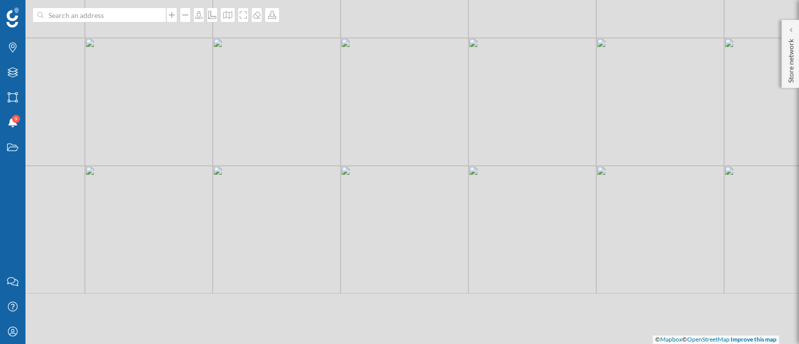
drag, startPoint x: 529, startPoint y: 251, endPoint x: 484, endPoint y: 75, distance: 181.4
click at [484, 75] on div "© Mapbox © OpenStreetMap Improve this map" at bounding box center [399, 172] width 799 height 344
drag, startPoint x: 508, startPoint y: 37, endPoint x: 387, endPoint y: 183, distance: 189.7
click at [387, 183] on div "© Mapbox © OpenStreetMap Improve this map" at bounding box center [399, 172] width 799 height 344
drag, startPoint x: 439, startPoint y: 68, endPoint x: 345, endPoint y: 113, distance: 105.0
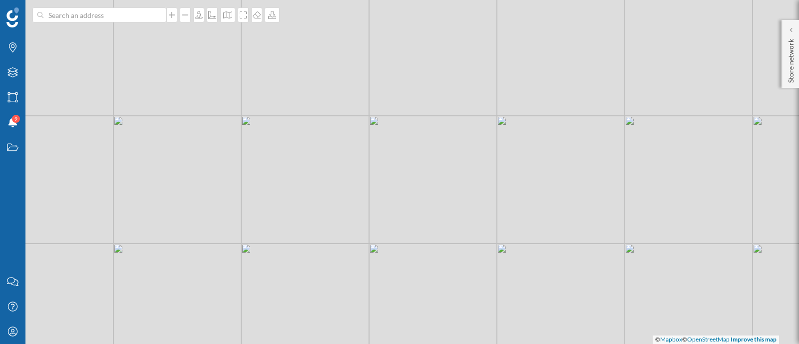
click at [345, 113] on div "© Mapbox © OpenStreetMap Improve this map" at bounding box center [399, 172] width 799 height 344
drag, startPoint x: 454, startPoint y: 302, endPoint x: 450, endPoint y: 136, distance: 165.9
click at [494, 111] on div "© Mapbox © OpenStreetMap Improve this map" at bounding box center [399, 172] width 799 height 344
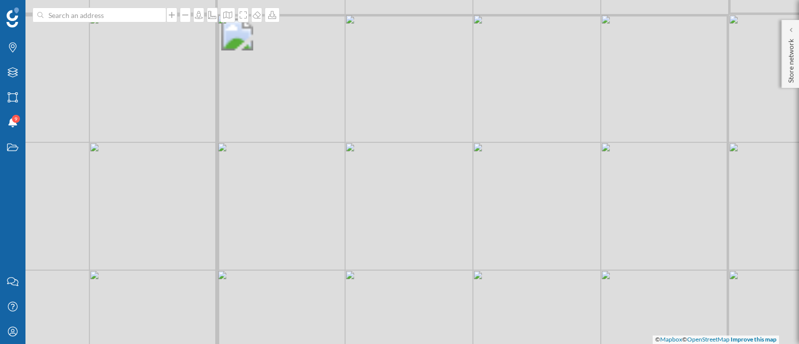
drag, startPoint x: 375, startPoint y: 107, endPoint x: 230, endPoint y: 106, distance: 144.8
click at [230, 106] on div "© Mapbox © OpenStreetMap Improve this map" at bounding box center [399, 172] width 799 height 344
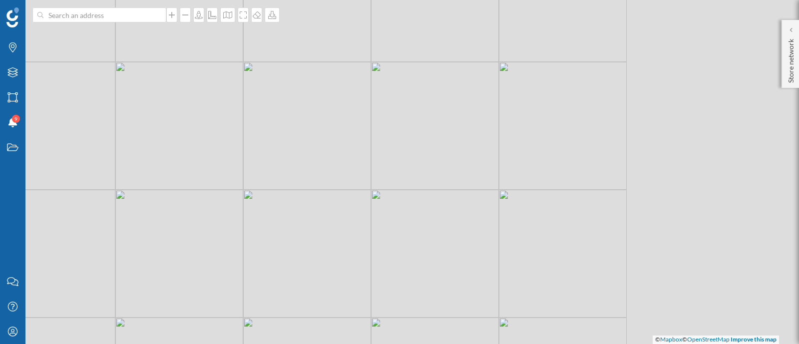
drag, startPoint x: 583, startPoint y: 132, endPoint x: 374, endPoint y: 193, distance: 218.6
click at [374, 193] on div "© Mapbox © OpenStreetMap Improve this map" at bounding box center [399, 172] width 799 height 344
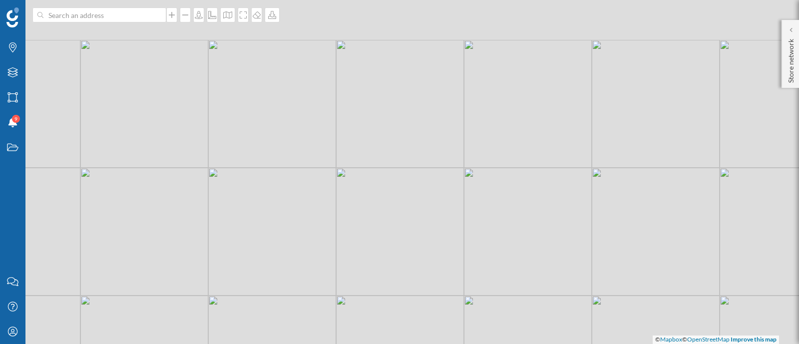
drag, startPoint x: 327, startPoint y: 121, endPoint x: 420, endPoint y: 218, distance: 134.2
click at [420, 218] on div "© Mapbox © OpenStreetMap Improve this map" at bounding box center [399, 172] width 799 height 344
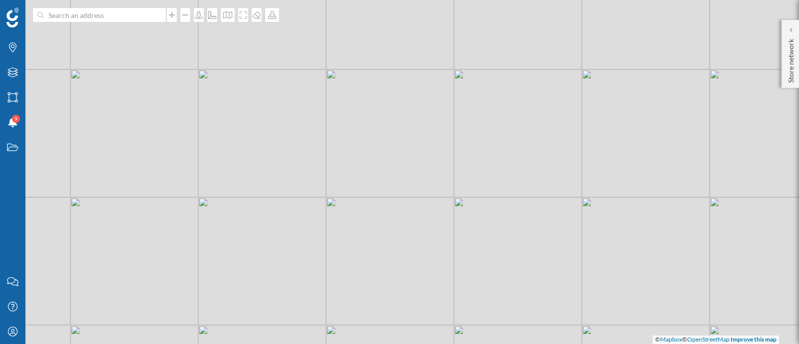
drag, startPoint x: 505, startPoint y: 36, endPoint x: 445, endPoint y: 256, distance: 228.1
click at [445, 256] on div "© Mapbox © OpenStreetMap Improve this map" at bounding box center [399, 172] width 799 height 344
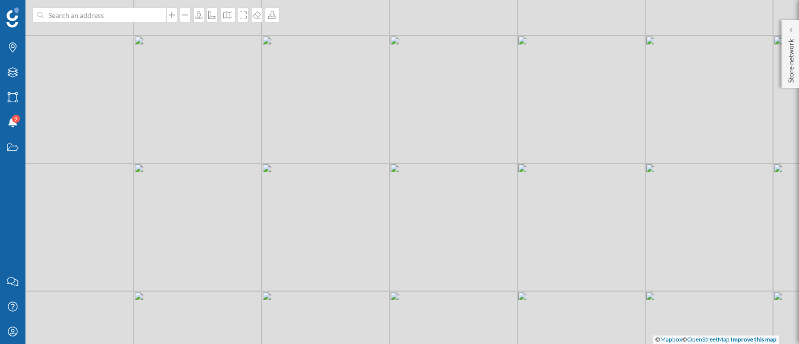
drag, startPoint x: 460, startPoint y: 46, endPoint x: 322, endPoint y: 278, distance: 269.6
click at [322, 278] on div "© Mapbox © OpenStreetMap Improve this map" at bounding box center [399, 172] width 799 height 344
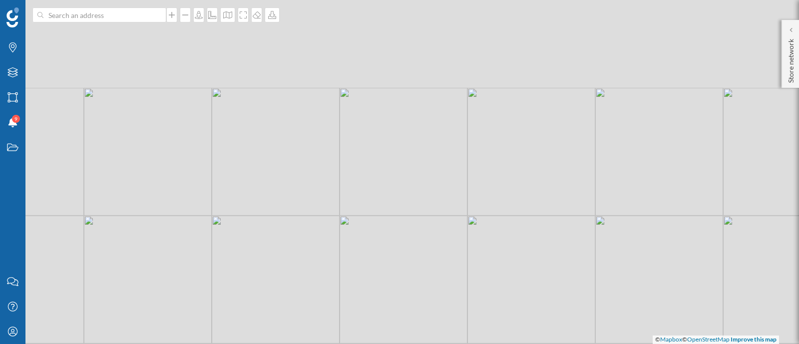
drag, startPoint x: 376, startPoint y: 69, endPoint x: 301, endPoint y: 225, distance: 172.9
click at [303, 238] on div "© Mapbox © OpenStreetMap Improve this map" at bounding box center [399, 172] width 799 height 344
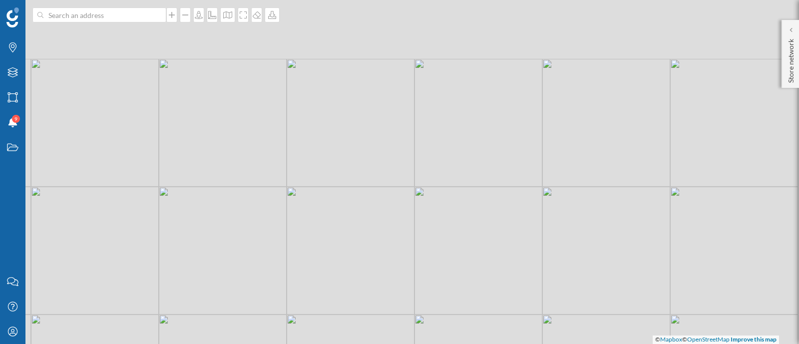
drag, startPoint x: 412, startPoint y: 96, endPoint x: 373, endPoint y: 311, distance: 218.2
click at [373, 311] on div "© Mapbox © OpenStreetMap Improve this map" at bounding box center [399, 172] width 799 height 344
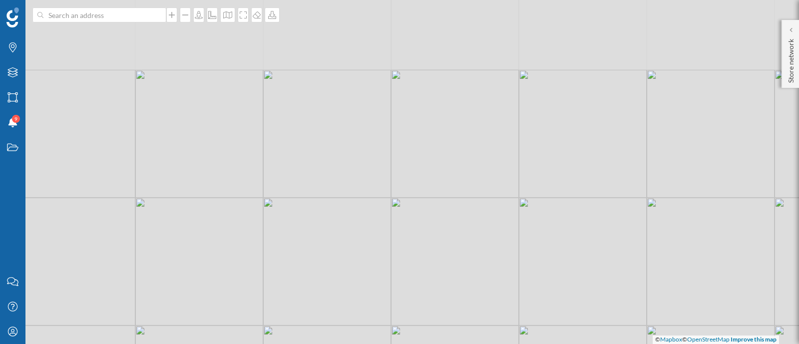
drag, startPoint x: 337, startPoint y: 136, endPoint x: 444, endPoint y: 217, distance: 134.4
click at [444, 217] on div "© Mapbox © OpenStreetMap Improve this map" at bounding box center [399, 172] width 799 height 344
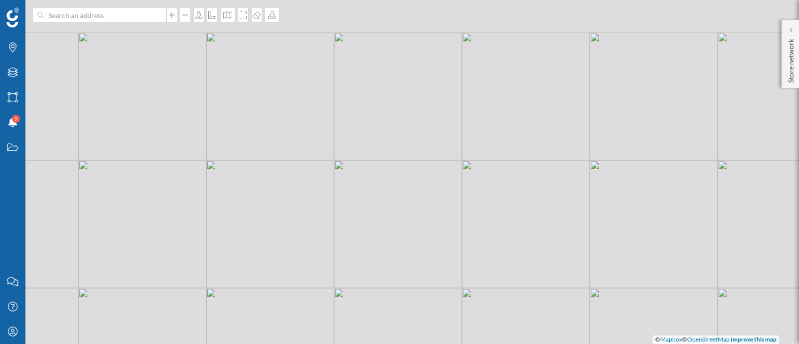
drag, startPoint x: 465, startPoint y: 98, endPoint x: 409, endPoint y: 189, distance: 106.8
click at [409, 189] on div "© Mapbox © OpenStreetMap Improve this map" at bounding box center [399, 172] width 799 height 344
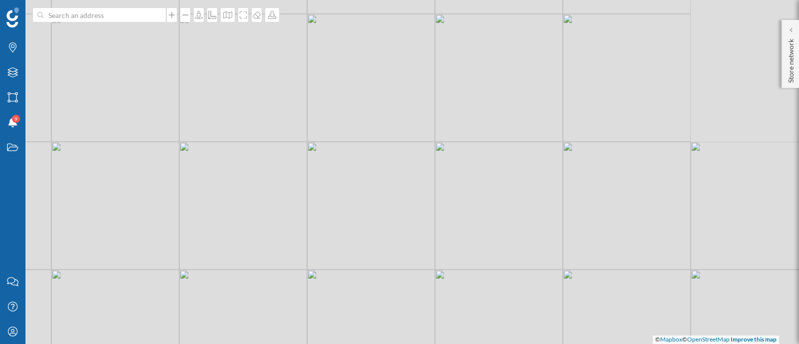
drag, startPoint x: 546, startPoint y: 155, endPoint x: 392, endPoint y: 137, distance: 154.9
click at [392, 137] on div "© Mapbox © OpenStreetMap Improve this map" at bounding box center [399, 172] width 799 height 344
drag, startPoint x: 255, startPoint y: 156, endPoint x: 482, endPoint y: 112, distance: 231.3
click at [483, 113] on div "© Mapbox © OpenStreetMap Improve this map" at bounding box center [399, 172] width 799 height 344
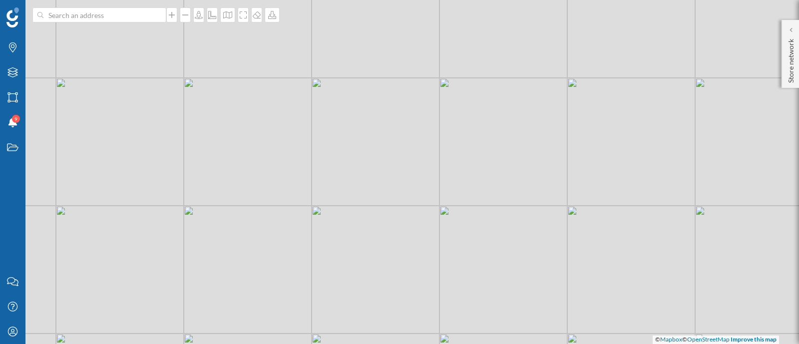
drag, startPoint x: 383, startPoint y: 163, endPoint x: 384, endPoint y: 168, distance: 5.1
click at [383, 168] on div "© Mapbox © OpenStreetMap Improve this map" at bounding box center [399, 172] width 799 height 344
click at [12, 52] on icon at bounding box center [12, 47] width 7 height 10
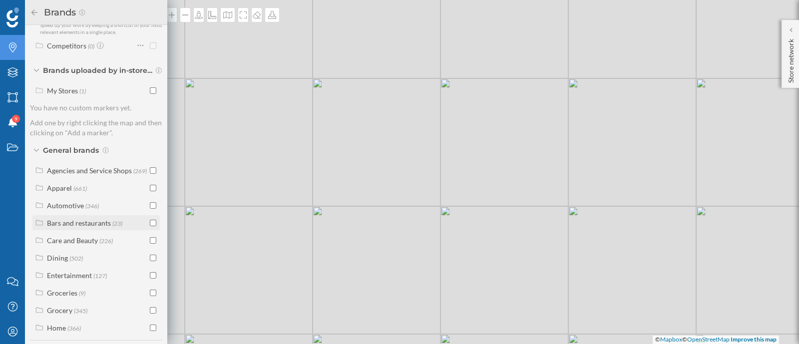
scroll to position [92, 0]
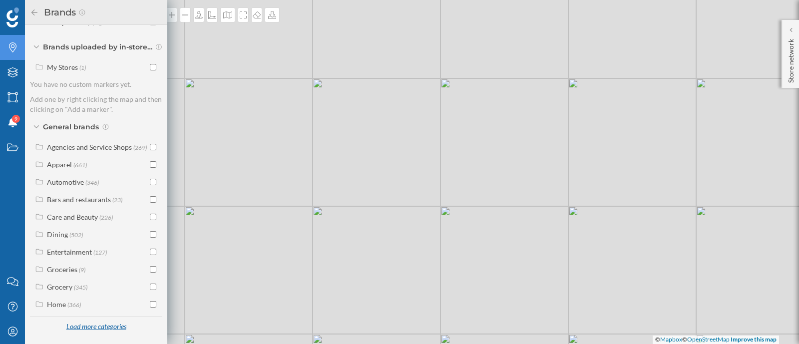
click at [106, 326] on div "Load more categories" at bounding box center [96, 327] width 72 height 15
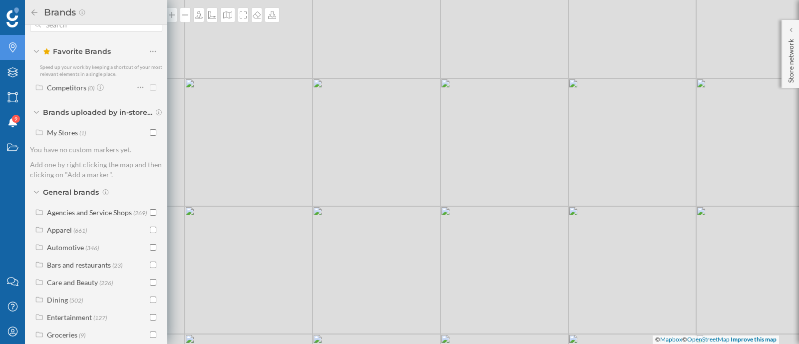
scroll to position [0, 0]
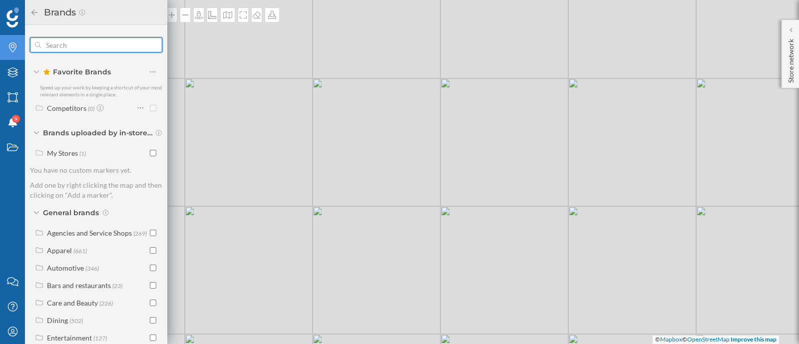
click at [77, 43] on input "text" at bounding box center [96, 45] width 110 height 20
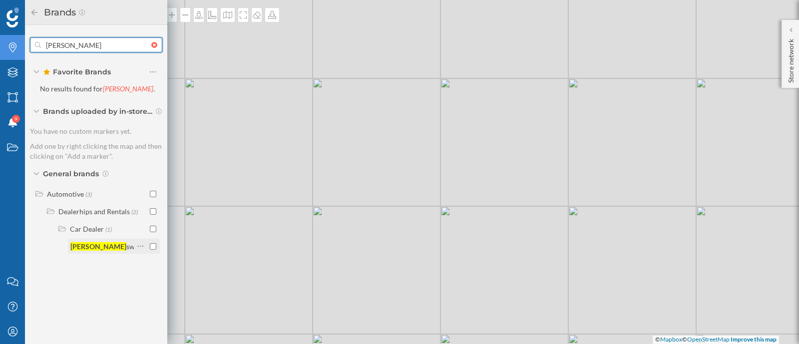
type input "[PERSON_NAME]"
click at [110, 244] on div "[PERSON_NAME] swagen" at bounding box center [101, 246] width 63 height 10
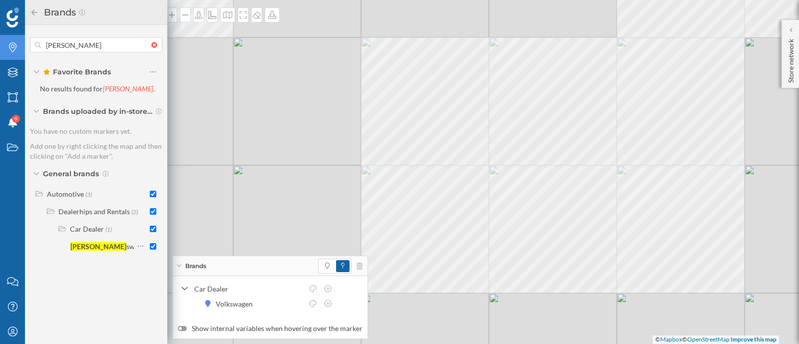
drag, startPoint x: 272, startPoint y: 228, endPoint x: 363, endPoint y: 83, distance: 170.7
click at [363, 83] on div "© Mapbox © OpenStreetMap Improve this map" at bounding box center [399, 172] width 799 height 344
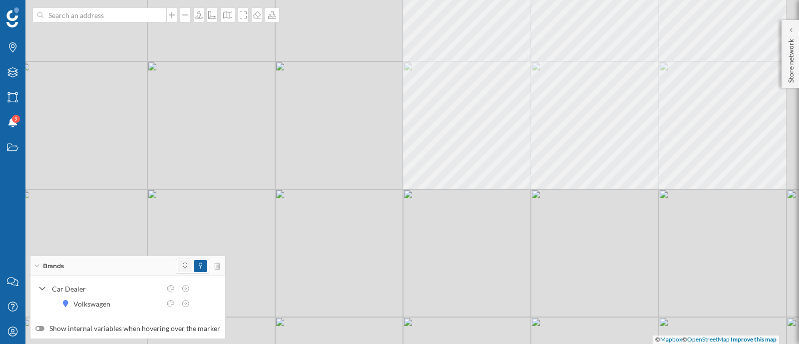
click at [178, 265] on span at bounding box center [185, 266] width 14 height 12
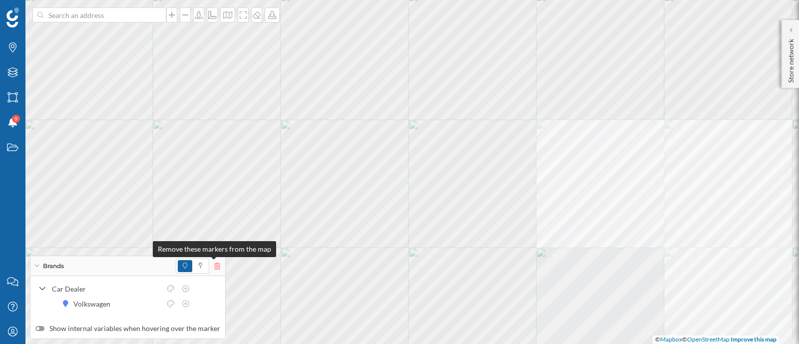
click at [215, 266] on icon at bounding box center [217, 266] width 6 height 7
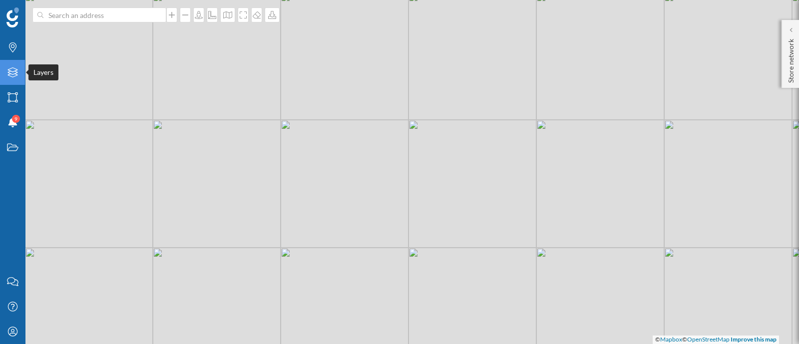
click at [17, 72] on icon at bounding box center [12, 72] width 10 height 10
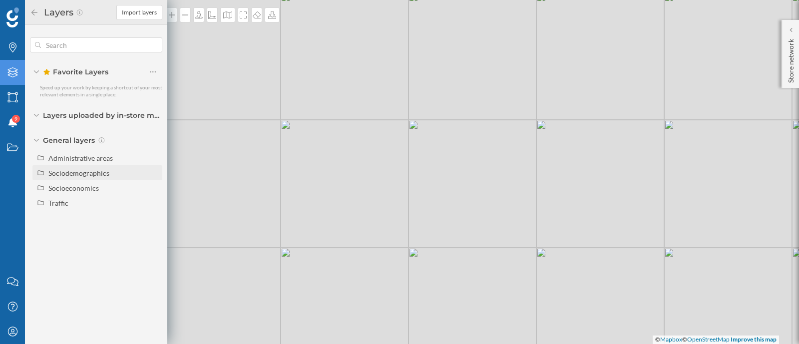
click at [112, 174] on div "Sociodemographics" at bounding box center [103, 173] width 110 height 10
click at [110, 190] on div "Population density" at bounding box center [93, 188] width 82 height 10
click at [152, 190] on input "Population density" at bounding box center [155, 188] width 6 height 6
radio input "true"
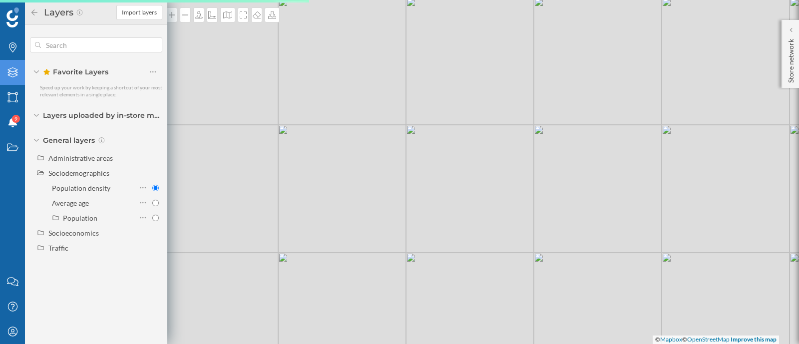
drag, startPoint x: 255, startPoint y: 114, endPoint x: 380, endPoint y: 119, distance: 125.5
click at [380, 119] on div "© Mapbox © OpenStreetMap Improve this map" at bounding box center [399, 172] width 799 height 344
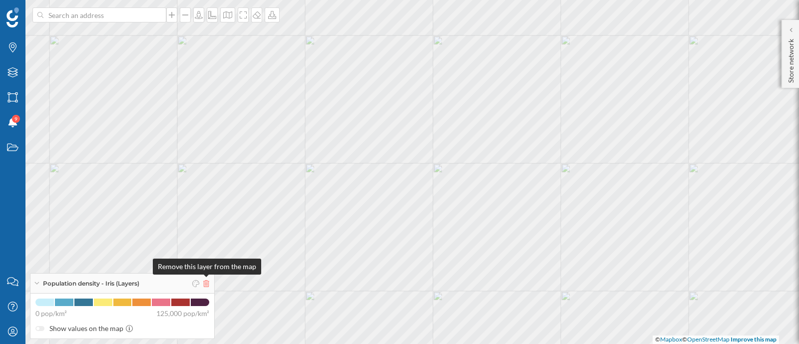
click at [207, 286] on icon at bounding box center [206, 283] width 6 height 7
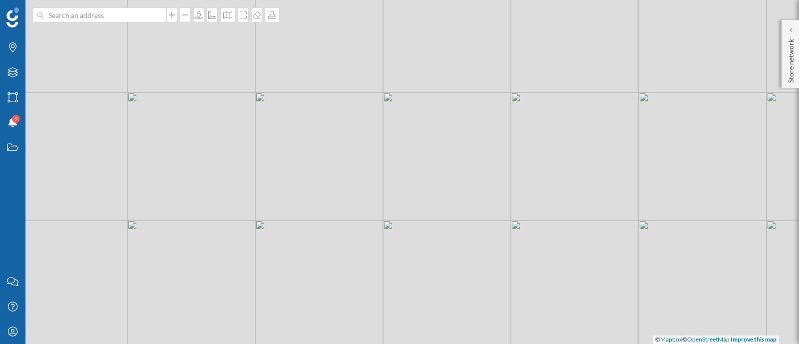
drag, startPoint x: 391, startPoint y: 194, endPoint x: 240, endPoint y: 134, distance: 161.6
click at [241, 134] on div "© Mapbox © OpenStreetMap Improve this map" at bounding box center [399, 172] width 799 height 344
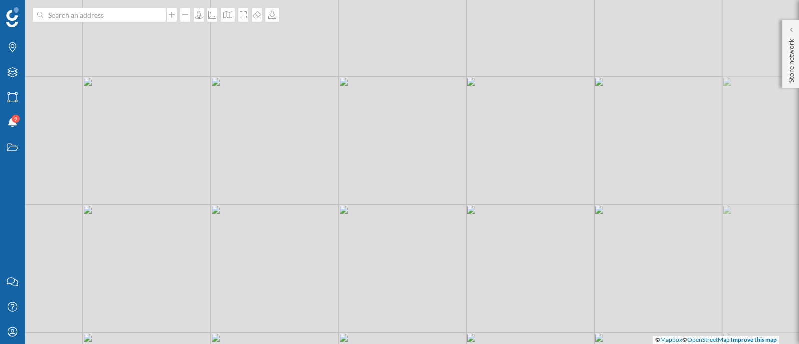
drag, startPoint x: 362, startPoint y: 111, endPoint x: 195, endPoint y: 163, distance: 174.9
click at [195, 163] on div "© Mapbox © OpenStreetMap Improve this map" at bounding box center [399, 172] width 799 height 344
click at [10, 96] on icon "Areas" at bounding box center [12, 97] width 12 height 10
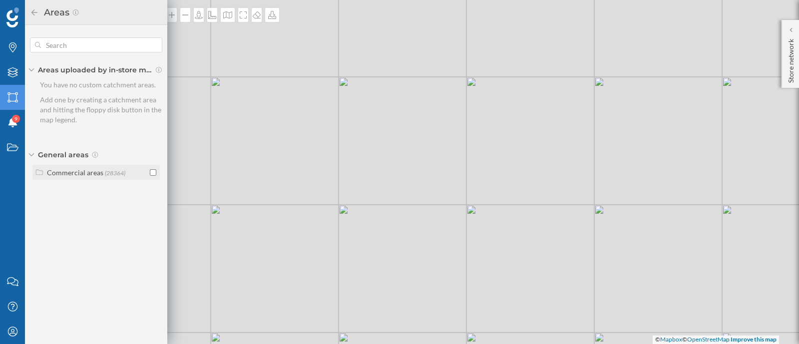
click at [100, 168] on div "Commercial areas" at bounding box center [75, 172] width 56 height 8
click at [152, 209] on input "checkbox" at bounding box center [153, 207] width 6 height 6
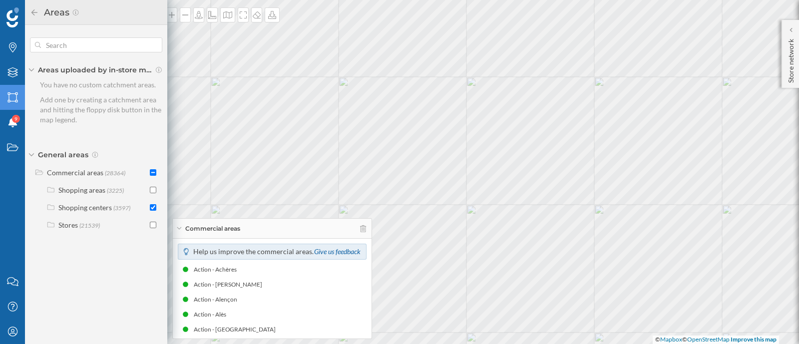
click at [30, 9] on icon at bounding box center [34, 12] width 9 height 7
